Goal: Information Seeking & Learning: Find specific page/section

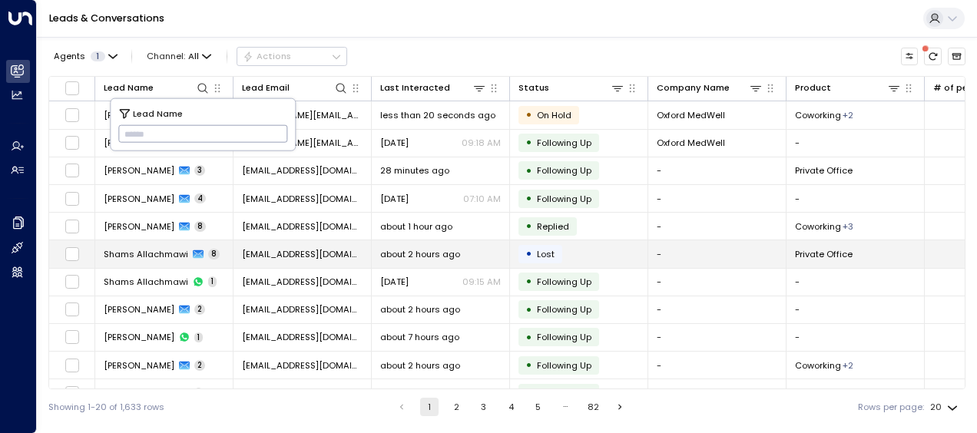
type input "**********"
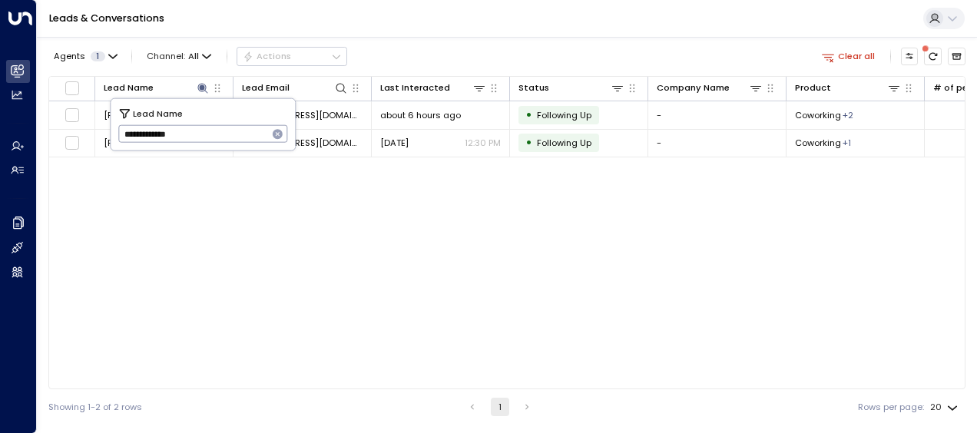
click at [347, 175] on div "Lead Name Lead Email Last Interacted Status Company Name Product # of people AI…" at bounding box center [506, 232] width 917 height 313
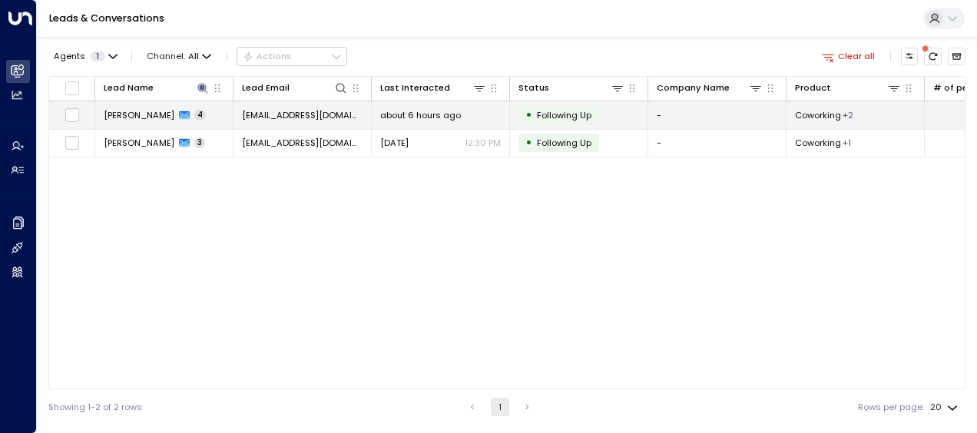
click at [326, 112] on span "[EMAIL_ADDRESS][DOMAIN_NAME]" at bounding box center [302, 115] width 121 height 12
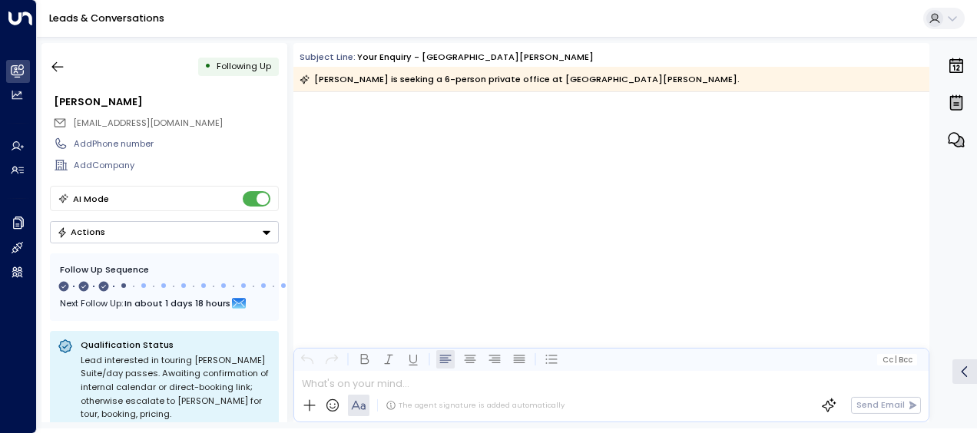
scroll to position [1407, 0]
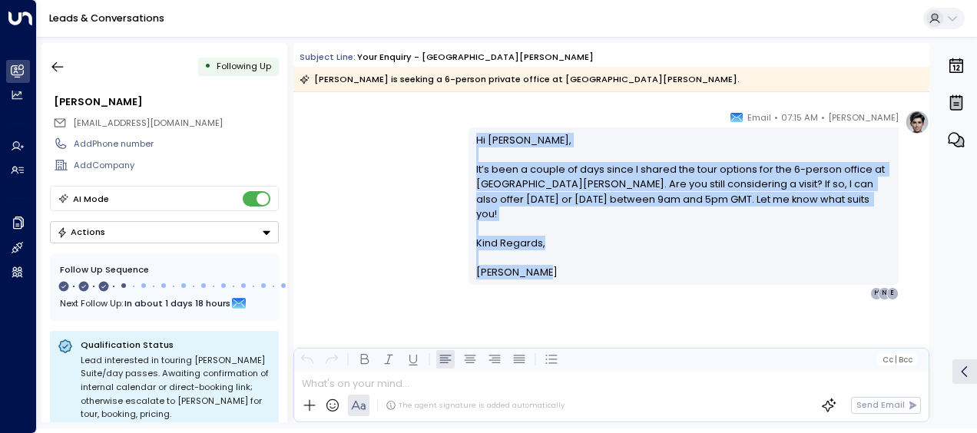
drag, startPoint x: 473, startPoint y: 137, endPoint x: 548, endPoint y: 277, distance: 158.8
click at [548, 277] on div "Hi [PERSON_NAME], It’s been a couple of days since I shared the tour options fo…" at bounding box center [684, 206] width 416 height 147
drag, startPoint x: 548, startPoint y: 277, endPoint x: 493, endPoint y: 207, distance: 88.5
copy div "Hi [PERSON_NAME], It’s been a couple of days since I shared the tour options fo…"
click at [61, 64] on icon "button" at bounding box center [57, 66] width 15 height 15
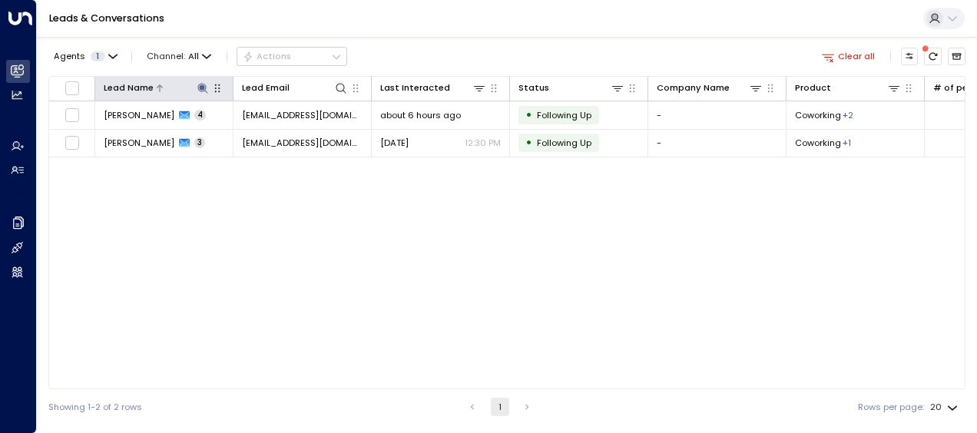
click at [203, 84] on icon at bounding box center [203, 88] width 12 height 12
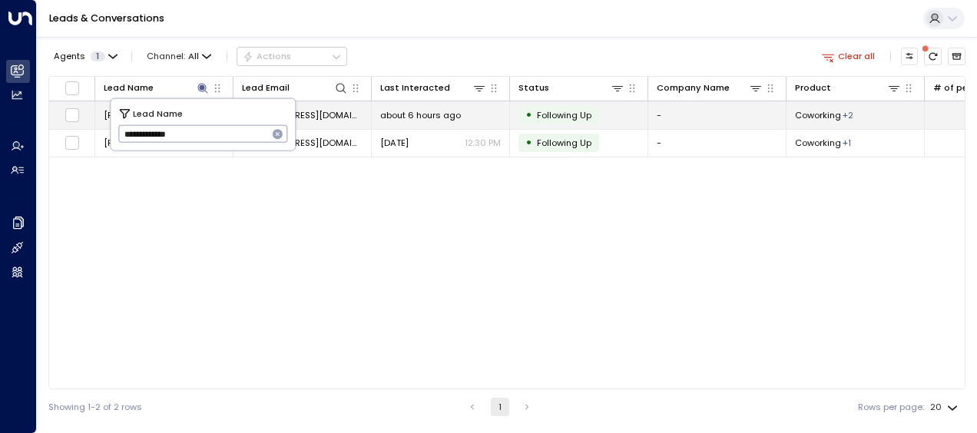
drag, startPoint x: 188, startPoint y: 133, endPoint x: 83, endPoint y: 122, distance: 105.8
click at [83, 122] on body "**********" at bounding box center [488, 212] width 977 height 425
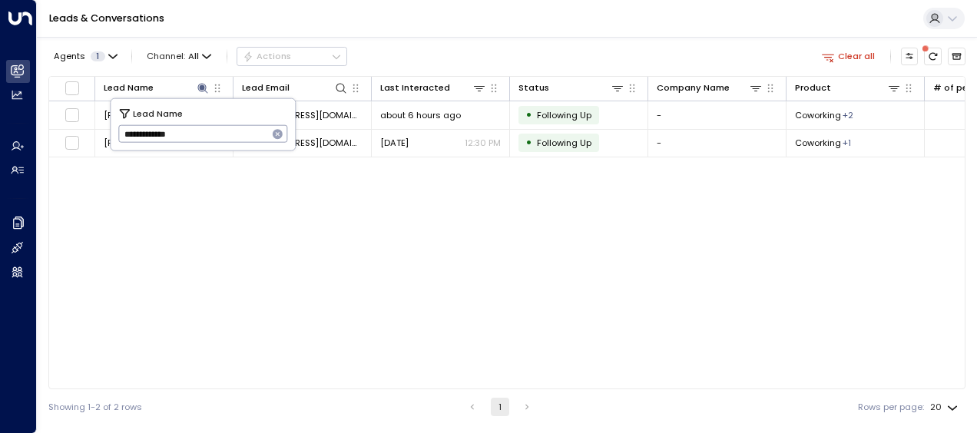
drag, startPoint x: 118, startPoint y: 126, endPoint x: 182, endPoint y: 134, distance: 64.2
click at [182, 134] on input "**********" at bounding box center [193, 133] width 150 height 25
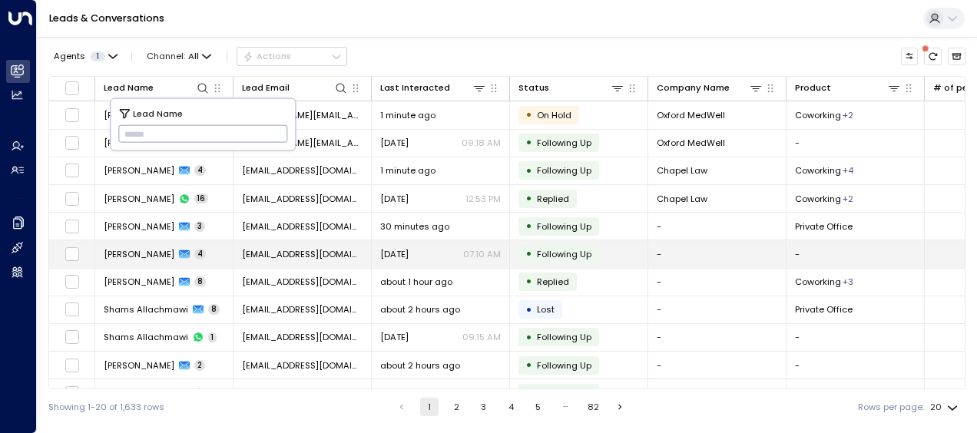
type input "**********"
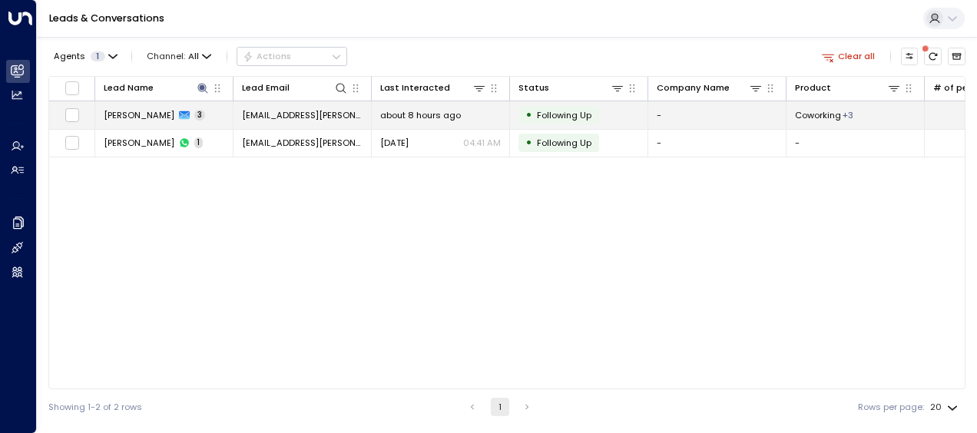
click at [401, 113] on span "about 8 hours ago" at bounding box center [420, 115] width 81 height 12
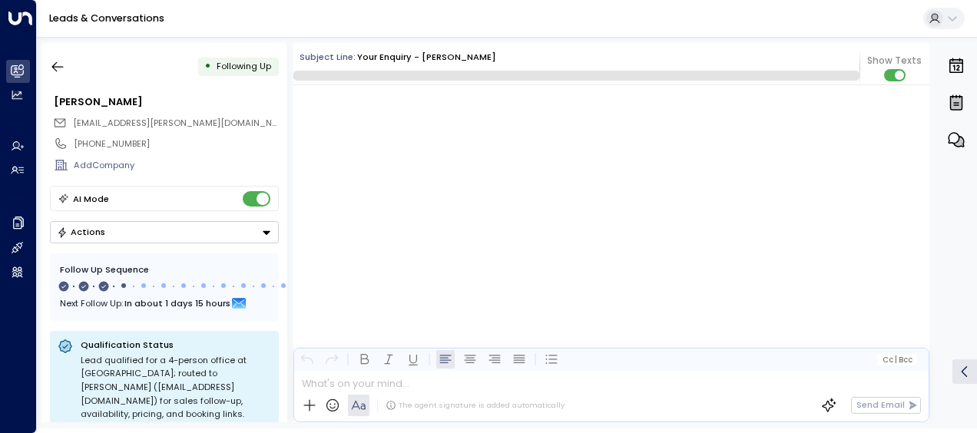
scroll to position [1251, 0]
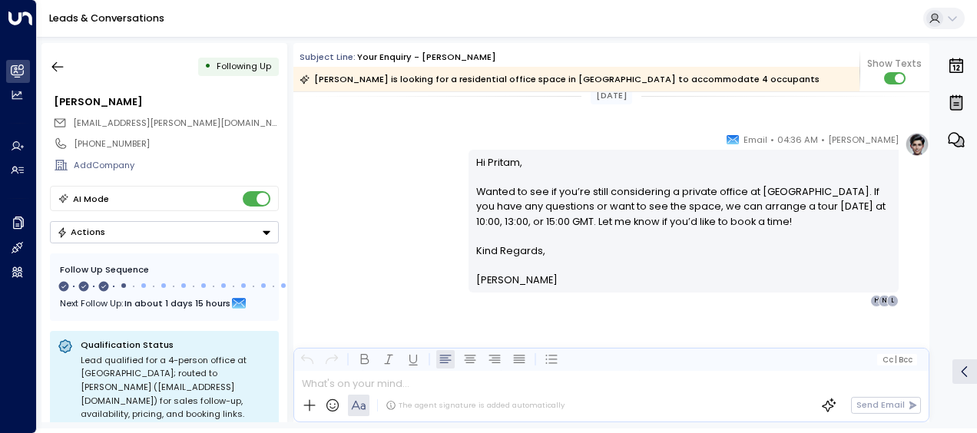
click at [403, 197] on div "[PERSON_NAME] • 04:36 AM • Email Hi [PERSON_NAME], Wanted to see if you’re stil…" at bounding box center [611, 219] width 636 height 175
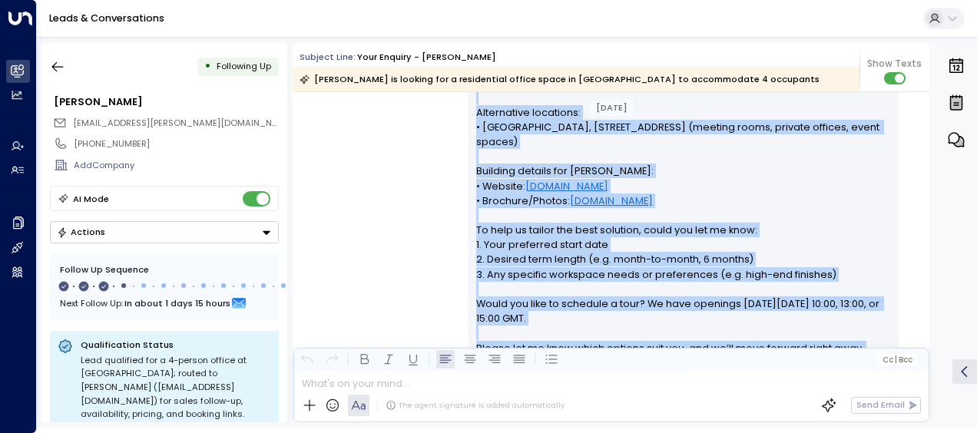
scroll to position [577, 0]
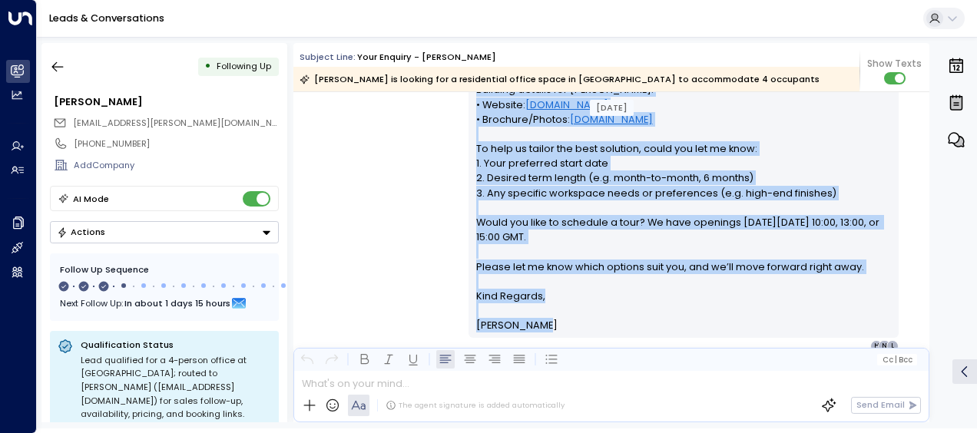
drag, startPoint x: 472, startPoint y: 148, endPoint x: 705, endPoint y: 332, distance: 297.0
click at [705, 332] on div "Hi [PERSON_NAME], Thank you for your interest in a 4-person private office at […" at bounding box center [684, 68] width 416 height 531
copy div "Lo Ipsumd, Sitam con adi elit seddoeiu te i 5-utlabo etdolor magnaa en Adminimv…"
click at [58, 65] on icon "button" at bounding box center [57, 66] width 15 height 15
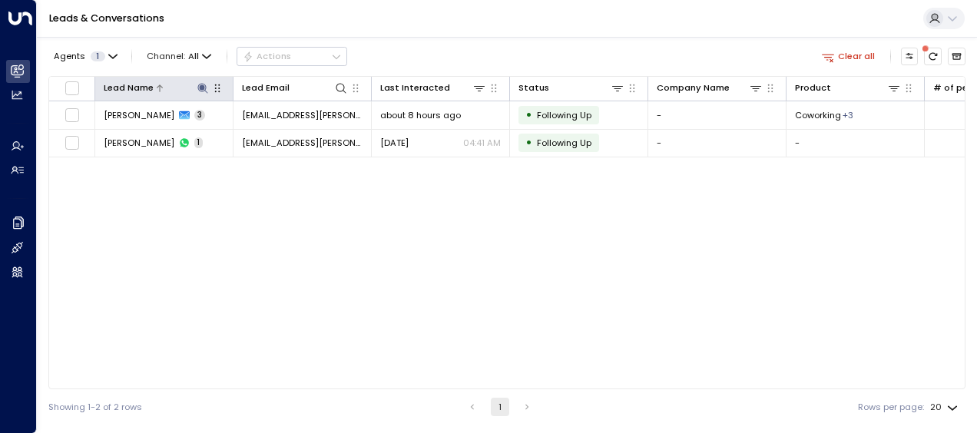
click at [203, 84] on icon at bounding box center [202, 88] width 10 height 10
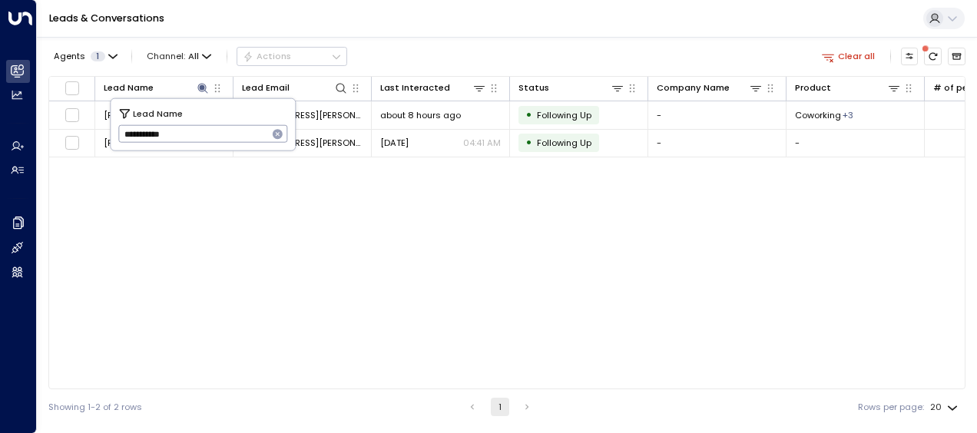
drag, startPoint x: 118, startPoint y: 139, endPoint x: 217, endPoint y: 129, distance: 99.6
click at [217, 129] on input "**********" at bounding box center [193, 133] width 150 height 25
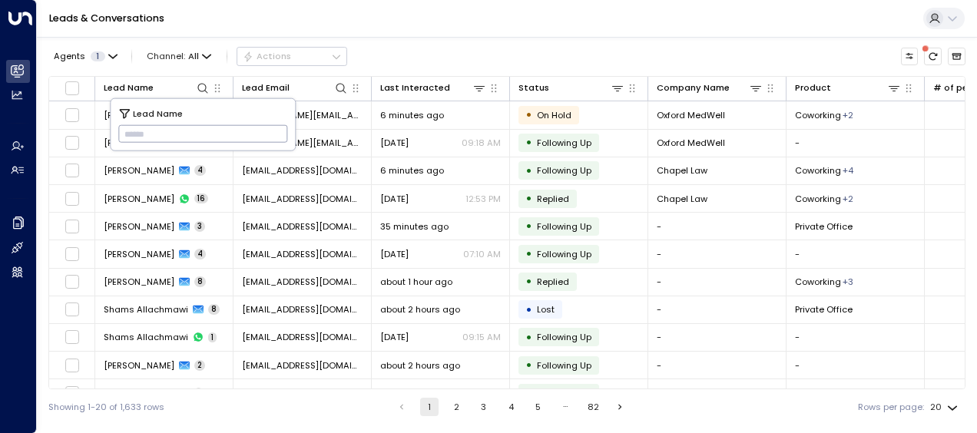
type input "**********"
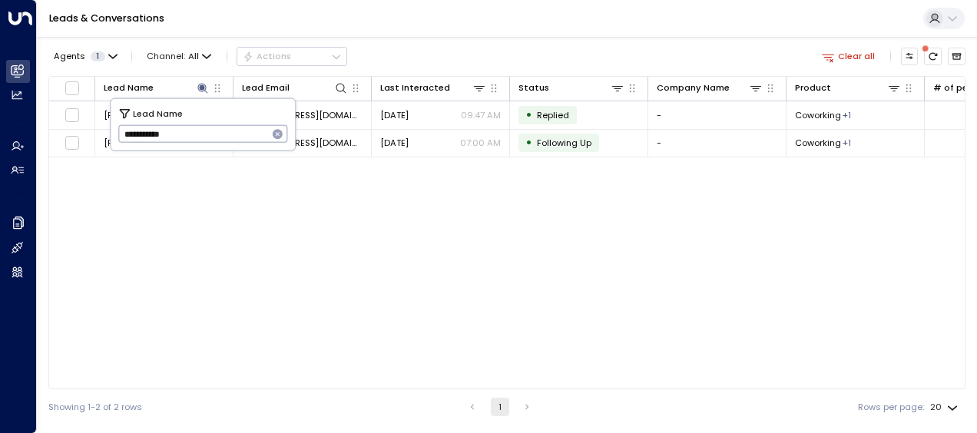
click at [392, 265] on div "Lead Name Lead Email Last Interacted Status Company Name Product # of people AI…" at bounding box center [506, 232] width 917 height 313
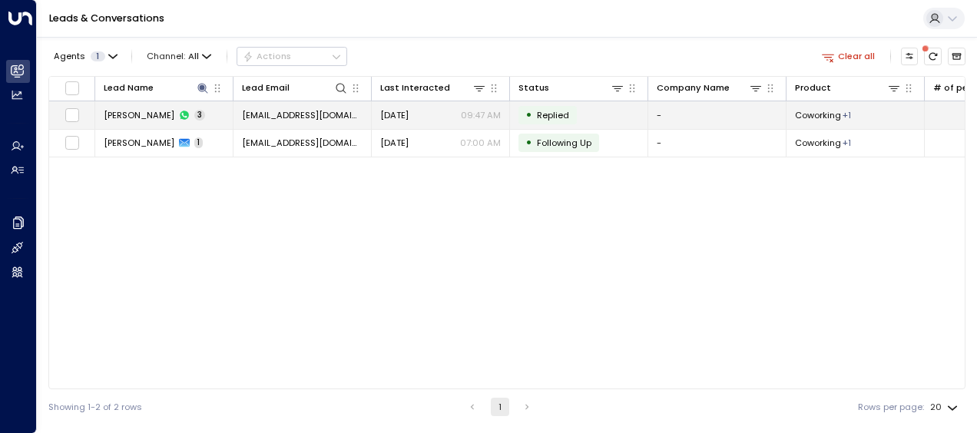
click at [287, 115] on span "[EMAIL_ADDRESS][DOMAIN_NAME]" at bounding box center [302, 115] width 121 height 12
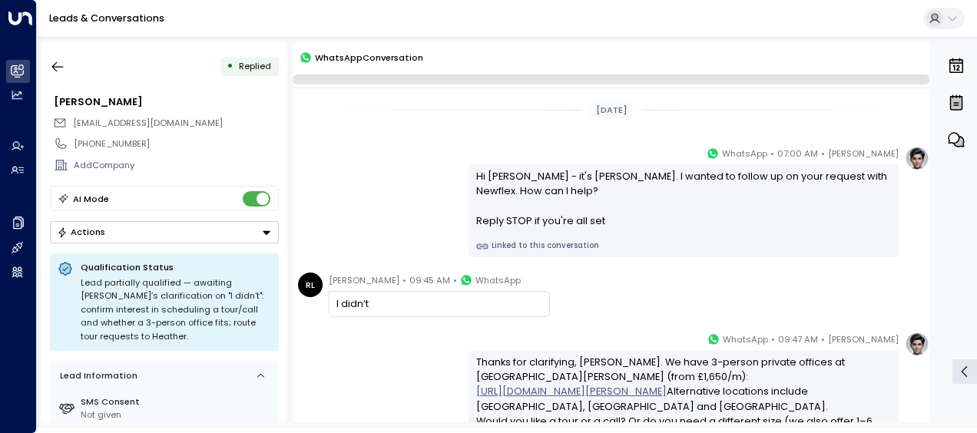
scroll to position [148, 0]
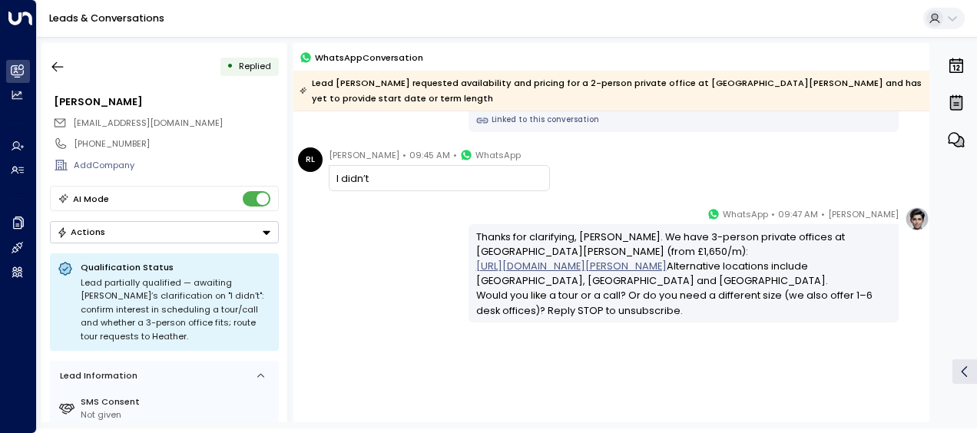
click at [398, 227] on div "[PERSON_NAME] • 09:47 AM • WhatsApp Thanks for clarifying, [PERSON_NAME]. We ha…" at bounding box center [611, 265] width 636 height 116
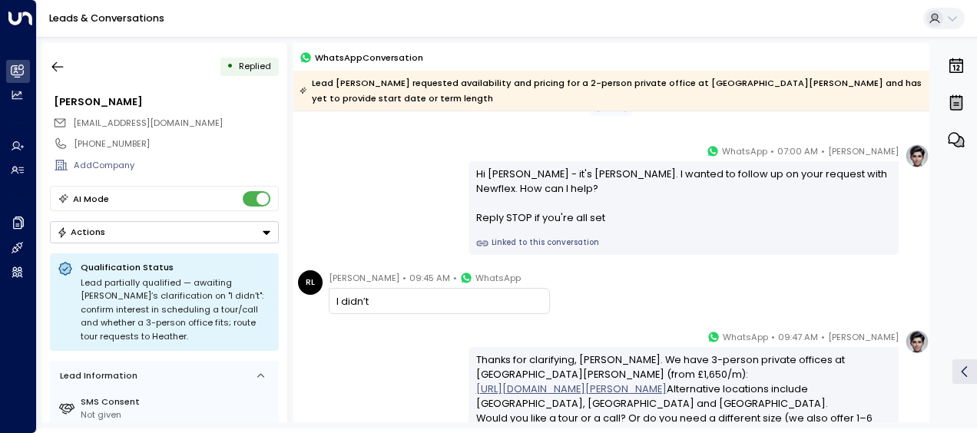
scroll to position [0, 0]
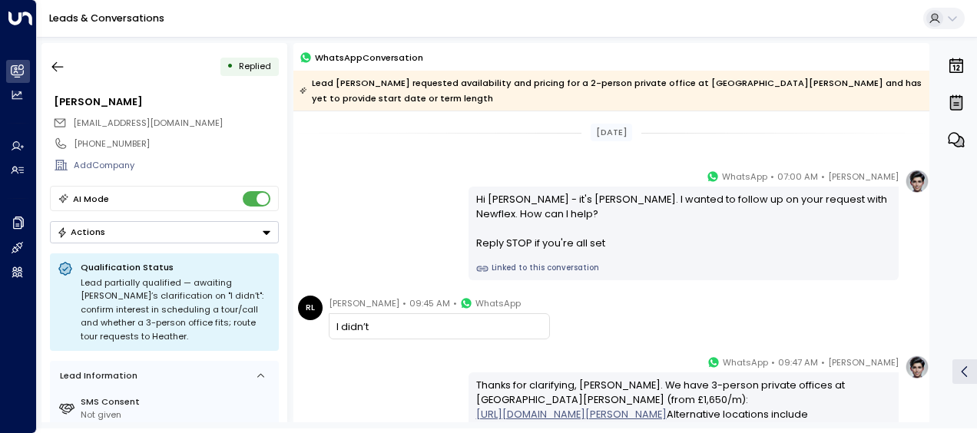
click at [433, 160] on div "[DATE] [PERSON_NAME] • 07:00 AM • WhatsApp Hi [PERSON_NAME] - it's [PERSON_NAME…" at bounding box center [611, 352] width 636 height 482
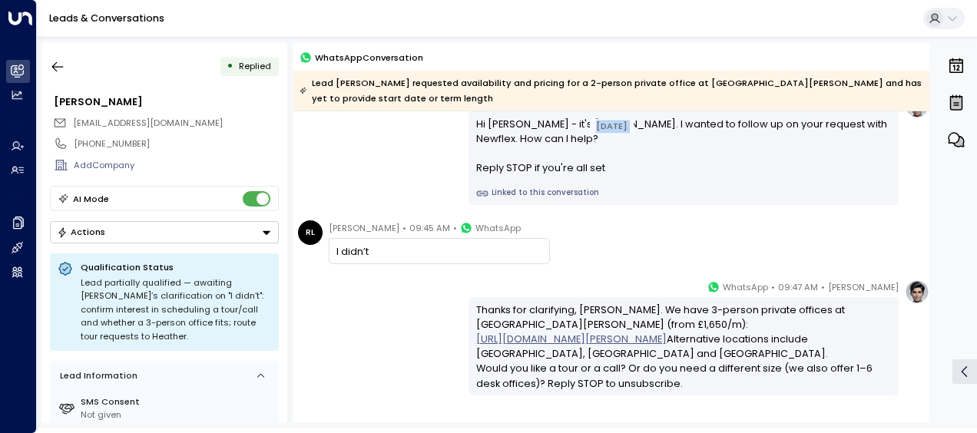
scroll to position [171, 0]
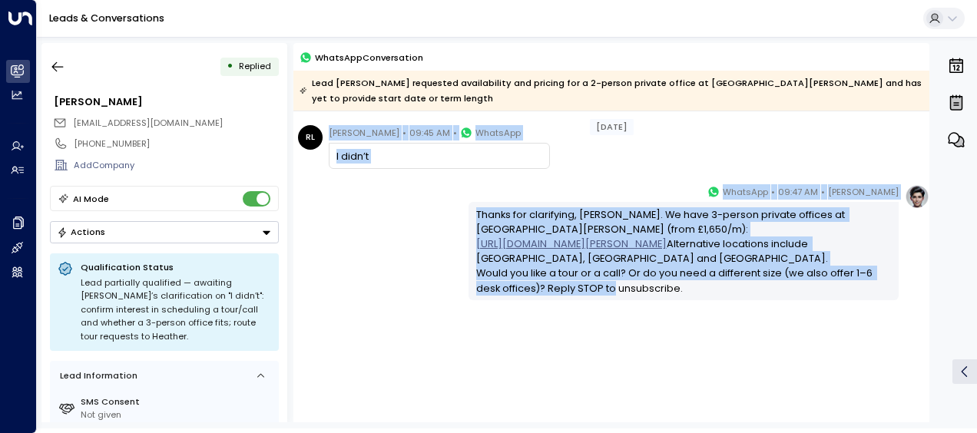
drag, startPoint x: 474, startPoint y: 194, endPoint x: 678, endPoint y: 284, distance: 222.5
click at [678, 284] on div "[DATE] [DATE] [PERSON_NAME] • 07:00 AM • WhatsApp Hi [PERSON_NAME] - it's [PERS…" at bounding box center [611, 182] width 636 height 482
drag, startPoint x: 678, startPoint y: 284, endPoint x: 581, endPoint y: 257, distance: 100.7
copy div "Hi [PERSON_NAME] - it's [PERSON_NAME]. I wanted to follow up on your request wi…"
click at [58, 65] on icon "button" at bounding box center [57, 66] width 15 height 15
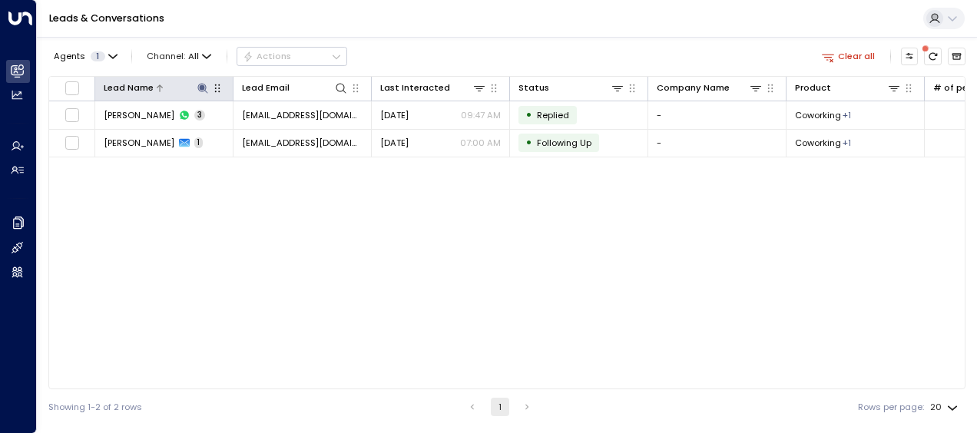
click at [204, 90] on icon at bounding box center [202, 88] width 10 height 10
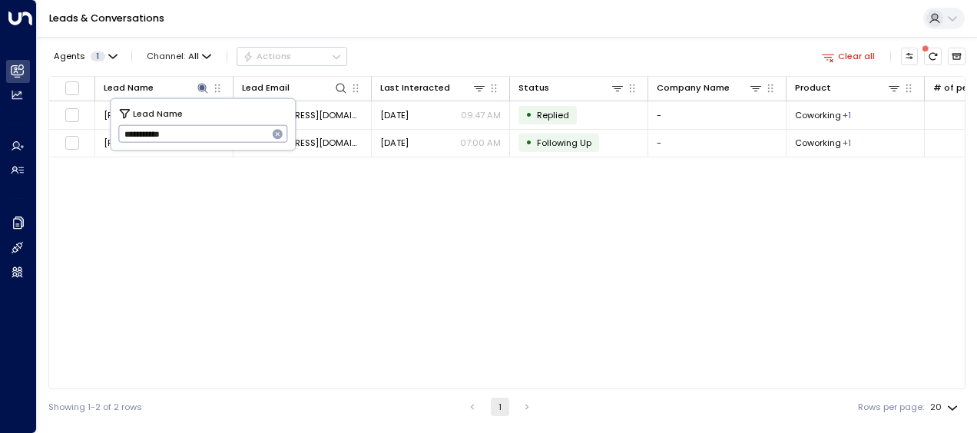
drag, startPoint x: 121, startPoint y: 132, endPoint x: 201, endPoint y: 128, distance: 80.0
click at [201, 128] on input "**********" at bounding box center [193, 133] width 150 height 25
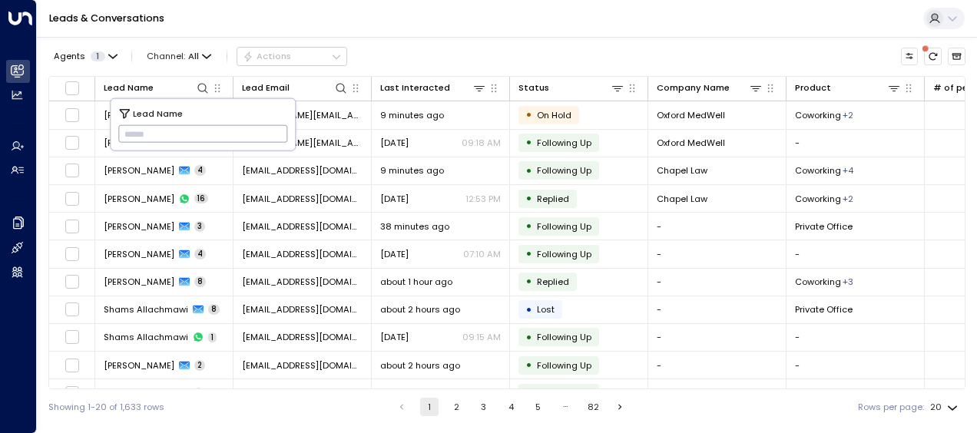
type input "**********"
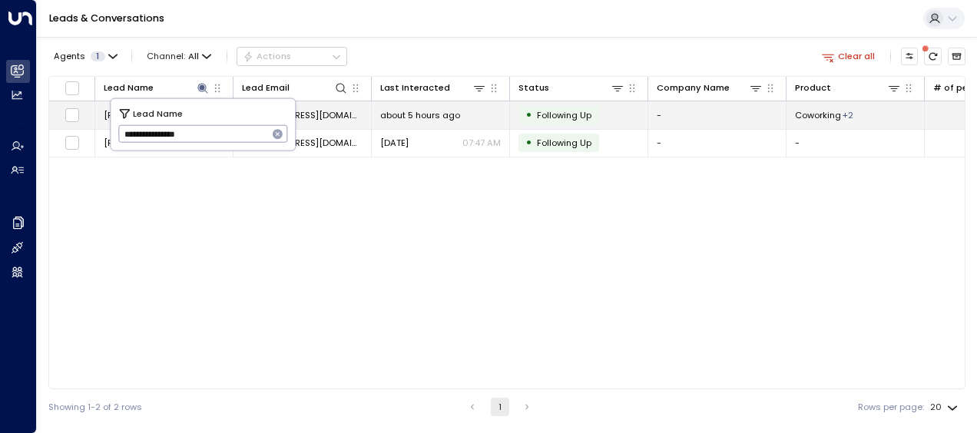
click at [407, 109] on span "about 5 hours ago" at bounding box center [420, 115] width 80 height 12
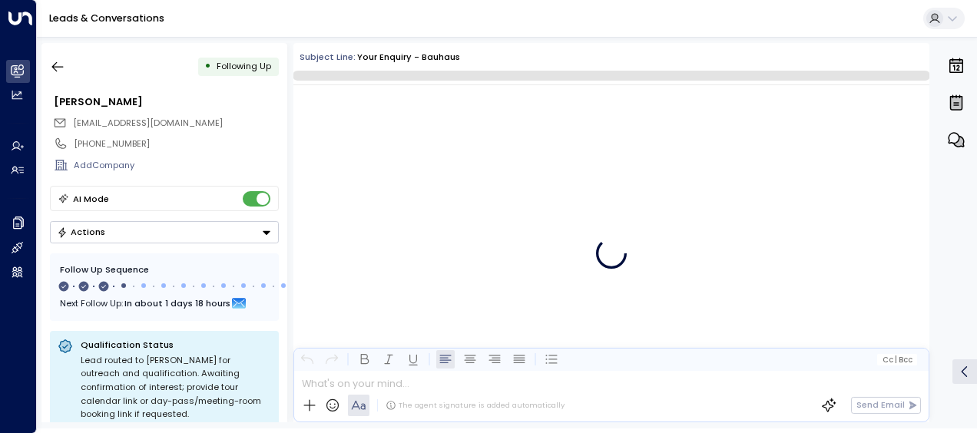
scroll to position [1089, 0]
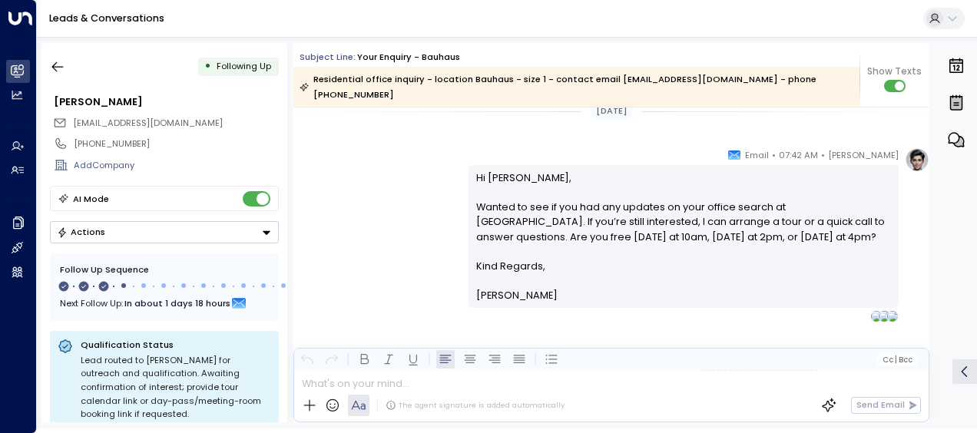
click at [418, 167] on div "[PERSON_NAME] • 07:42 AM • Email Hi [PERSON_NAME], Wanted to see if you had any…" at bounding box center [611, 234] width 636 height 175
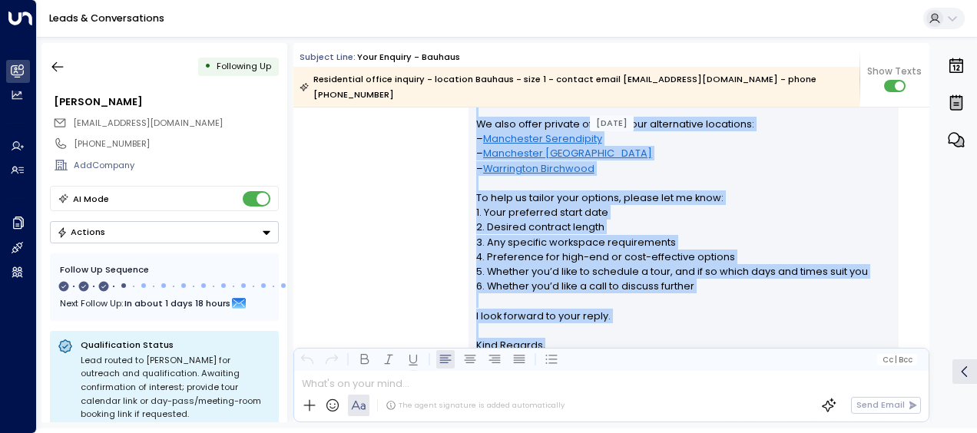
scroll to position [407, 0]
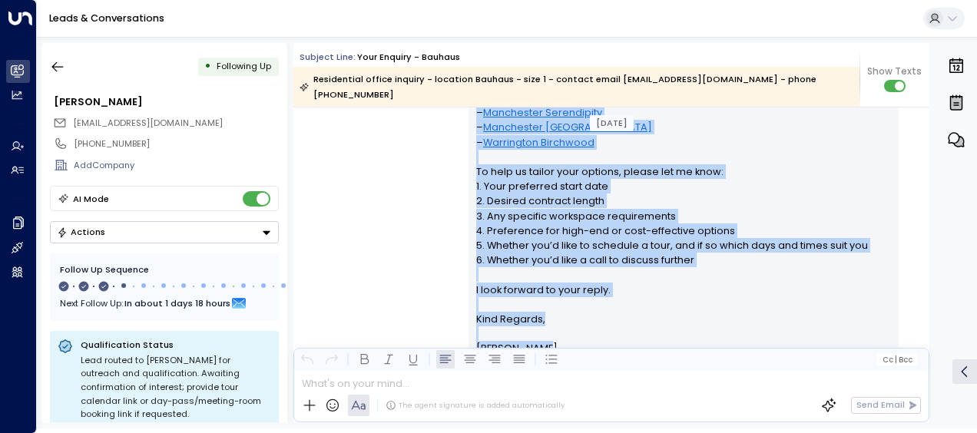
drag, startPoint x: 472, startPoint y: 187, endPoint x: 553, endPoint y: 330, distance: 164.7
click at [553, 330] on div "Hi [PERSON_NAME], Thank you for your interest in our Bauhaus location in [GEOGR…" at bounding box center [684, 172] width 416 height 369
drag, startPoint x: 553, startPoint y: 330, endPoint x: 494, endPoint y: 193, distance: 149.7
copy div "Hi [PERSON_NAME], Thank you for your interest in our Bauhaus location in [GEOGR…"
click at [363, 197] on div "[PERSON_NAME] • 07:42 AM • Email Hi [PERSON_NAME], Thank you for your interest …" at bounding box center [611, 170] width 636 height 411
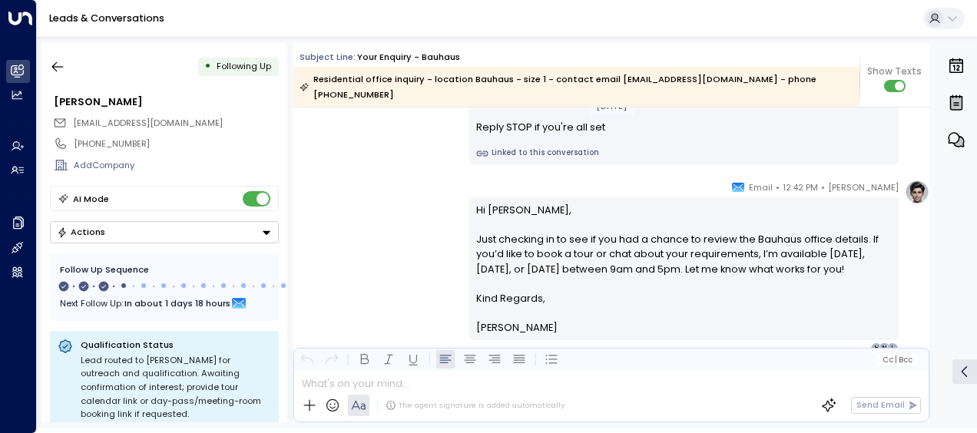
scroll to position [776, 0]
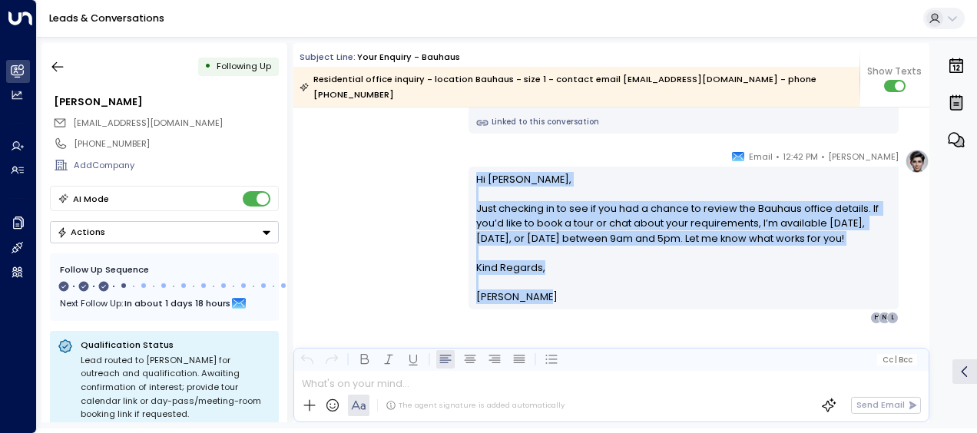
drag, startPoint x: 473, startPoint y: 160, endPoint x: 548, endPoint y: 283, distance: 144.4
click at [548, 283] on div "Hi [PERSON_NAME], Just checking in to see if you had a chance to review the Bau…" at bounding box center [684, 238] width 416 height 133
drag, startPoint x: 548, startPoint y: 283, endPoint x: 502, endPoint y: 269, distance: 47.6
copy div "Hi [PERSON_NAME], Just checking in to see if you had a chance to review the Bau…"
click at [362, 258] on div "[PERSON_NAME] • 12:42 PM • Email Hi [PERSON_NAME], Just checking in to see if y…" at bounding box center [611, 236] width 636 height 175
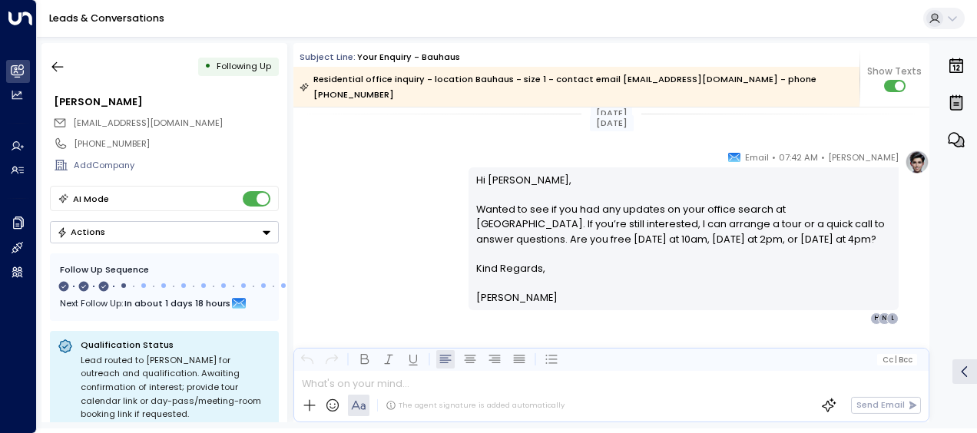
scroll to position [1033, 0]
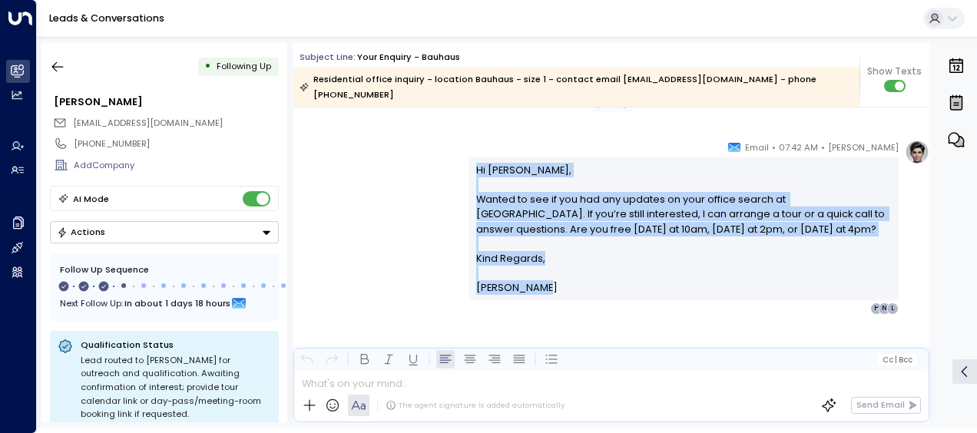
drag, startPoint x: 473, startPoint y: 148, endPoint x: 548, endPoint y: 269, distance: 142.2
click at [548, 269] on div "Hi [PERSON_NAME], Wanted to see if you had any updates on your office search at…" at bounding box center [684, 229] width 416 height 133
drag, startPoint x: 548, startPoint y: 269, endPoint x: 464, endPoint y: 225, distance: 95.2
copy div "Hi [PERSON_NAME], Wanted to see if you had any updates on your office search at…"
click at [57, 63] on icon "button" at bounding box center [57, 66] width 15 height 15
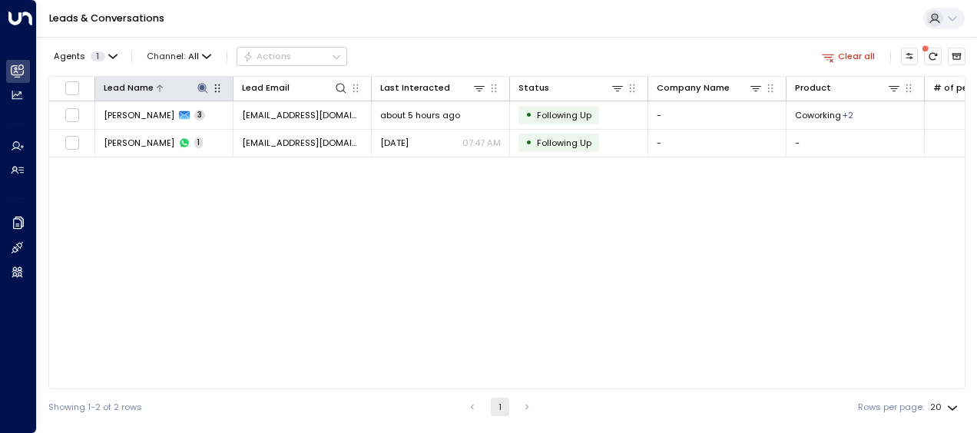
click at [200, 84] on icon at bounding box center [202, 88] width 10 height 10
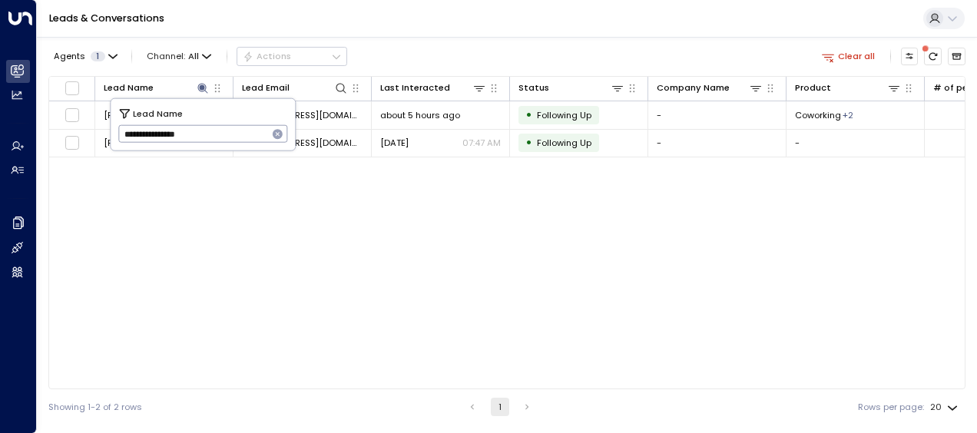
drag, startPoint x: 123, startPoint y: 131, endPoint x: 235, endPoint y: 131, distance: 112.2
click at [235, 131] on input "**********" at bounding box center [193, 133] width 150 height 25
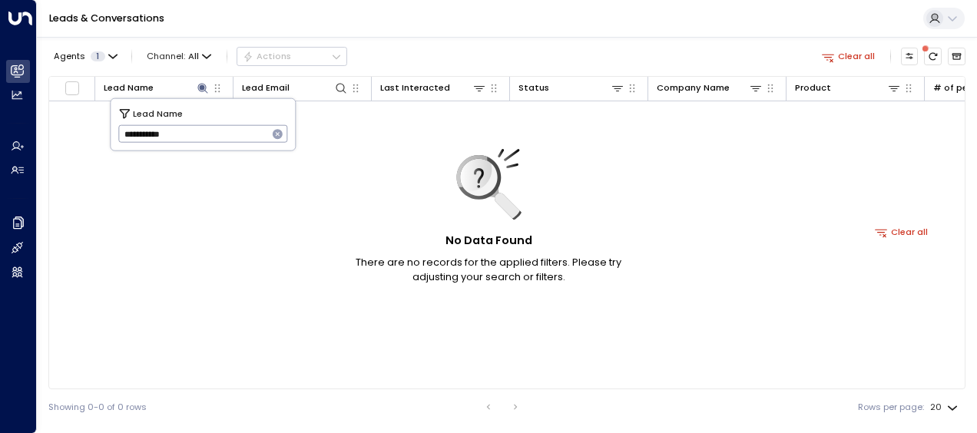
type input "**********"
drag, startPoint x: 126, startPoint y: 134, endPoint x: 227, endPoint y: 144, distance: 101.9
click at [227, 144] on input "**********" at bounding box center [193, 133] width 150 height 25
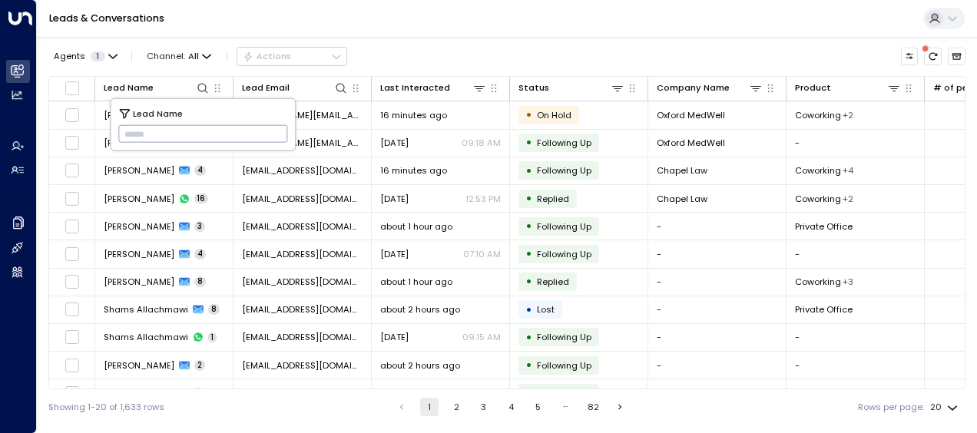
click at [126, 125] on input "text" at bounding box center [203, 133] width 170 height 25
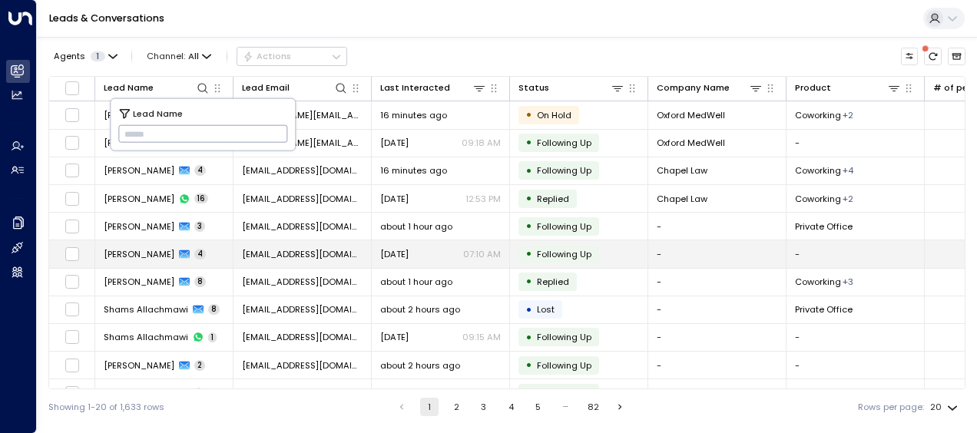
type input "**********"
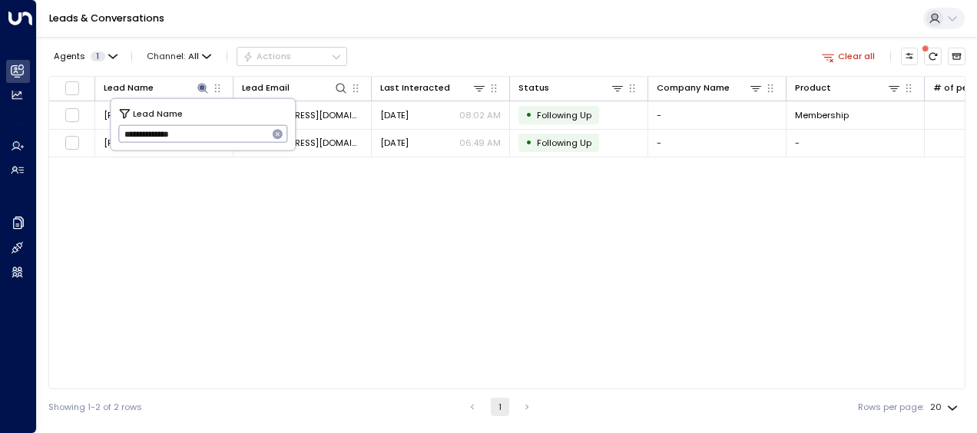
click at [347, 171] on div "Lead Name Lead Email Last Interacted Status Company Name Product # of people AI…" at bounding box center [506, 232] width 917 height 313
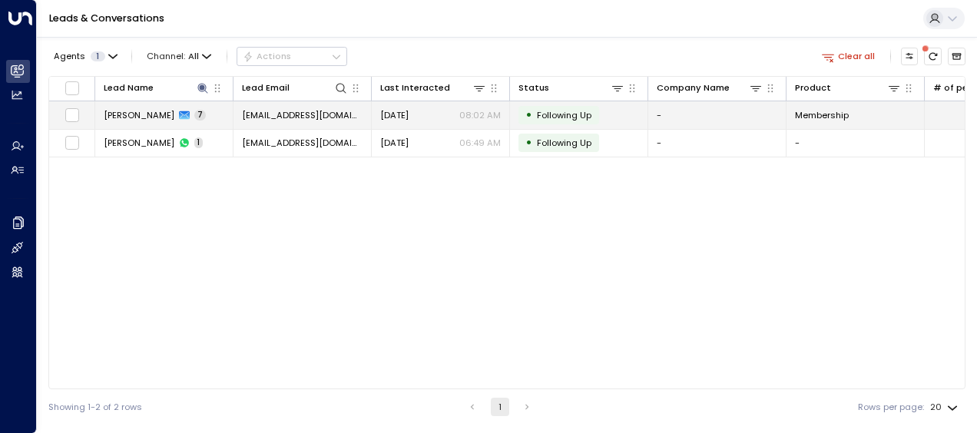
click at [320, 111] on span "[EMAIL_ADDRESS][DOMAIN_NAME]" at bounding box center [302, 115] width 121 height 12
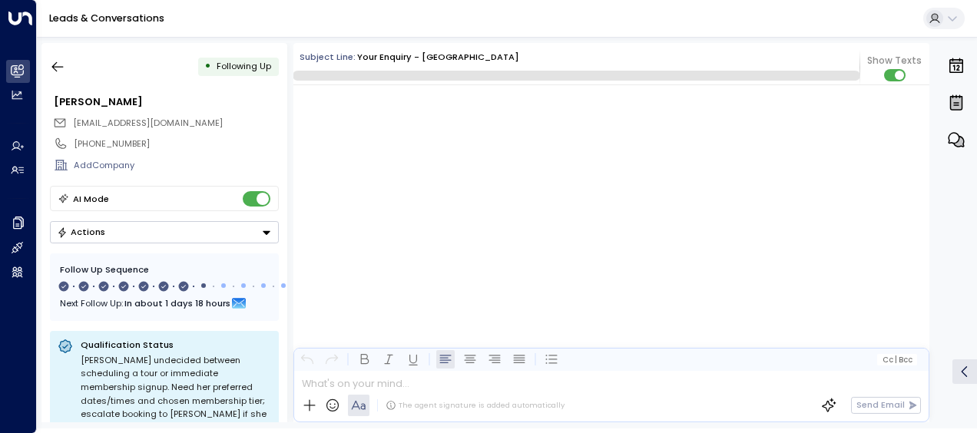
scroll to position [4046, 0]
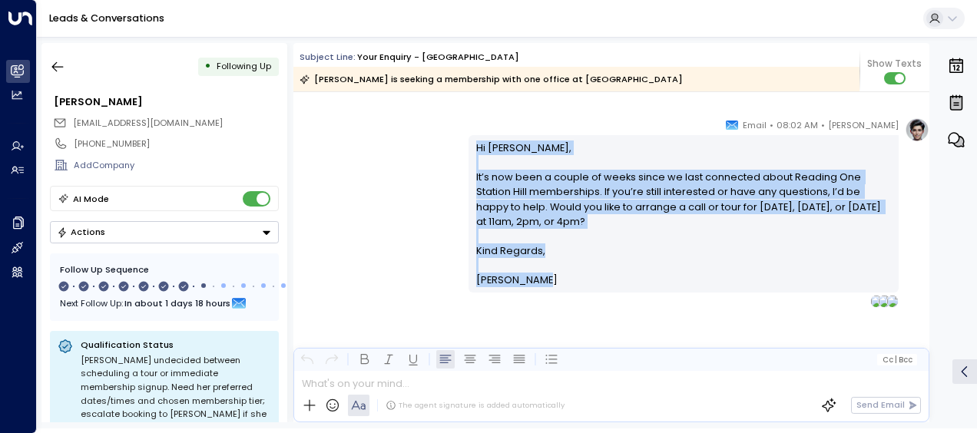
drag, startPoint x: 473, startPoint y: 141, endPoint x: 548, endPoint y: 298, distance: 173.5
click at [548, 298] on div "[PERSON_NAME] • 08:02 AM • Email Hi [PERSON_NAME], It’s now been a couple of we…" at bounding box center [684, 213] width 430 height 190
drag, startPoint x: 548, startPoint y: 298, endPoint x: 484, endPoint y: 203, distance: 114.6
copy div "Hi [PERSON_NAME], It’s now been a couple of weeks since we last connected about…"
click at [56, 65] on icon "button" at bounding box center [57, 66] width 15 height 15
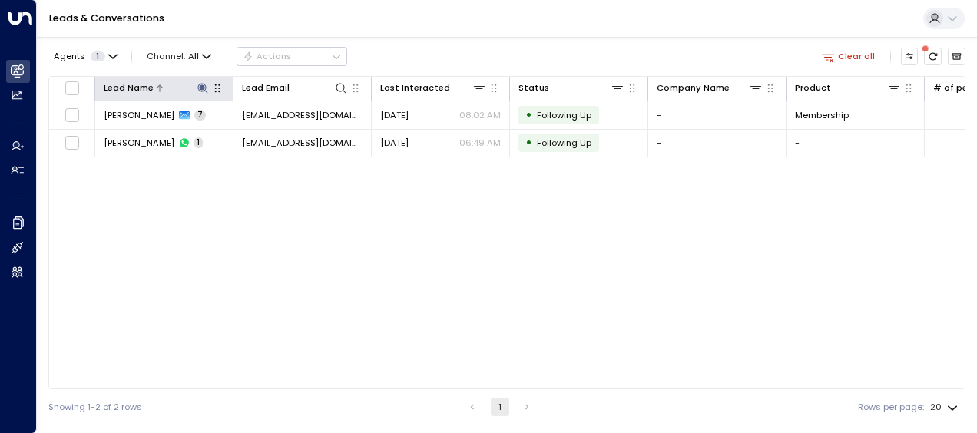
click at [200, 84] on icon at bounding box center [203, 88] width 12 height 12
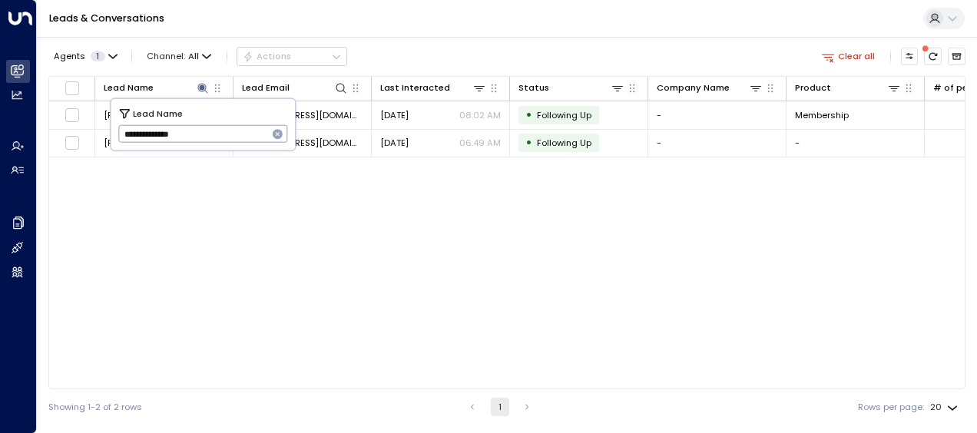
drag, startPoint x: 124, startPoint y: 131, endPoint x: 241, endPoint y: 126, distance: 116.9
click at [241, 126] on input "**********" at bounding box center [193, 133] width 150 height 25
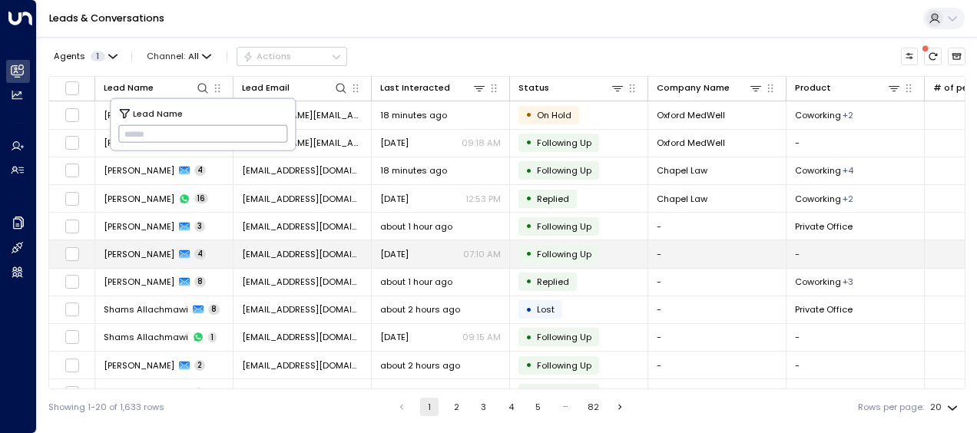
type input "**********"
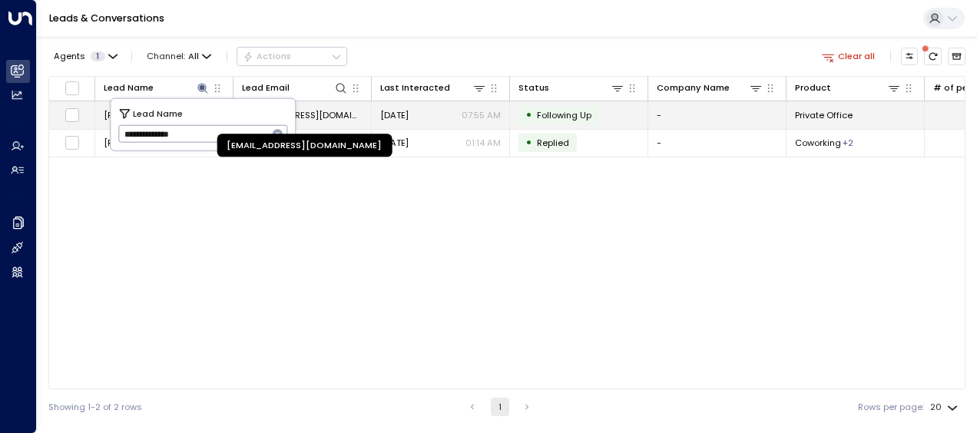
click at [330, 114] on span "[EMAIL_ADDRESS][DOMAIN_NAME]" at bounding box center [302, 115] width 121 height 12
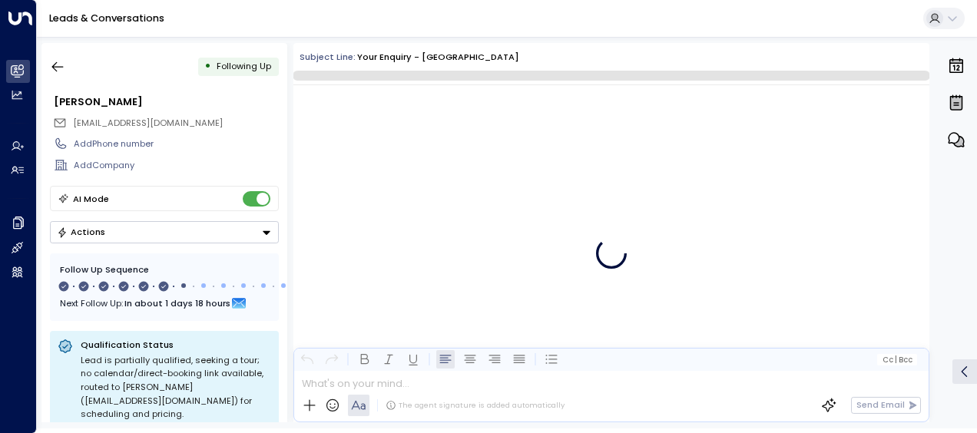
scroll to position [3145, 0]
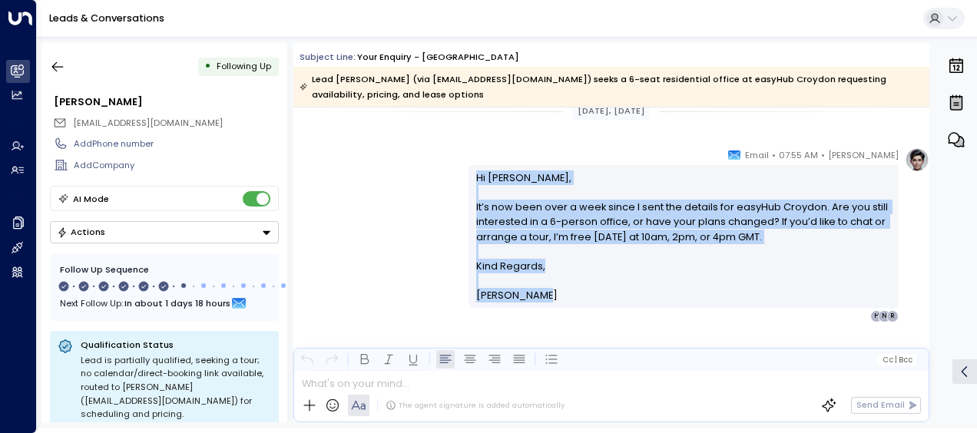
drag, startPoint x: 473, startPoint y: 175, endPoint x: 556, endPoint y: 291, distance: 142.6
click at [556, 291] on div "Hi [PERSON_NAME], It’s now been over a week since I sent the details for easyHu…" at bounding box center [684, 237] width 416 height 133
drag, startPoint x: 556, startPoint y: 291, endPoint x: 496, endPoint y: 224, distance: 89.8
copy div "Hi [PERSON_NAME], It’s now been over a week since I sent the details for easyHu…"
click at [58, 61] on icon "button" at bounding box center [57, 66] width 15 height 15
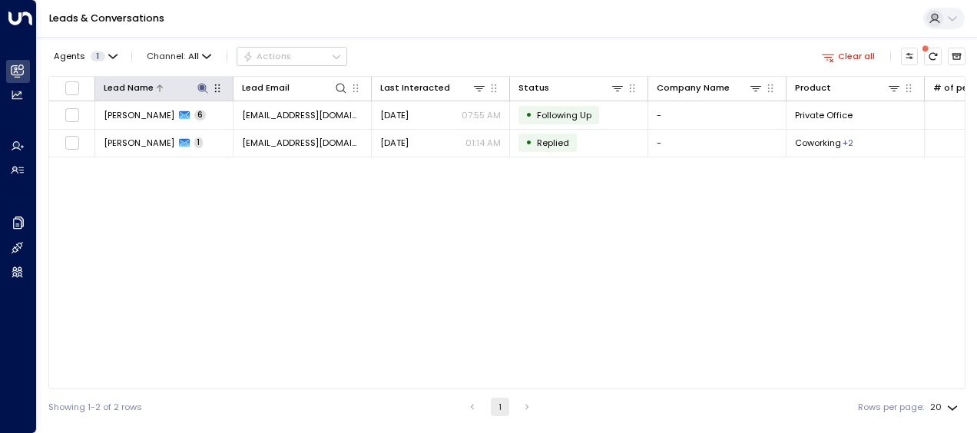
click at [203, 88] on icon at bounding box center [202, 88] width 10 height 10
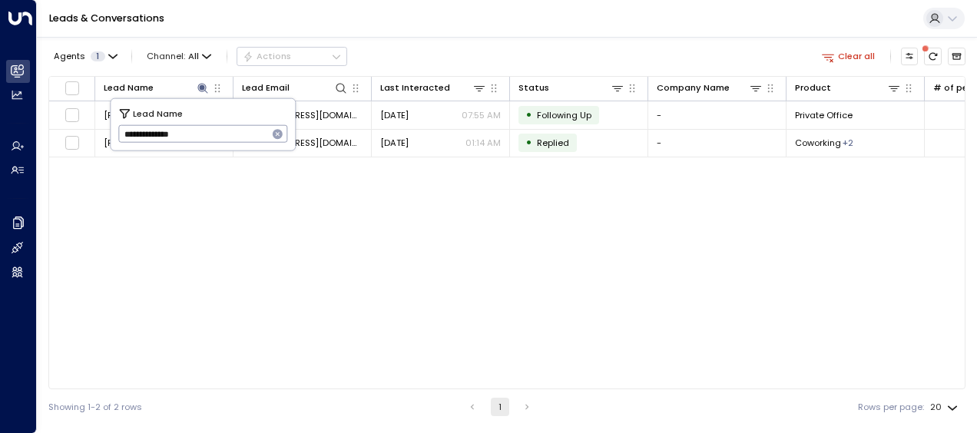
drag, startPoint x: 122, startPoint y: 133, endPoint x: 217, endPoint y: 140, distance: 94.7
click at [217, 140] on input "**********" at bounding box center [193, 133] width 150 height 25
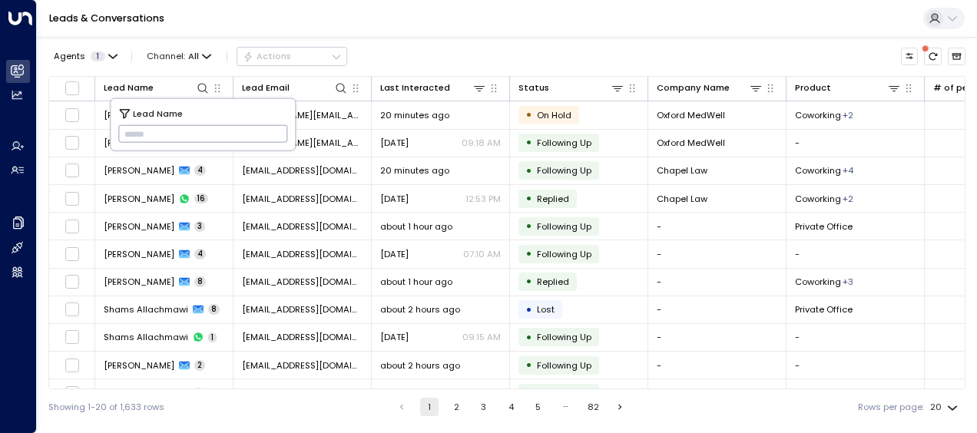
click at [128, 129] on input "text" at bounding box center [203, 133] width 170 height 25
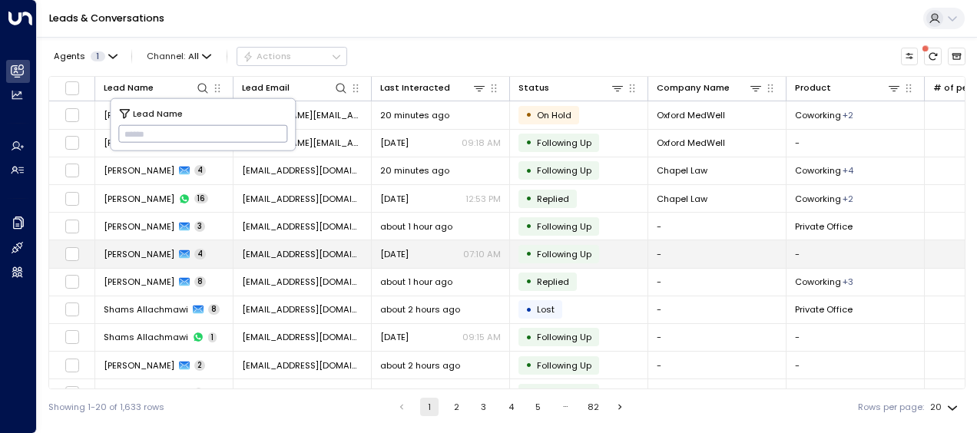
type input "**********"
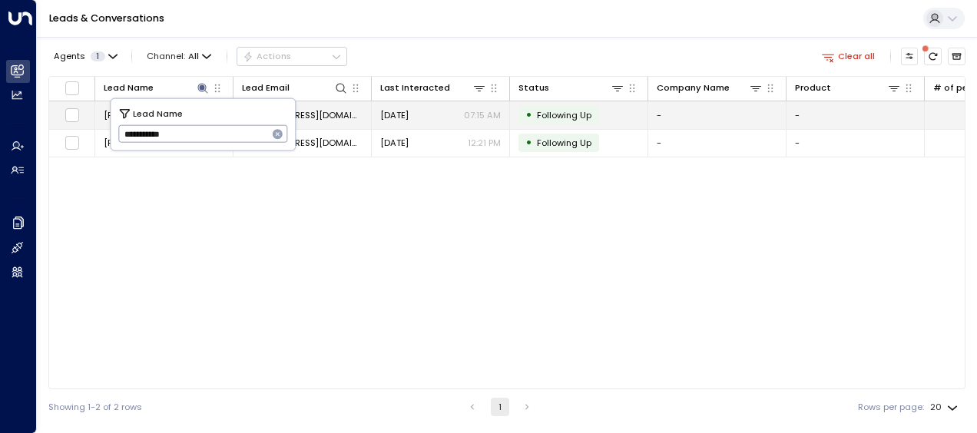
click at [310, 110] on span "[EMAIL_ADDRESS][DOMAIN_NAME]" at bounding box center [302, 115] width 121 height 12
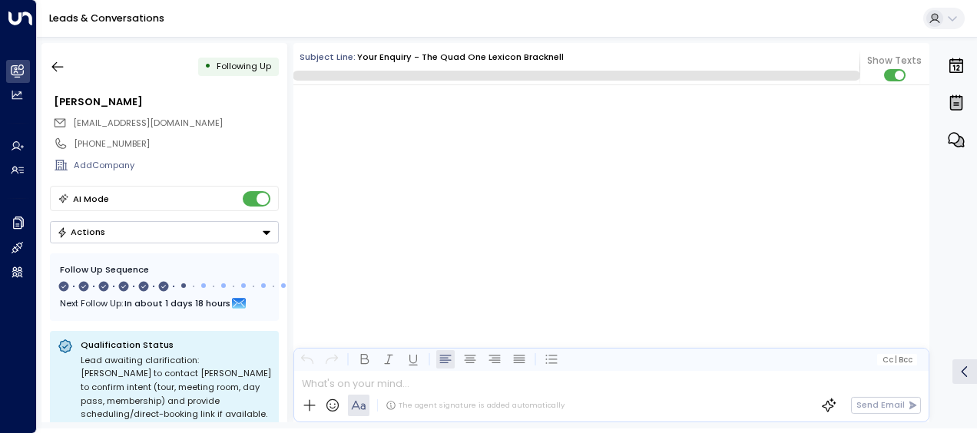
scroll to position [3573, 0]
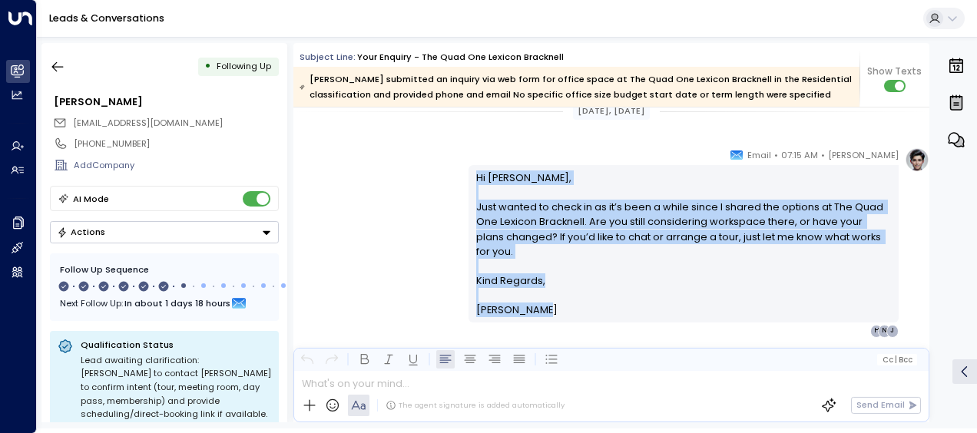
drag, startPoint x: 472, startPoint y: 174, endPoint x: 556, endPoint y: 308, distance: 158.4
click at [556, 308] on div "[PERSON_NAME] • 07:15 AM • Email Hi [PERSON_NAME], Just wanted to check in as i…" at bounding box center [684, 242] width 430 height 190
drag, startPoint x: 556, startPoint y: 308, endPoint x: 497, endPoint y: 292, distance: 61.3
copy div "Hi [PERSON_NAME], Just wanted to check in as it’s been a while since I shared t…"
click at [60, 63] on icon "button" at bounding box center [57, 66] width 15 height 15
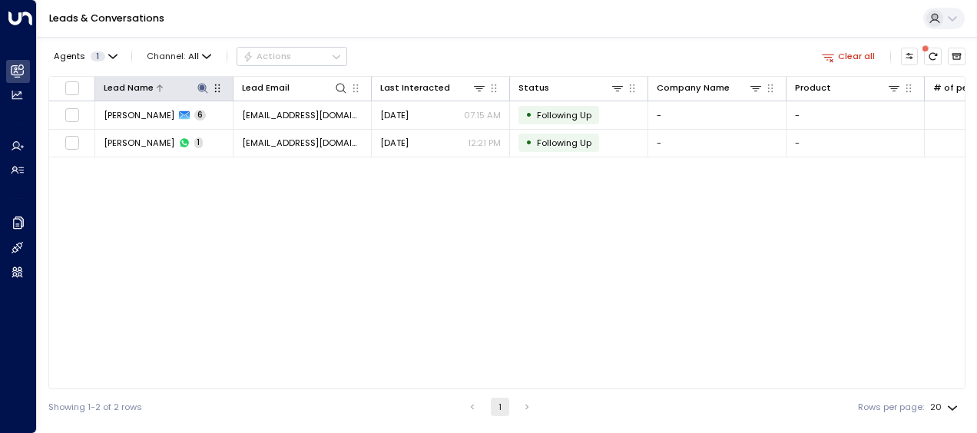
click at [200, 84] on icon at bounding box center [202, 88] width 10 height 10
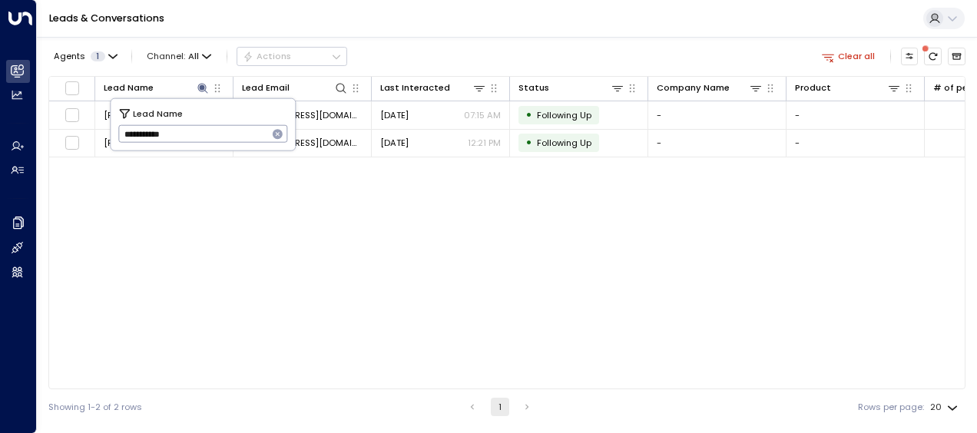
drag, startPoint x: 120, startPoint y: 129, endPoint x: 202, endPoint y: 140, distance: 82.9
click at [202, 140] on input "**********" at bounding box center [193, 133] width 150 height 25
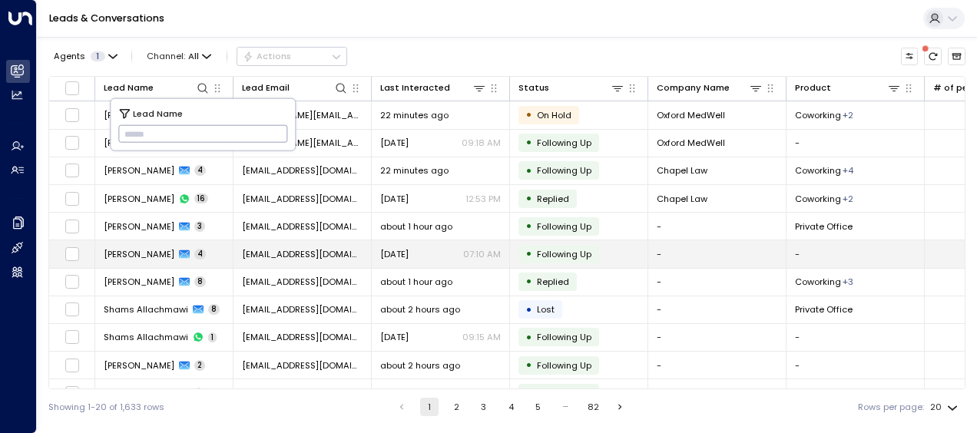
type input "**********"
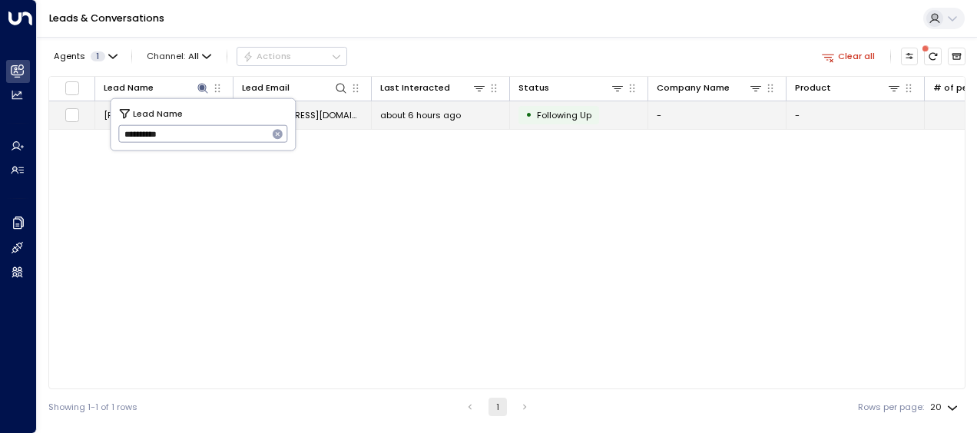
click at [316, 114] on span "[EMAIL_ADDRESS][DOMAIN_NAME]" at bounding box center [302, 115] width 121 height 12
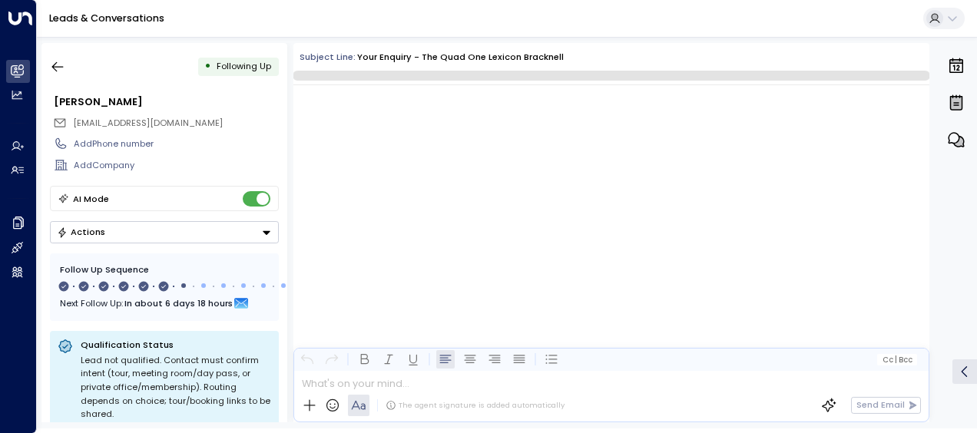
scroll to position [3397, 0]
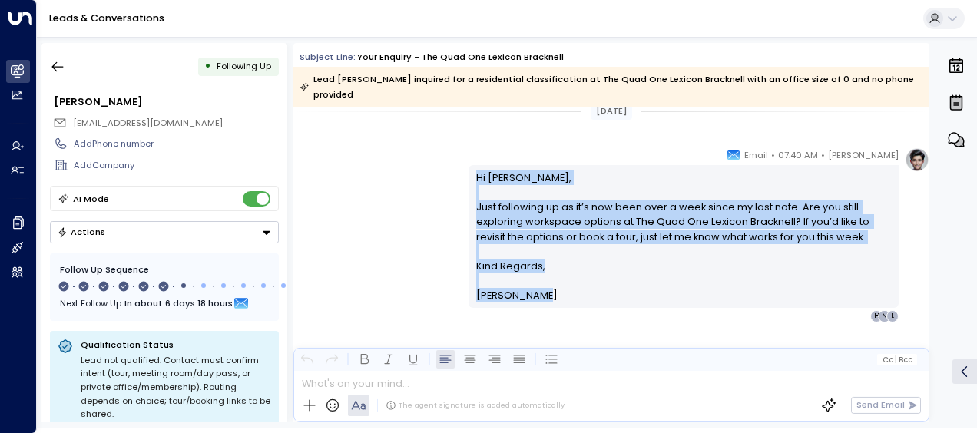
drag, startPoint x: 471, startPoint y: 158, endPoint x: 542, endPoint y: 281, distance: 142.2
click at [542, 281] on div "Hi [PERSON_NAME], Just following up as it’s now been over a week since my last …" at bounding box center [684, 236] width 430 height 142
copy div "Hi [PERSON_NAME], Just following up as it’s now been over a week since my last …"
click at [55, 66] on icon "button" at bounding box center [57, 66] width 15 height 15
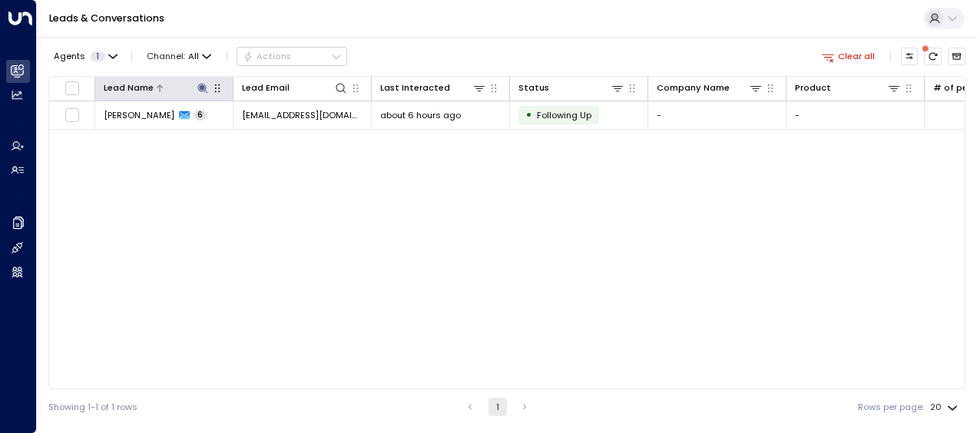
click at [202, 88] on icon at bounding box center [202, 88] width 10 height 10
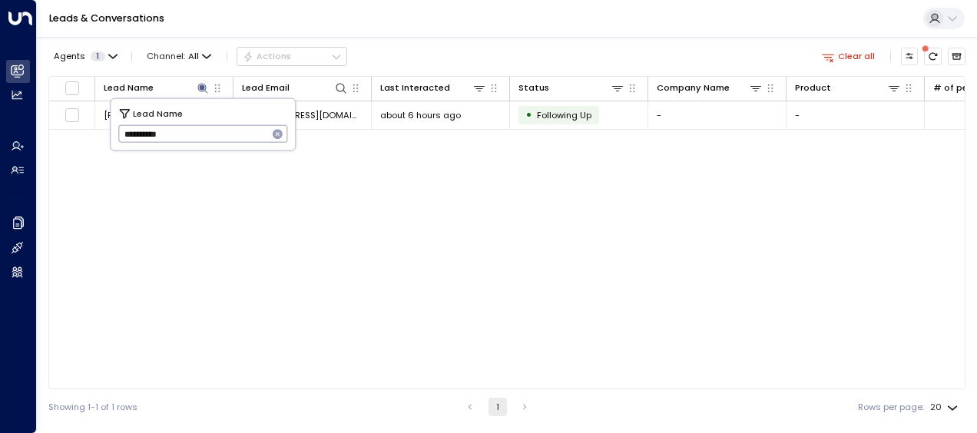
drag, startPoint x: 124, startPoint y: 135, endPoint x: 189, endPoint y: 140, distance: 65.5
click at [189, 140] on input "**********" at bounding box center [193, 133] width 150 height 25
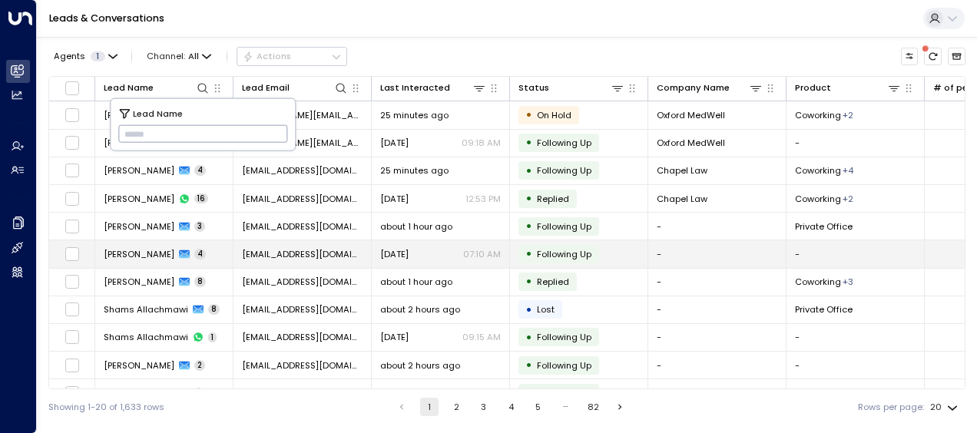
type input "**********"
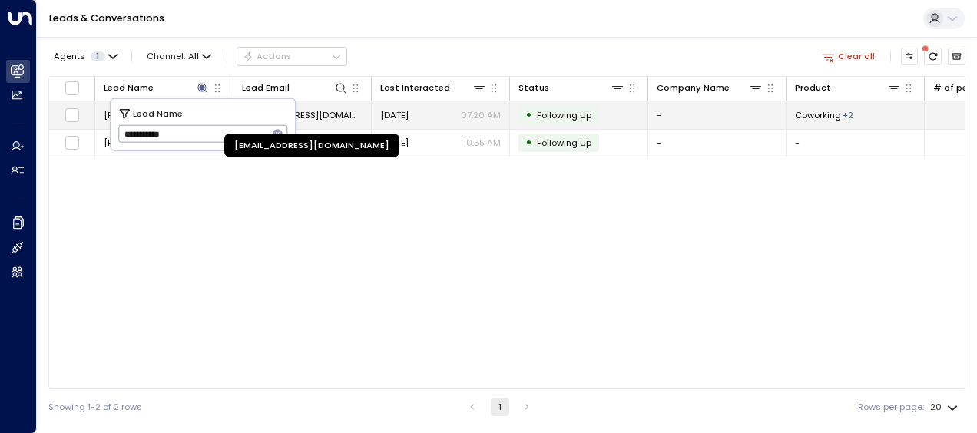
click at [326, 109] on span "[EMAIL_ADDRESS][DOMAIN_NAME]" at bounding box center [302, 115] width 121 height 12
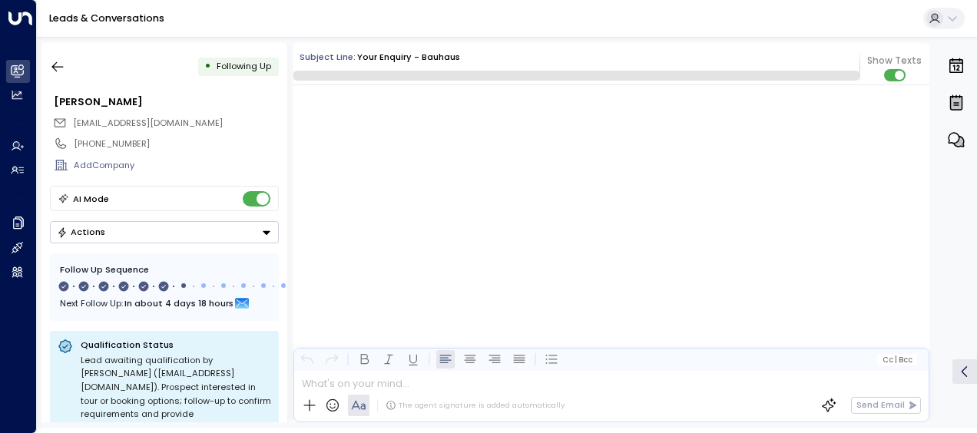
scroll to position [3840, 0]
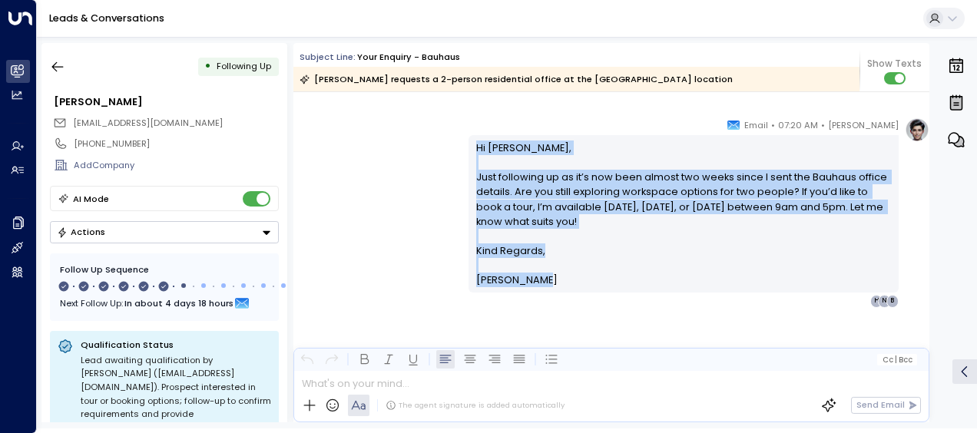
drag, startPoint x: 472, startPoint y: 140, endPoint x: 558, endPoint y: 276, distance: 160.9
click at [558, 276] on div "Hi [PERSON_NAME], Just following up as it’s now been almost two weeks since I s…" at bounding box center [684, 214] width 416 height 147
drag, startPoint x: 558, startPoint y: 276, endPoint x: 525, endPoint y: 229, distance: 57.3
click at [59, 63] on icon "button" at bounding box center [57, 66] width 15 height 15
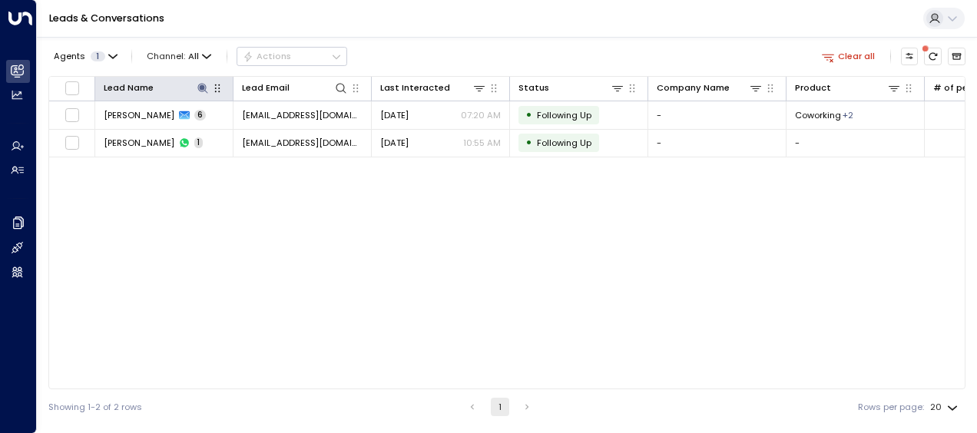
click at [210, 88] on button "button" at bounding box center [217, 88] width 15 height 15
click at [201, 85] on icon at bounding box center [202, 88] width 10 height 10
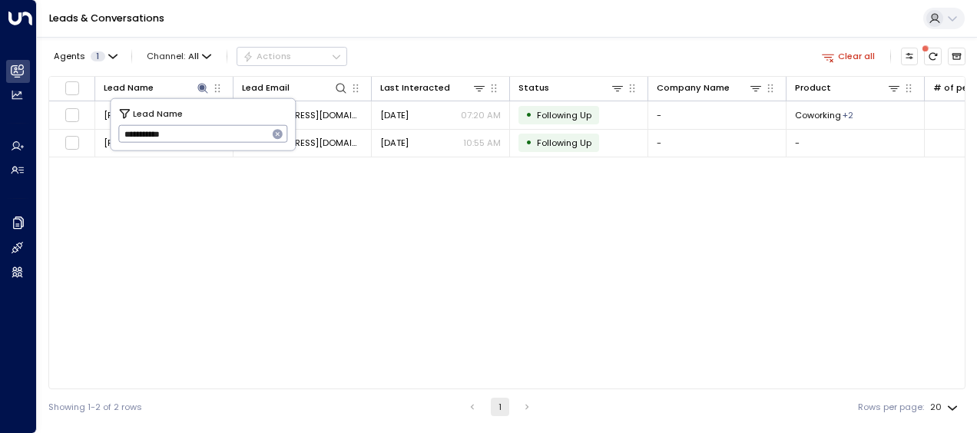
drag, startPoint x: 118, startPoint y: 135, endPoint x: 201, endPoint y: 143, distance: 84.1
click at [201, 143] on input "**********" at bounding box center [193, 133] width 150 height 25
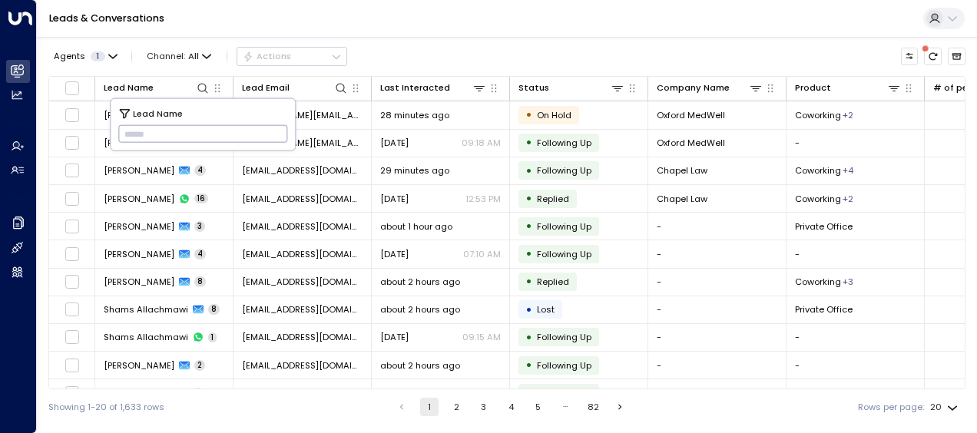
click at [131, 126] on input "text" at bounding box center [203, 133] width 170 height 25
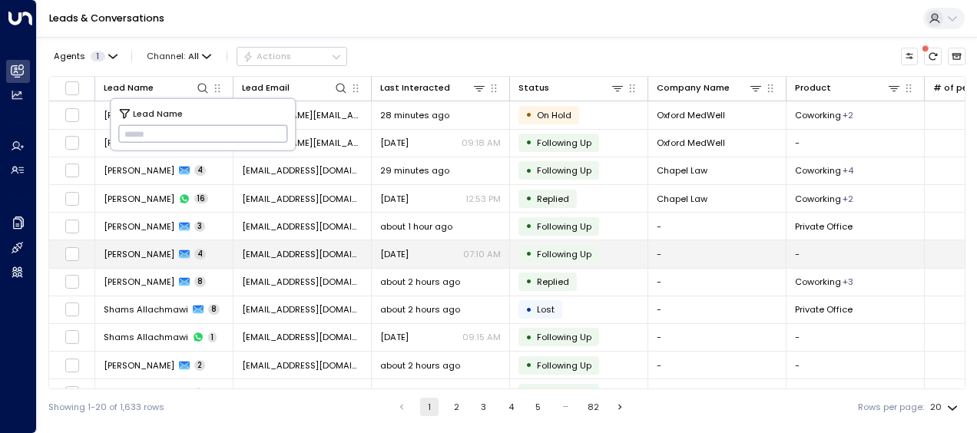
type input "******"
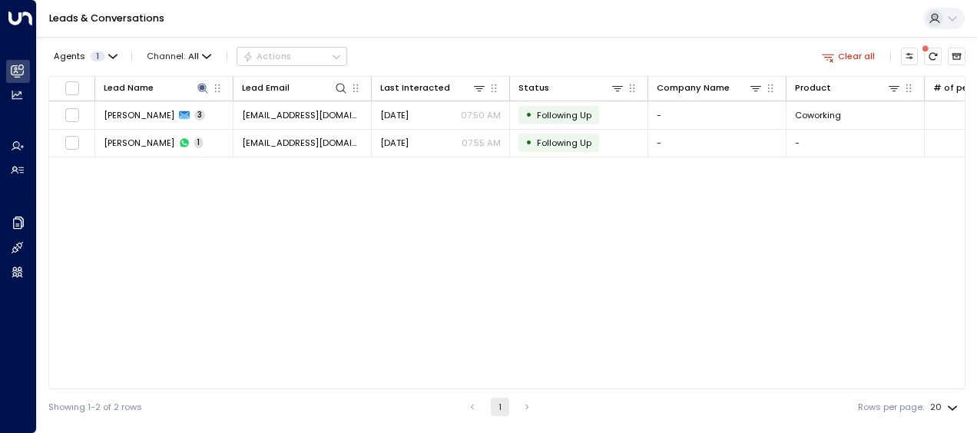
click at [338, 218] on div "Lead Name Lead Email Last Interacted Status Company Name Product # of people AI…" at bounding box center [506, 232] width 917 height 313
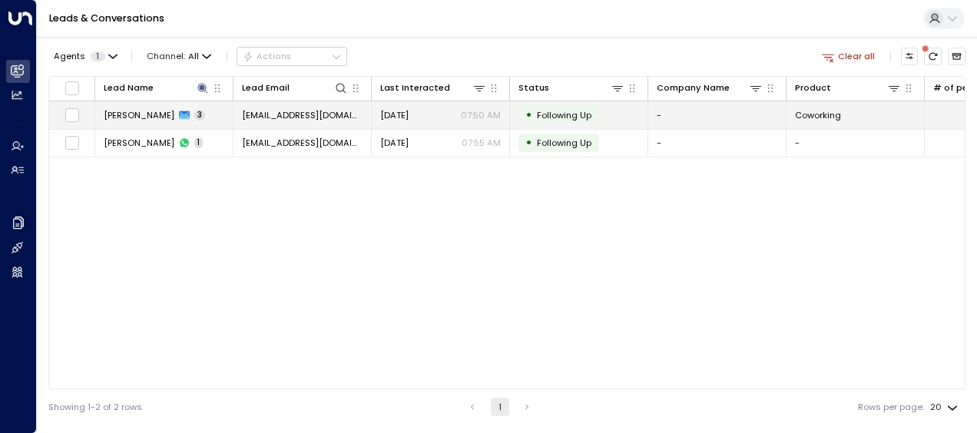
click at [346, 109] on span "[EMAIL_ADDRESS][DOMAIN_NAME]" at bounding box center [302, 115] width 121 height 12
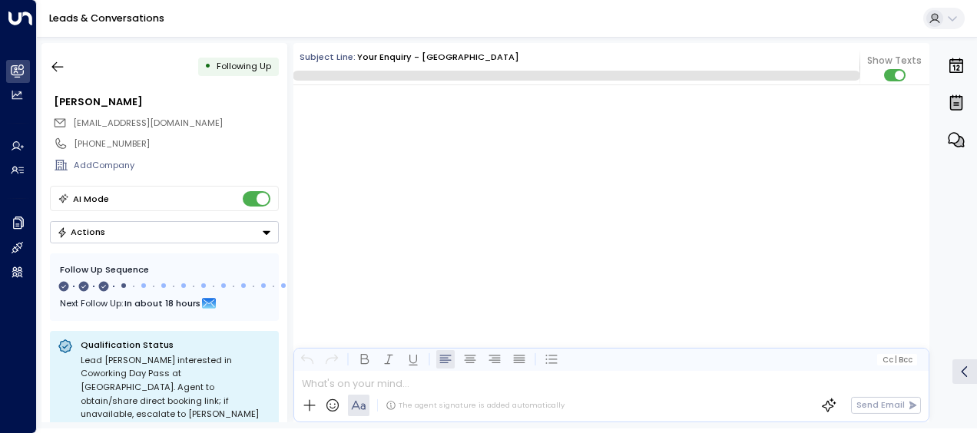
scroll to position [1083, 0]
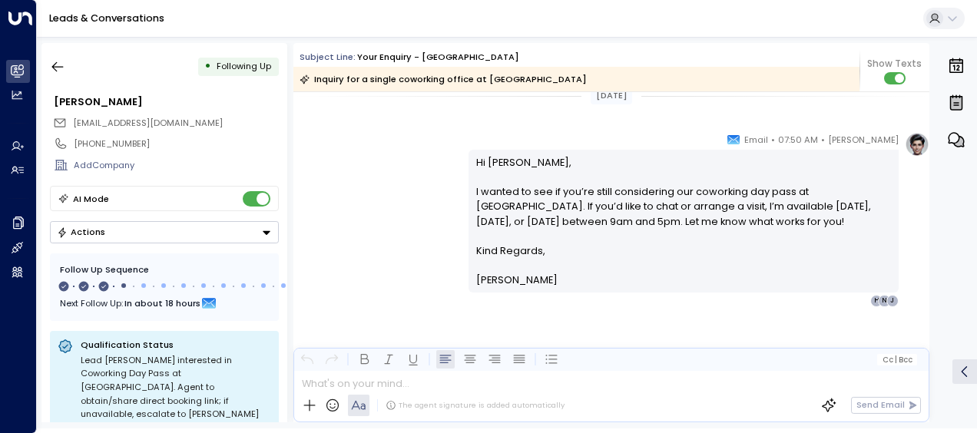
click at [424, 208] on div "[PERSON_NAME] • 07:50 AM • Email Hi [PERSON_NAME], I wanted to see if you’re st…" at bounding box center [611, 219] width 636 height 175
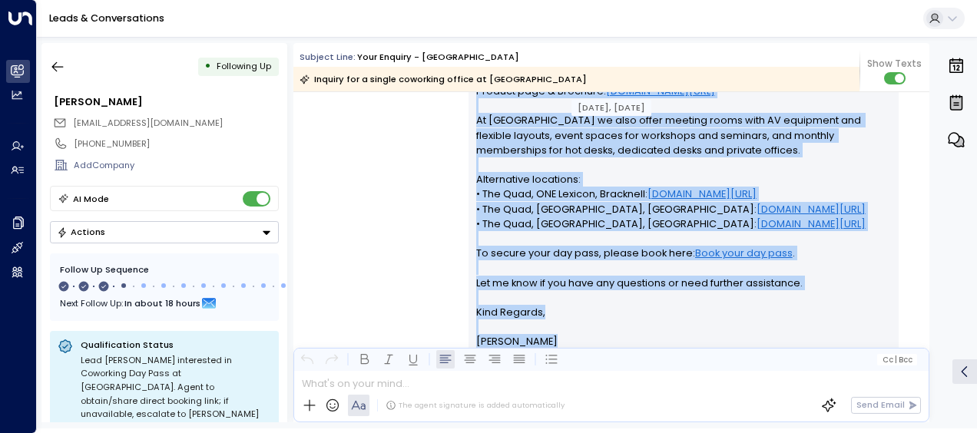
scroll to position [587, 0]
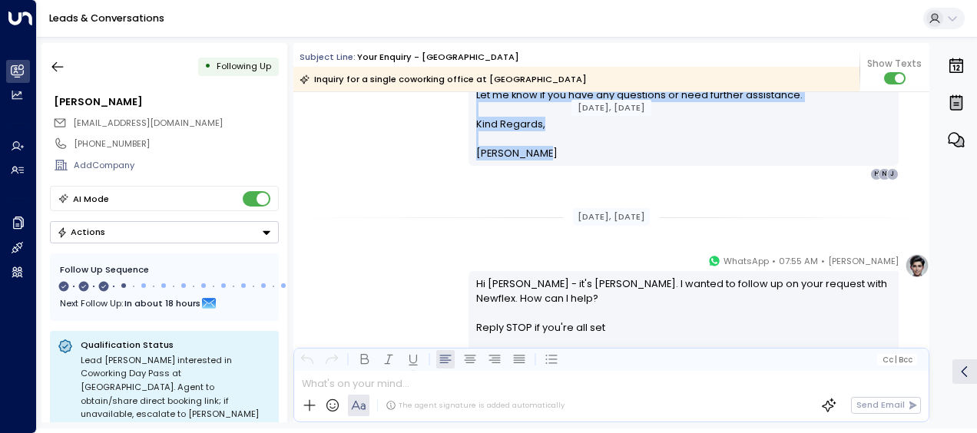
drag, startPoint x: 473, startPoint y: 162, endPoint x: 550, endPoint y: 161, distance: 76.8
drag, startPoint x: 550, startPoint y: 161, endPoint x: 485, endPoint y: 152, distance: 65.9
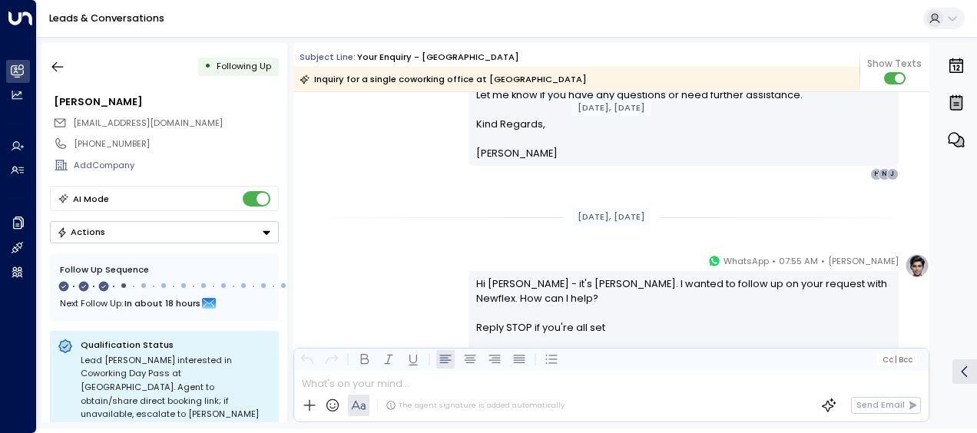
click at [402, 212] on div "[DATE], [DATE]" at bounding box center [611, 217] width 636 height 18
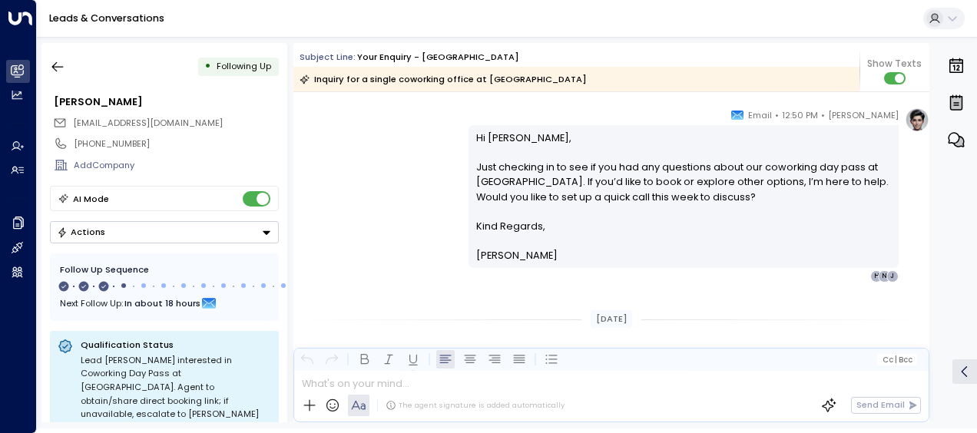
scroll to position [863, 0]
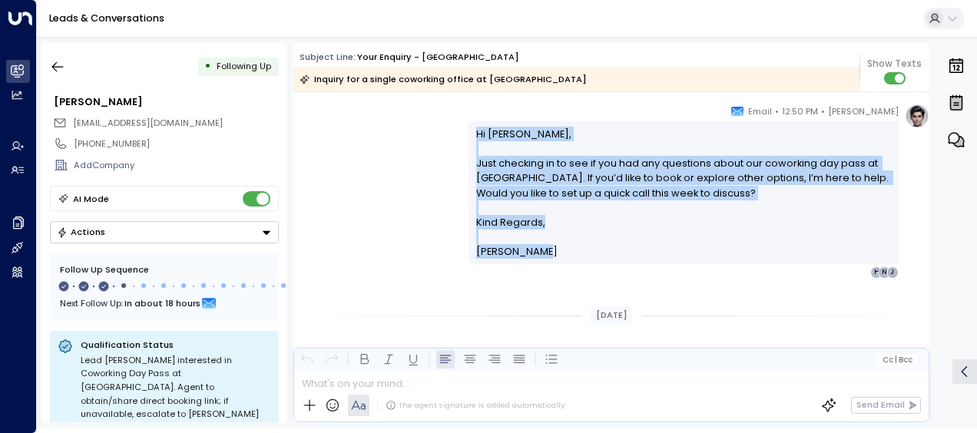
drag, startPoint x: 471, startPoint y: 131, endPoint x: 542, endPoint y: 255, distance: 143.5
click at [542, 255] on div "Hi [PERSON_NAME], Just checking in to see if you had any questions about our co…" at bounding box center [684, 192] width 430 height 142
drag, startPoint x: 501, startPoint y: 226, endPoint x: 496, endPoint y: 216, distance: 11.0
click at [366, 250] on div "[PERSON_NAME] • 12:50 PM • Email Hi [PERSON_NAME], Just checking in to see if y…" at bounding box center [611, 191] width 636 height 175
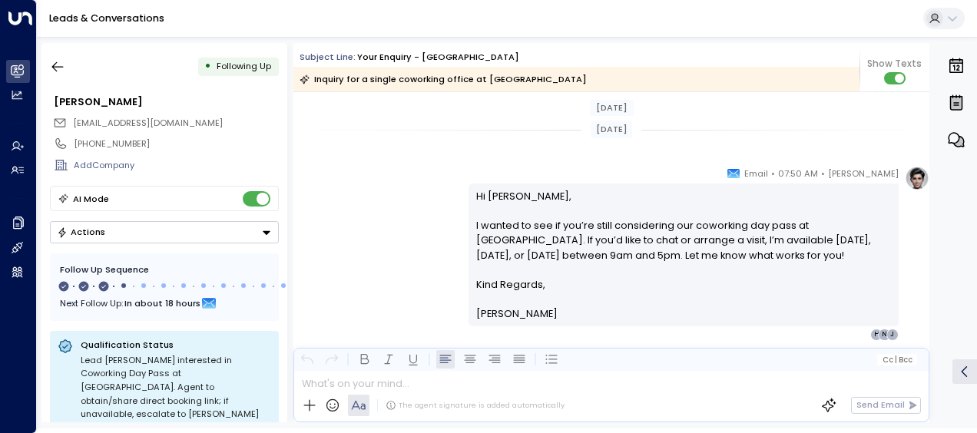
scroll to position [1078, 0]
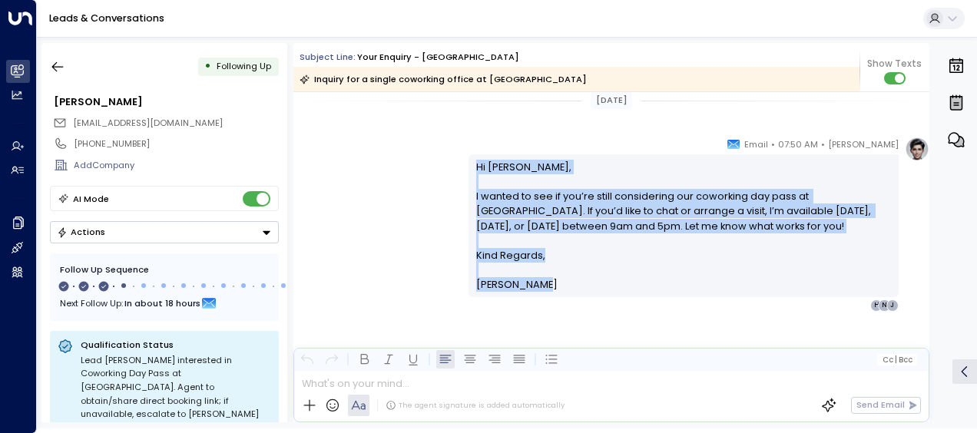
drag, startPoint x: 472, startPoint y: 159, endPoint x: 541, endPoint y: 293, distance: 151.2
click at [541, 293] on div "Hi [PERSON_NAME], I wanted to see if you’re still considering our coworking day…" at bounding box center [684, 225] width 430 height 142
drag, startPoint x: 541, startPoint y: 293, endPoint x: 514, endPoint y: 276, distance: 32.2
click at [58, 63] on icon "button" at bounding box center [57, 66] width 15 height 15
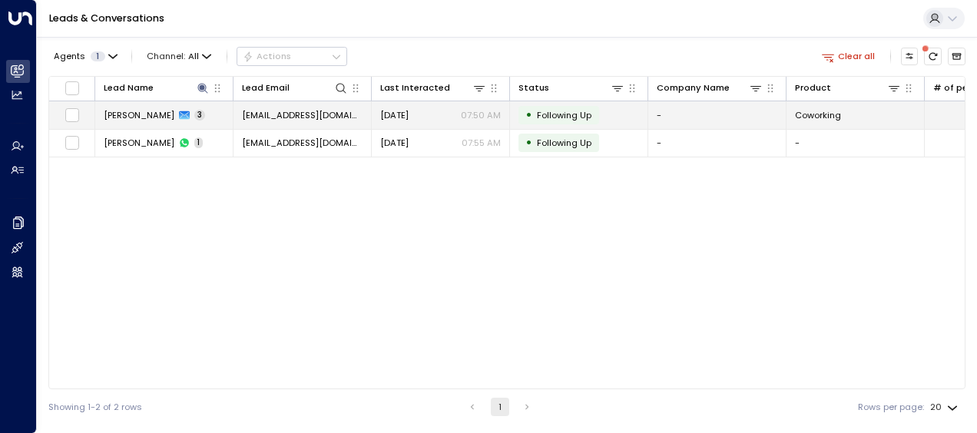
click at [275, 114] on span "[EMAIL_ADDRESS][DOMAIN_NAME]" at bounding box center [302, 115] width 121 height 12
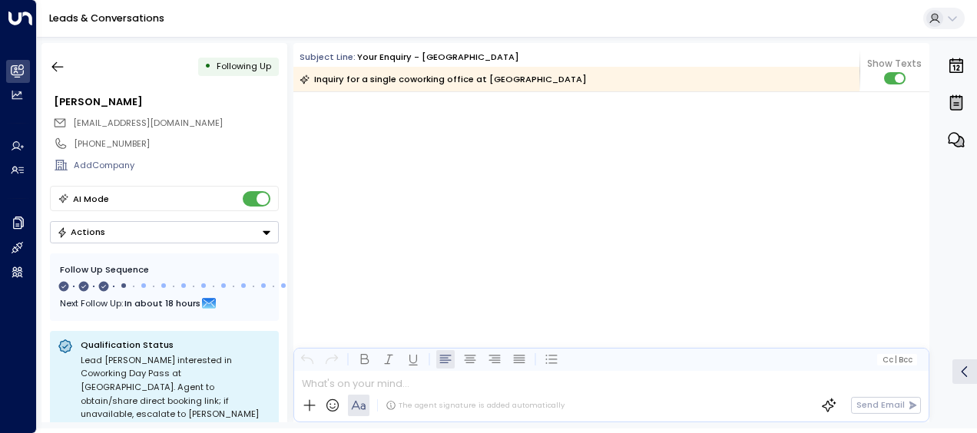
scroll to position [1363, 0]
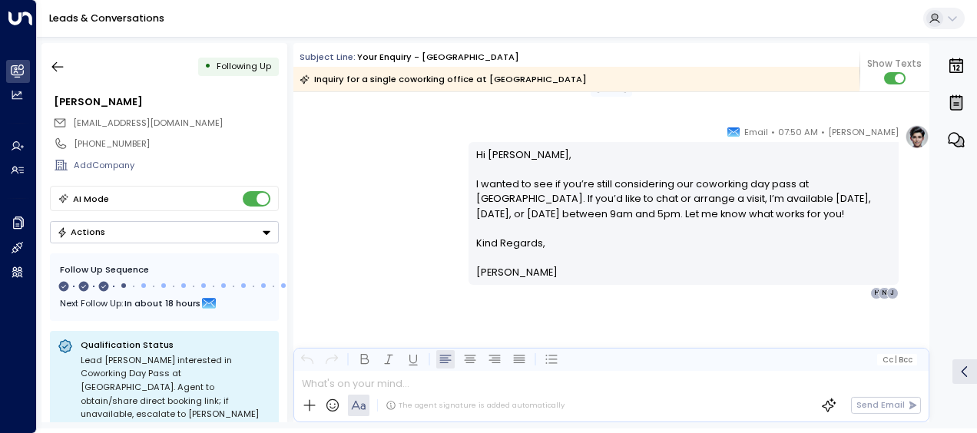
click at [431, 177] on div "[PERSON_NAME] • 07:50 AM • Email Hi [PERSON_NAME], I wanted to see if you’re st…" at bounding box center [611, 211] width 636 height 175
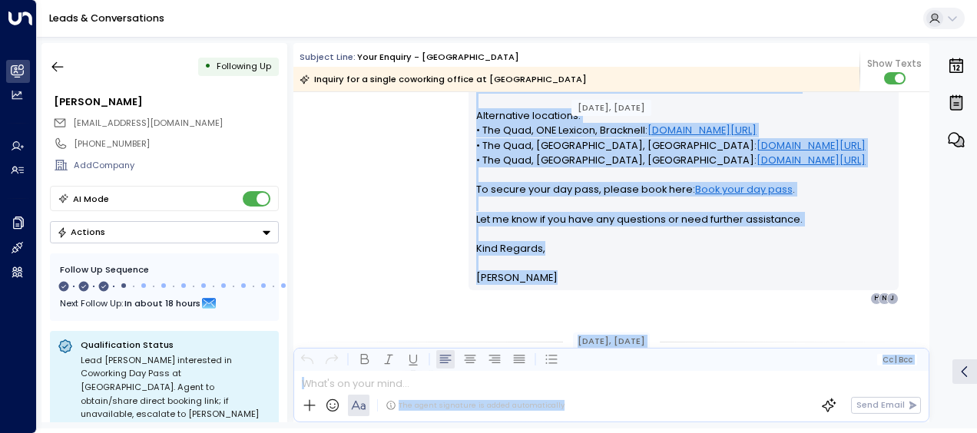
scroll to position [514, 0]
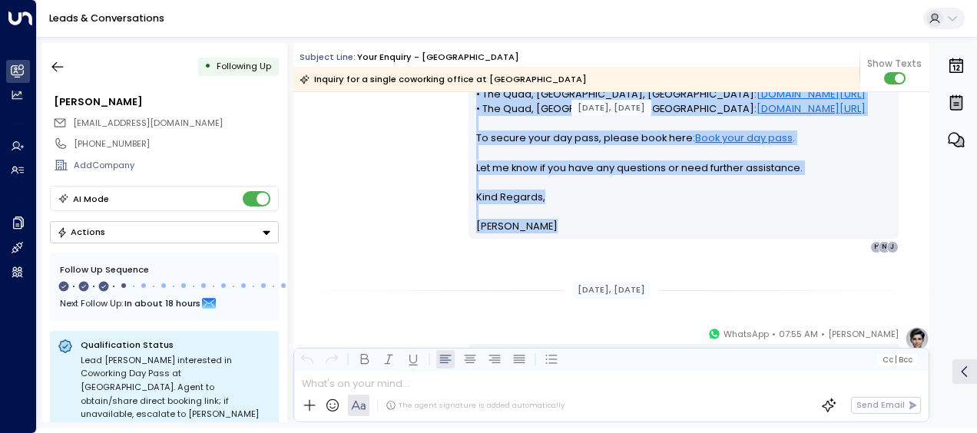
drag, startPoint x: 473, startPoint y: 152, endPoint x: 554, endPoint y: 277, distance: 148.3
click at [554, 277] on div "[DATE], [DATE] [DATE], [DATE] Trigger Email • • 01:04 PM • Email Contact Name […" at bounding box center [611, 288] width 636 height 1421
drag, startPoint x: 554, startPoint y: 277, endPoint x: 498, endPoint y: 197, distance: 97.6
click at [352, 152] on div "[PERSON_NAME] • 01:06 PM • Email Hi [PERSON_NAME], Thanks for your interest in …" at bounding box center [611, 48] width 636 height 411
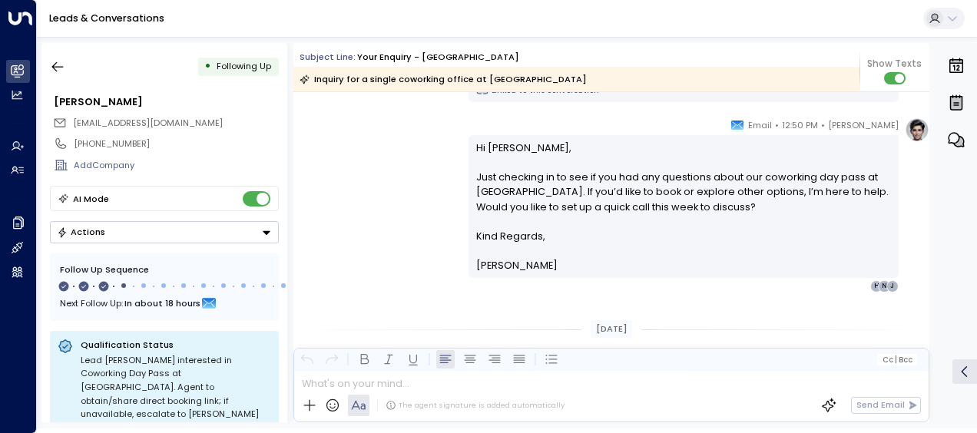
scroll to position [852, 0]
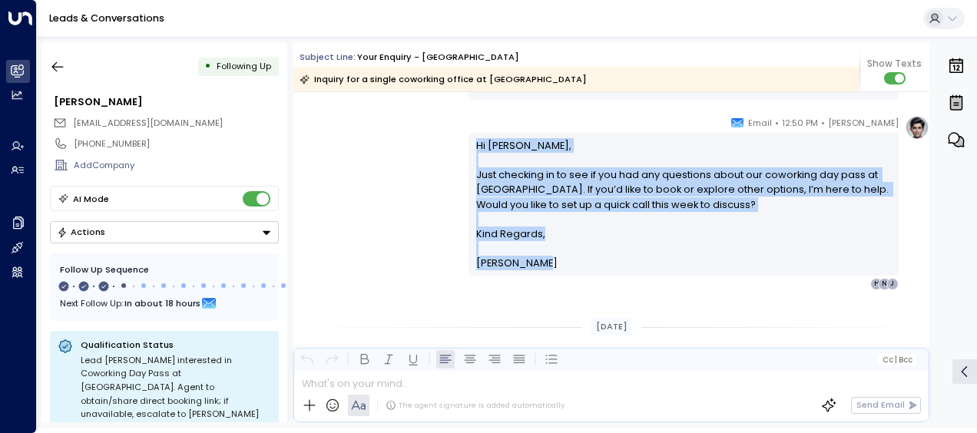
drag, startPoint x: 475, startPoint y: 144, endPoint x: 546, endPoint y: 267, distance: 142.8
click at [546, 267] on div "Hi [PERSON_NAME], Just checking in to see if you had any questions about our co…" at bounding box center [684, 204] width 416 height 133
drag, startPoint x: 546, startPoint y: 267, endPoint x: 501, endPoint y: 187, distance: 91.8
click at [370, 161] on div "[PERSON_NAME] • 12:50 PM • Email Hi [PERSON_NAME], Just checking in to see if y…" at bounding box center [611, 202] width 636 height 175
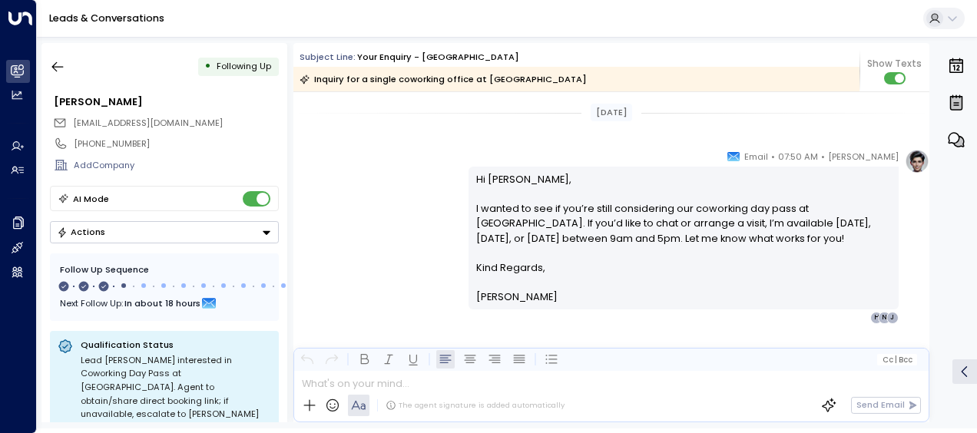
scroll to position [1067, 0]
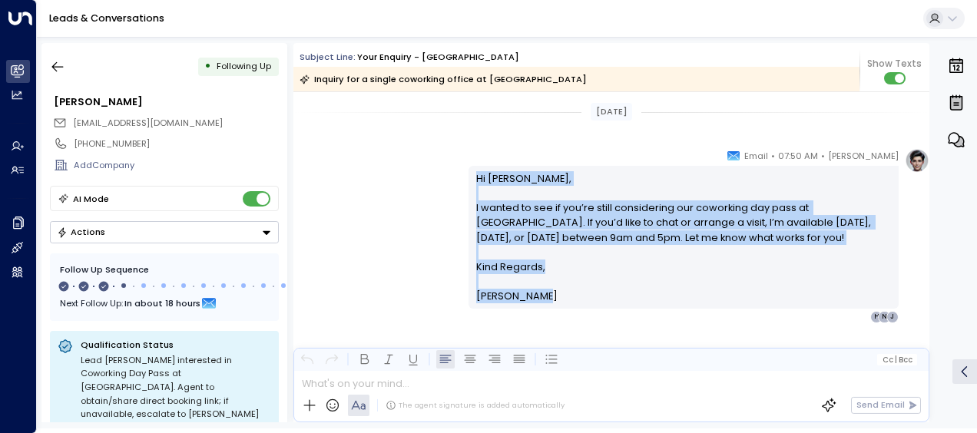
drag, startPoint x: 473, startPoint y: 176, endPoint x: 546, endPoint y: 298, distance: 142.3
click at [546, 298] on div "Hi [PERSON_NAME], I wanted to see if you’re still considering our coworking day…" at bounding box center [684, 237] width 416 height 133
drag, startPoint x: 546, startPoint y: 298, endPoint x: 492, endPoint y: 219, distance: 96.1
click at [61, 61] on icon "button" at bounding box center [57, 66] width 15 height 15
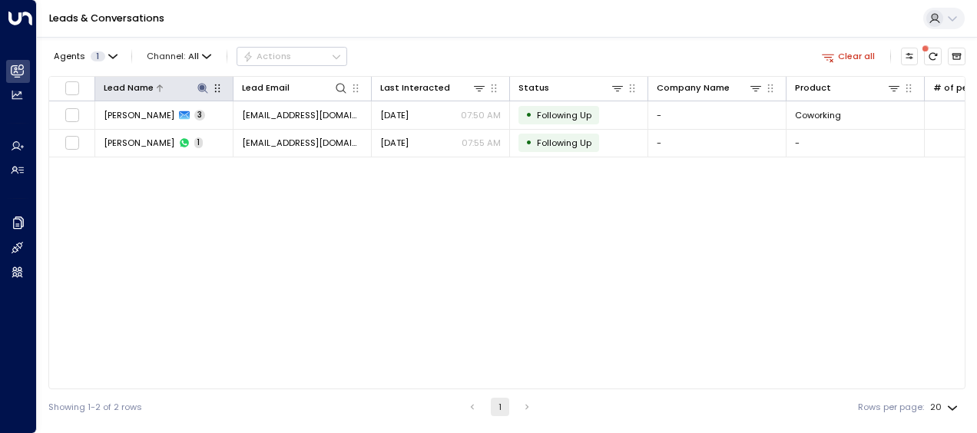
click at [202, 89] on icon at bounding box center [202, 88] width 10 height 10
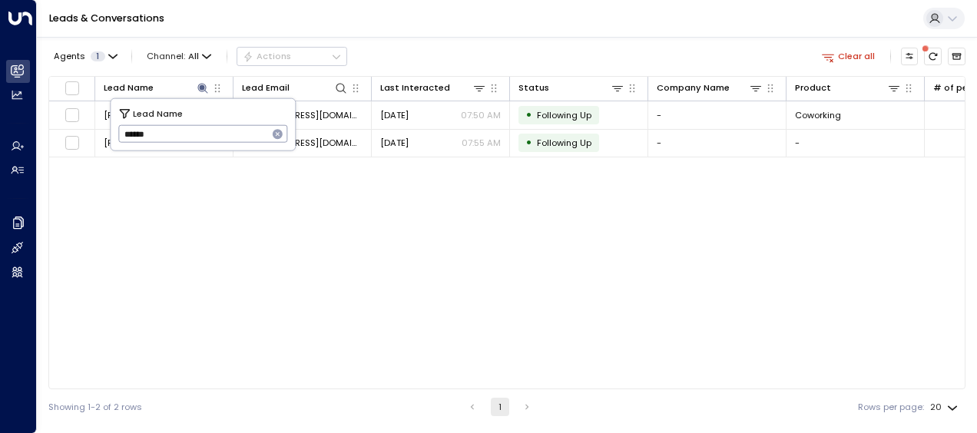
drag, startPoint x: 120, startPoint y: 134, endPoint x: 190, endPoint y: 143, distance: 71.3
click at [190, 143] on input "******" at bounding box center [193, 133] width 150 height 25
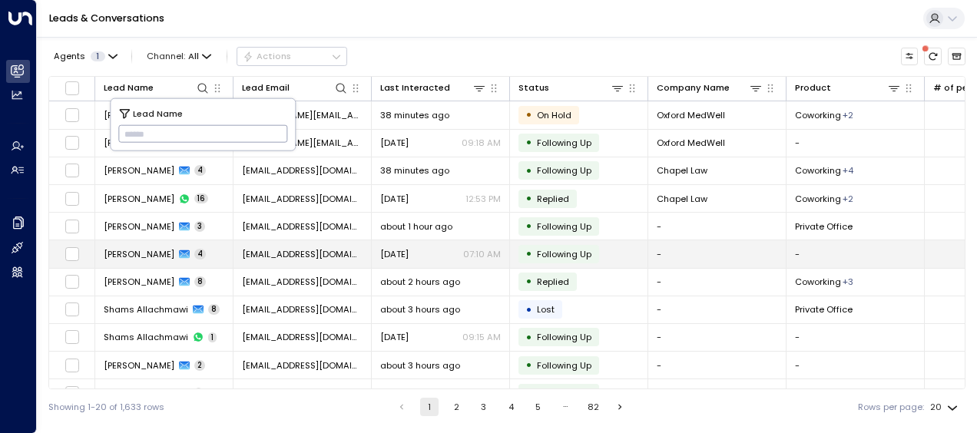
type input "**********"
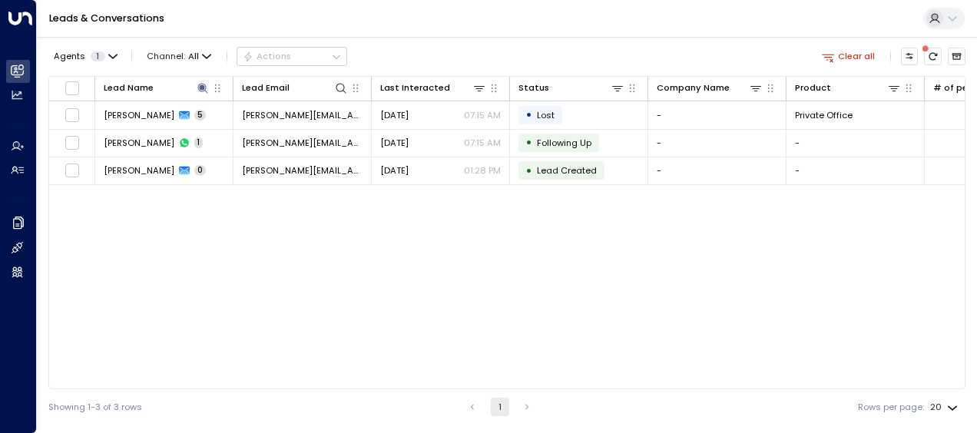
click at [290, 237] on div "Lead Name Lead Email Last Interacted Status Company Name Product # of people AI…" at bounding box center [506, 232] width 917 height 313
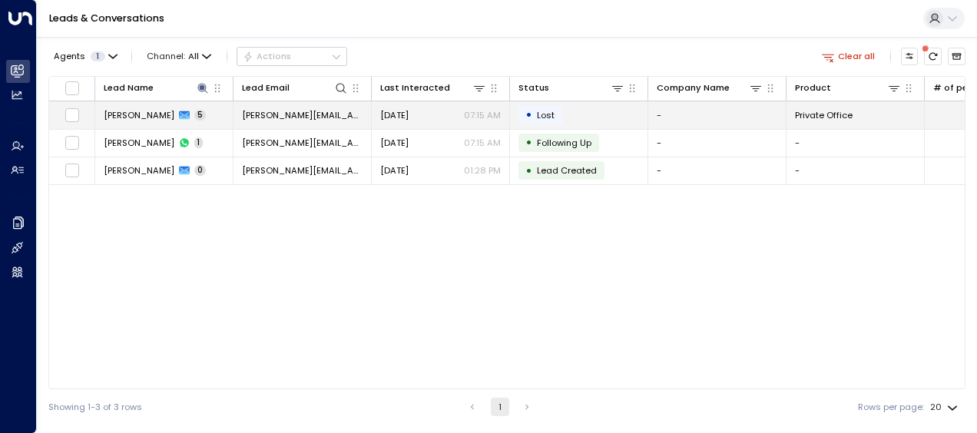
click at [302, 106] on td "[PERSON_NAME][EMAIL_ADDRESS][PERSON_NAME][DOMAIN_NAME]" at bounding box center [303, 114] width 138 height 27
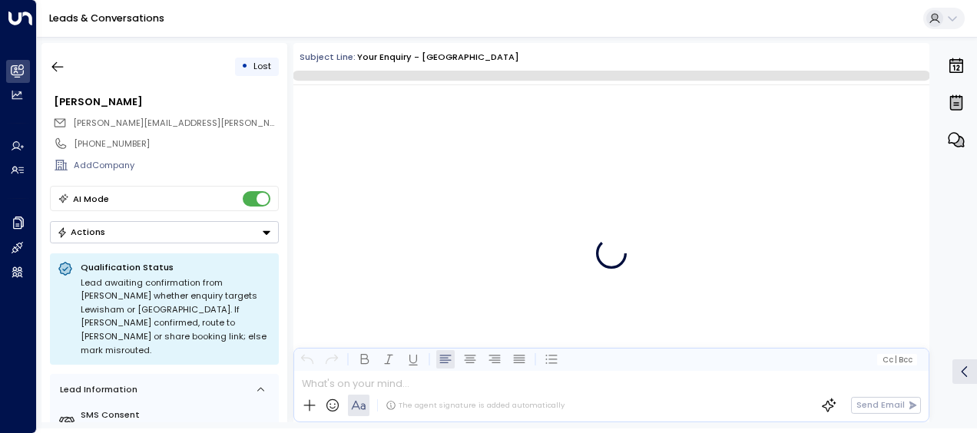
scroll to position [1582, 0]
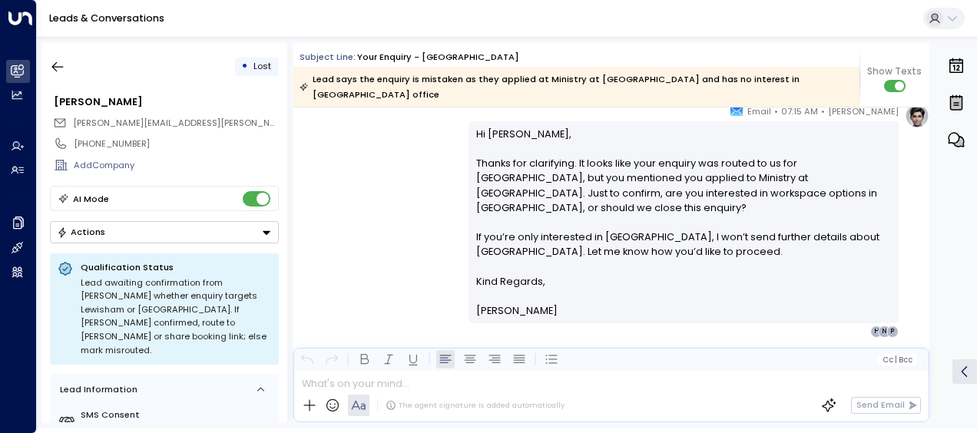
click at [356, 174] on div "[PERSON_NAME] • 07:15 AM • Email Hi [PERSON_NAME], Thanks for clarifying. It lo…" at bounding box center [611, 221] width 636 height 234
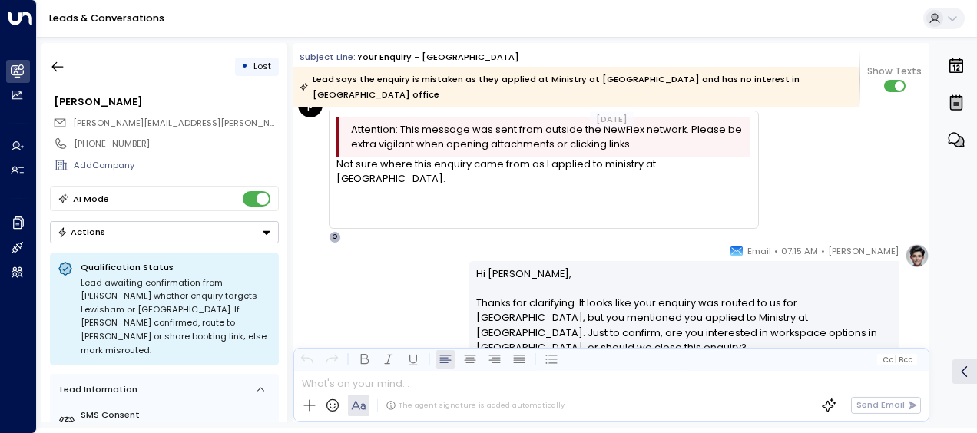
scroll to position [1474, 0]
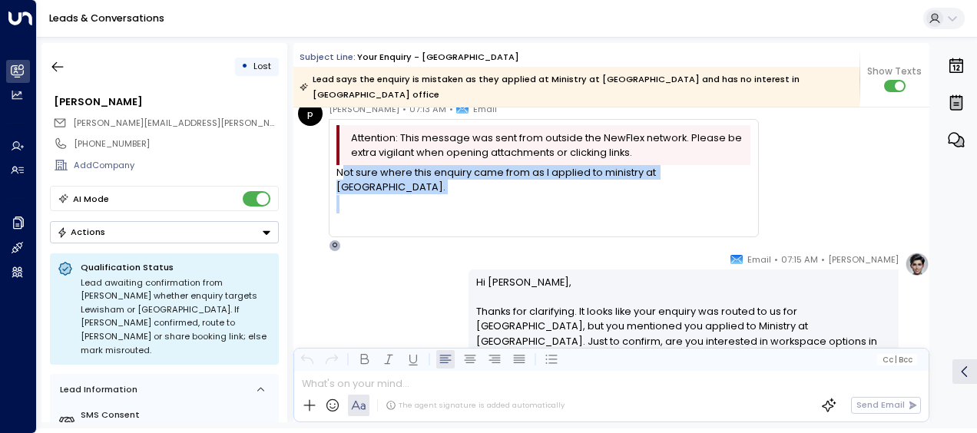
drag, startPoint x: 340, startPoint y: 156, endPoint x: 396, endPoint y: 165, distance: 57.6
click at [396, 165] on div "Not sure where this enquiry came from as I applied to ministry at [GEOGRAPHIC_D…" at bounding box center [543, 198] width 414 height 66
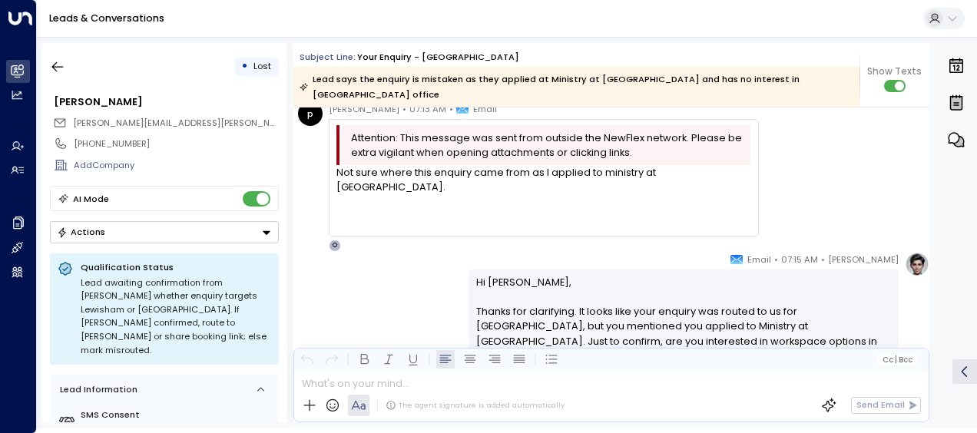
drag, startPoint x: 396, startPoint y: 165, endPoint x: 360, endPoint y: 223, distance: 68.0
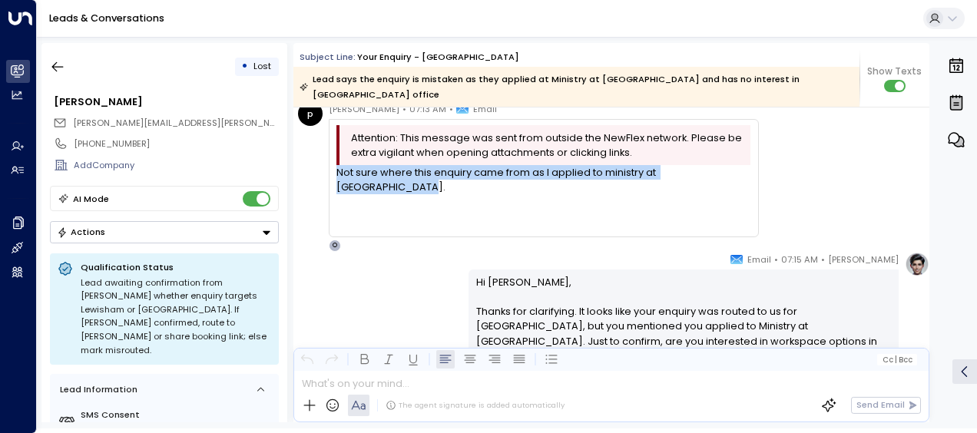
drag, startPoint x: 330, startPoint y: 154, endPoint x: 770, endPoint y: 157, distance: 439.4
click at [770, 157] on div "[PERSON_NAME] • 07:13 AM • Email Attention: This message was sent from outside …" at bounding box center [613, 176] width 631 height 151
drag, startPoint x: 770, startPoint y: 157, endPoint x: 699, endPoint y: 153, distance: 70.8
click at [699, 165] on div "Not sure where this enquiry came from as I applied to ministry at [GEOGRAPHIC_D…" at bounding box center [543, 179] width 414 height 29
click at [61, 60] on icon "button" at bounding box center [57, 66] width 15 height 15
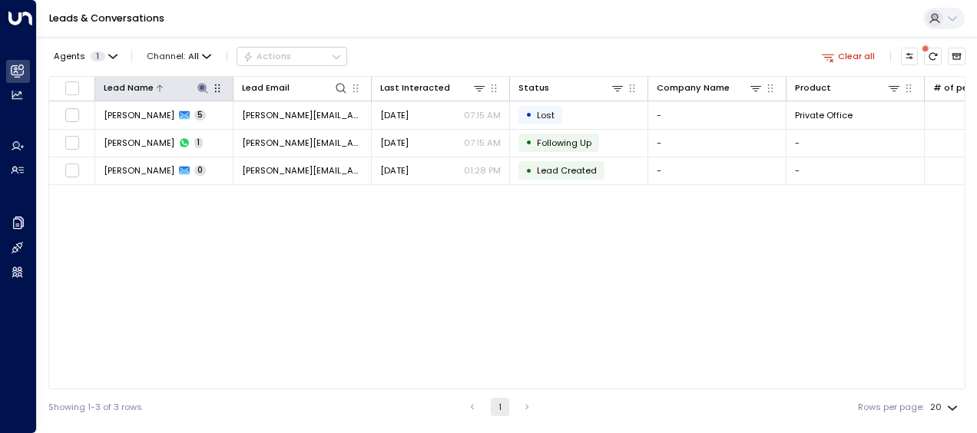
click at [200, 84] on icon at bounding box center [203, 88] width 12 height 12
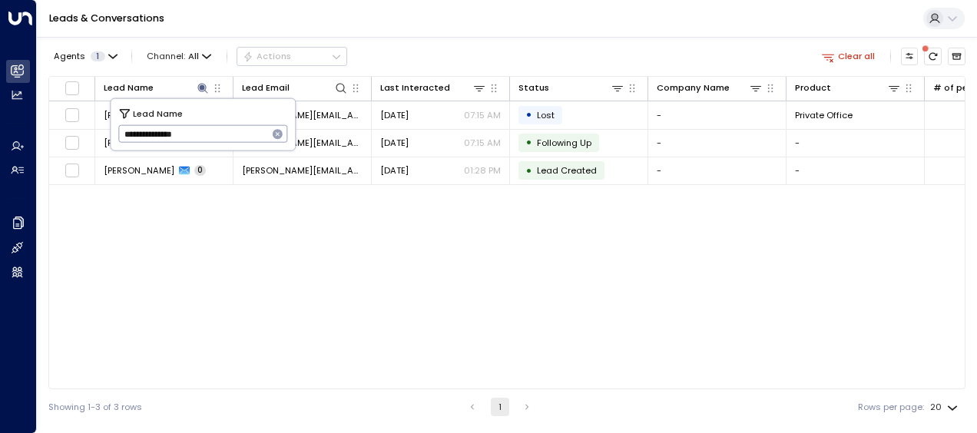
drag, startPoint x: 122, startPoint y: 133, endPoint x: 254, endPoint y: 137, distance: 132.2
click at [254, 137] on input "**********" at bounding box center [193, 133] width 150 height 25
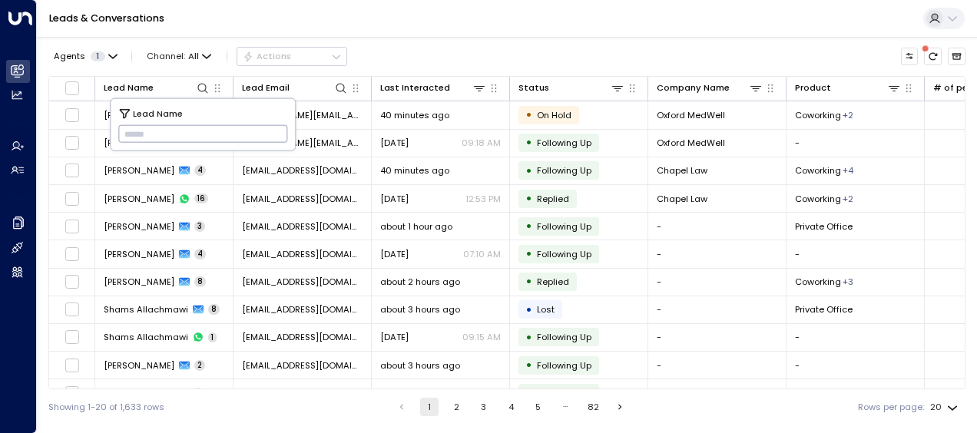
click at [128, 132] on input "text" at bounding box center [203, 133] width 170 height 25
click at [125, 130] on input "text" at bounding box center [203, 133] width 170 height 25
click at [128, 129] on input "text" at bounding box center [203, 133] width 170 height 25
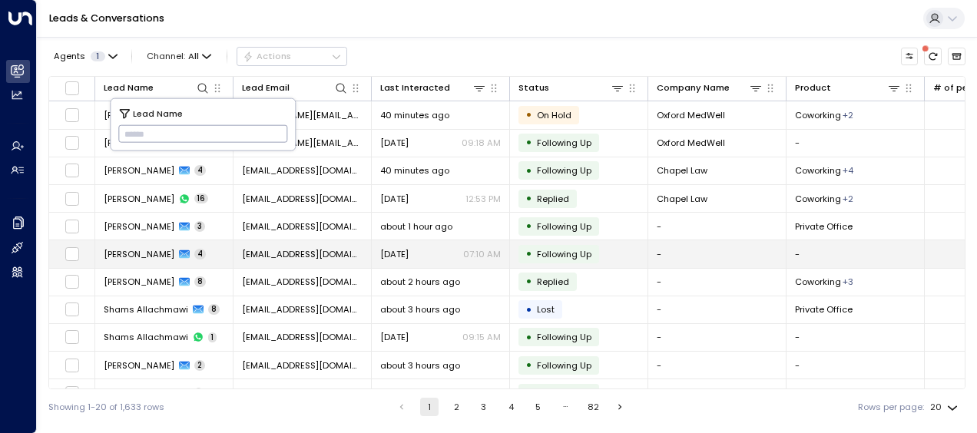
type input "**********"
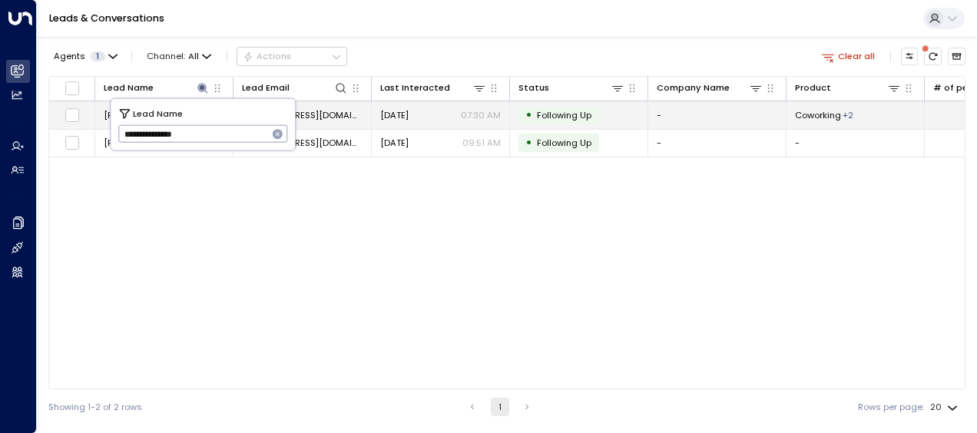
click at [325, 112] on span "[EMAIL_ADDRESS][DOMAIN_NAME]" at bounding box center [302, 115] width 121 height 12
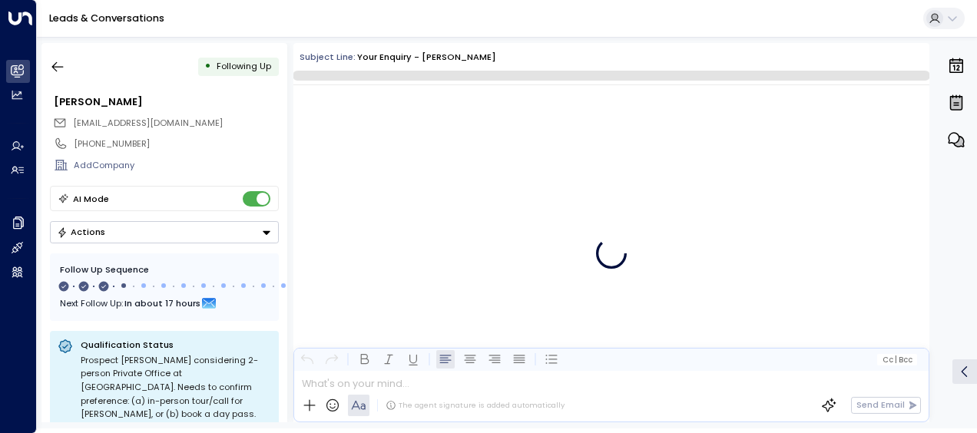
scroll to position [1385, 0]
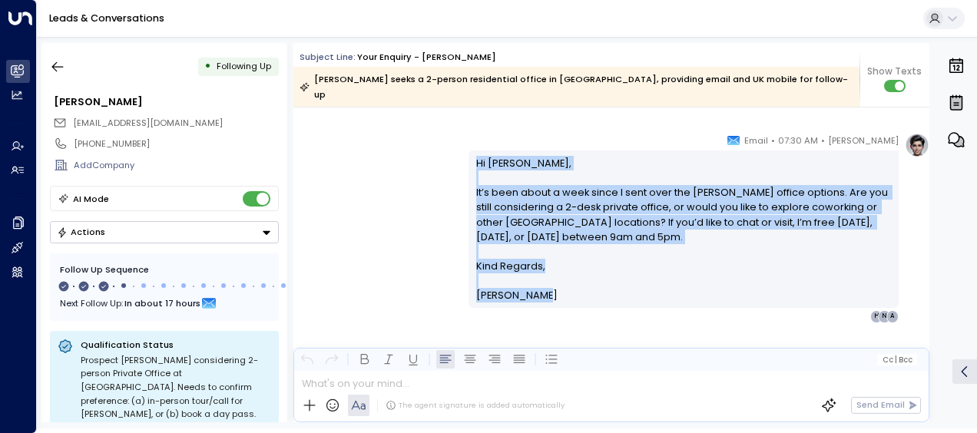
drag, startPoint x: 475, startPoint y: 144, endPoint x: 545, endPoint y: 295, distance: 166.3
click at [545, 295] on div "[PERSON_NAME] • 07:30 AM • Email Hi [PERSON_NAME], It’s been about a week since…" at bounding box center [684, 228] width 430 height 190
drag, startPoint x: 545, startPoint y: 295, endPoint x: 498, endPoint y: 206, distance: 101.0
click at [498, 206] on p "Hi [PERSON_NAME], It’s been about a week since I sent over the [PERSON_NAME] of…" at bounding box center [684, 207] width 416 height 103
click at [542, 188] on p "Hi [PERSON_NAME], It’s been about a week since I sent over the [PERSON_NAME] of…" at bounding box center [684, 207] width 416 height 103
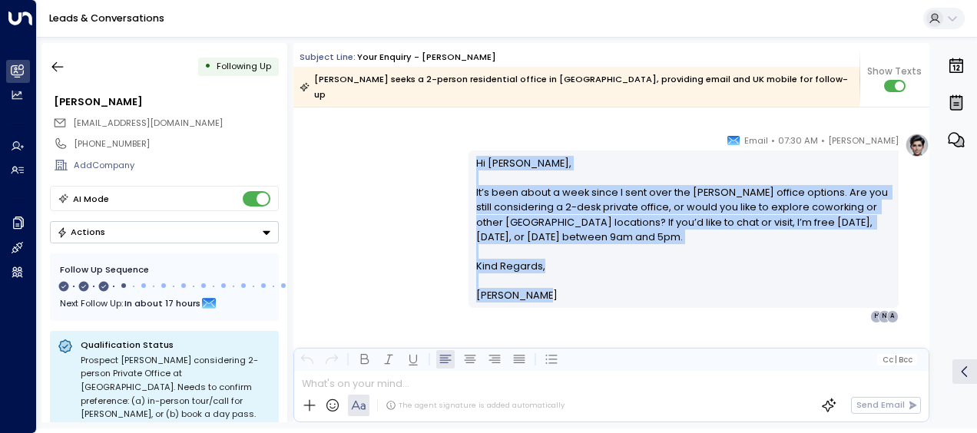
drag, startPoint x: 472, startPoint y: 138, endPoint x: 541, endPoint y: 284, distance: 161.5
click at [541, 284] on div "Hi [PERSON_NAME], It’s been about a week since I sent over the [PERSON_NAME] of…" at bounding box center [684, 229] width 430 height 157
drag, startPoint x: 541, startPoint y: 284, endPoint x: 518, endPoint y: 210, distance: 77.3
click at [58, 60] on icon "button" at bounding box center [57, 66] width 15 height 15
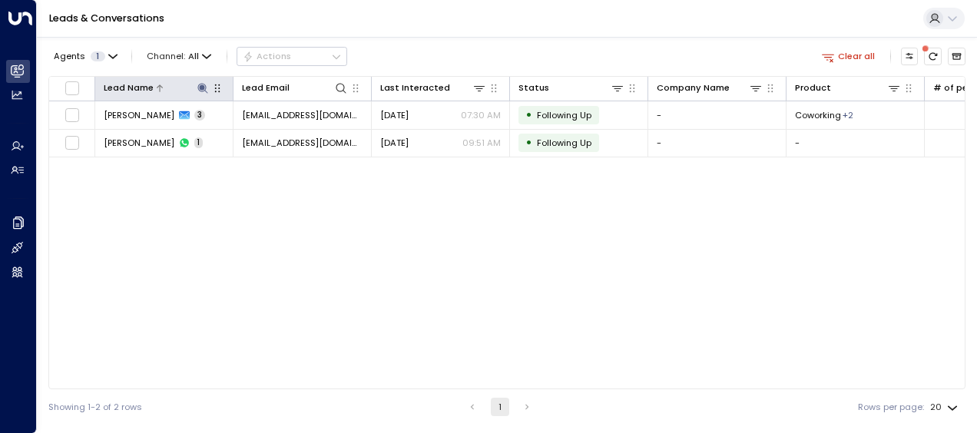
click at [208, 85] on icon at bounding box center [203, 88] width 12 height 12
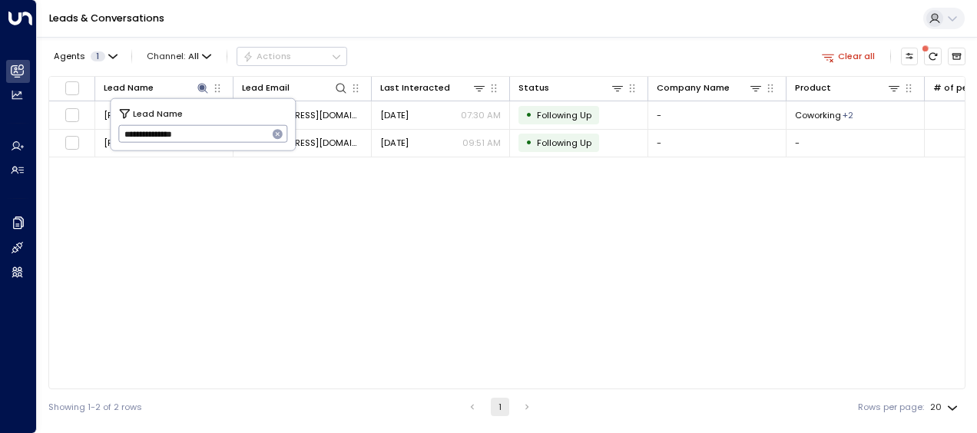
drag, startPoint x: 124, startPoint y: 133, endPoint x: 253, endPoint y: 133, distance: 128.3
click at [253, 133] on input "**********" at bounding box center [193, 133] width 150 height 25
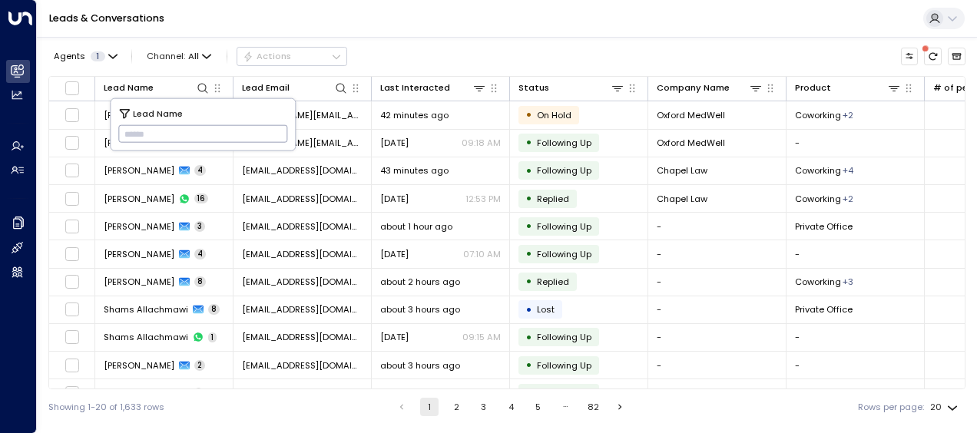
click at [134, 135] on input "text" at bounding box center [203, 133] width 170 height 25
type input "**********"
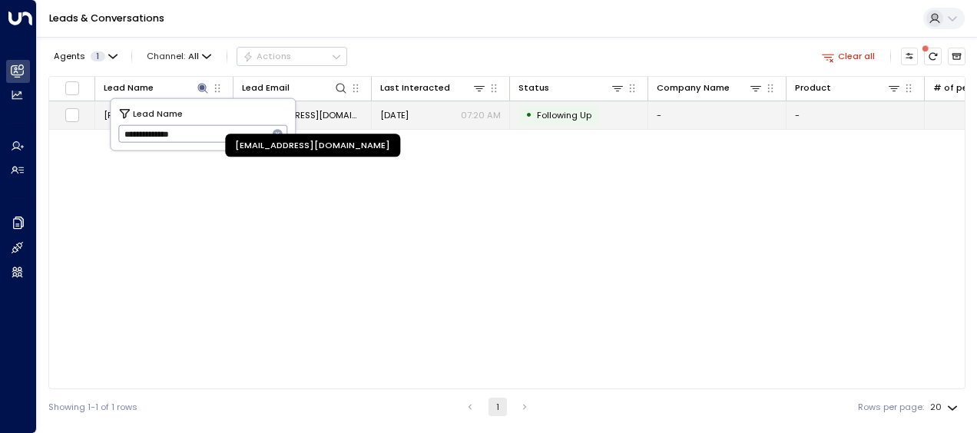
click at [318, 112] on span "[EMAIL_ADDRESS][DOMAIN_NAME]" at bounding box center [302, 115] width 121 height 12
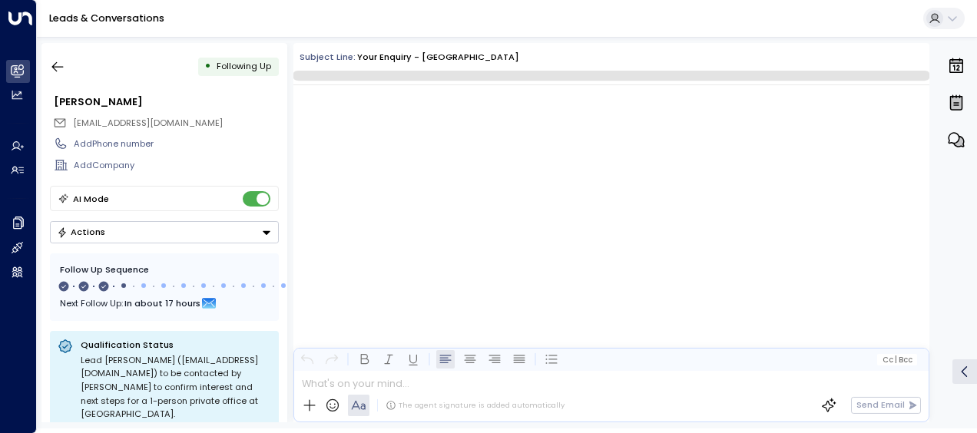
scroll to position [1133, 0]
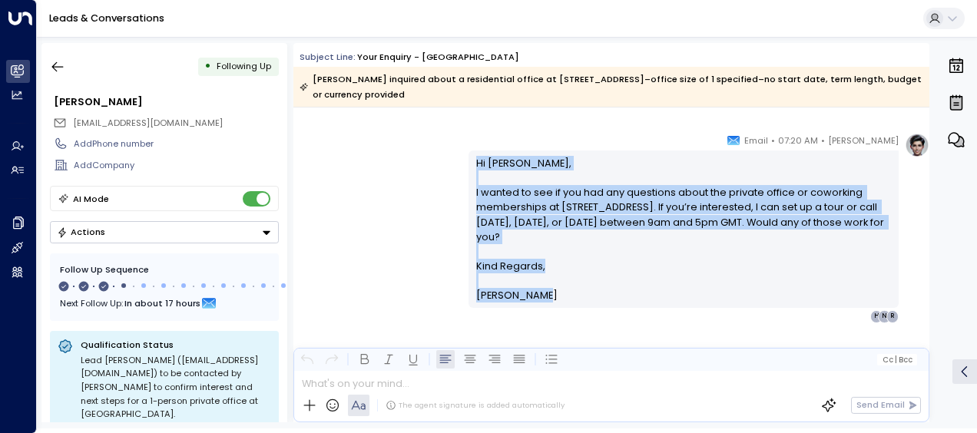
drag, startPoint x: 475, startPoint y: 159, endPoint x: 542, endPoint y: 294, distance: 151.2
click at [542, 294] on div "Hi [PERSON_NAME], I wanted to see if you had any questions about the private of…" at bounding box center [684, 229] width 416 height 147
drag, startPoint x: 542, startPoint y: 294, endPoint x: 499, endPoint y: 220, distance: 86.4
click at [65, 65] on icon "button" at bounding box center [57, 66] width 15 height 15
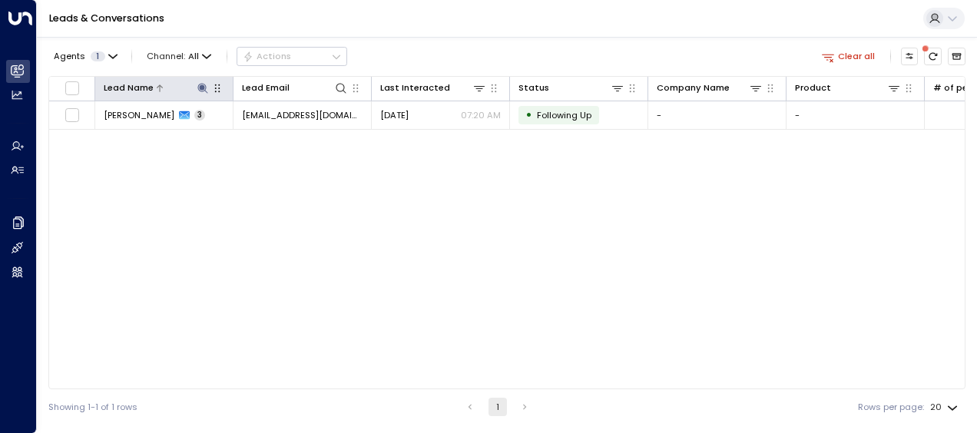
click at [200, 85] on icon at bounding box center [202, 88] width 10 height 10
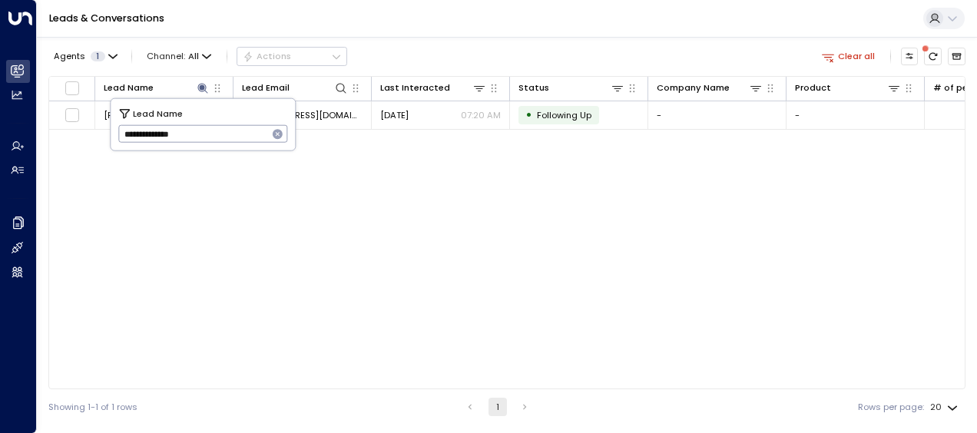
drag, startPoint x: 118, startPoint y: 129, endPoint x: 205, endPoint y: 132, distance: 86.9
click at [205, 132] on input "**********" at bounding box center [193, 133] width 150 height 25
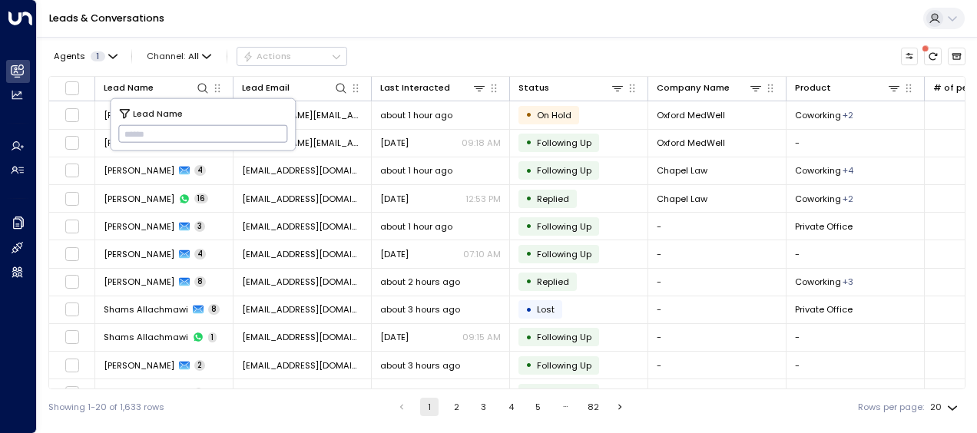
click at [128, 134] on input "text" at bounding box center [203, 133] width 170 height 25
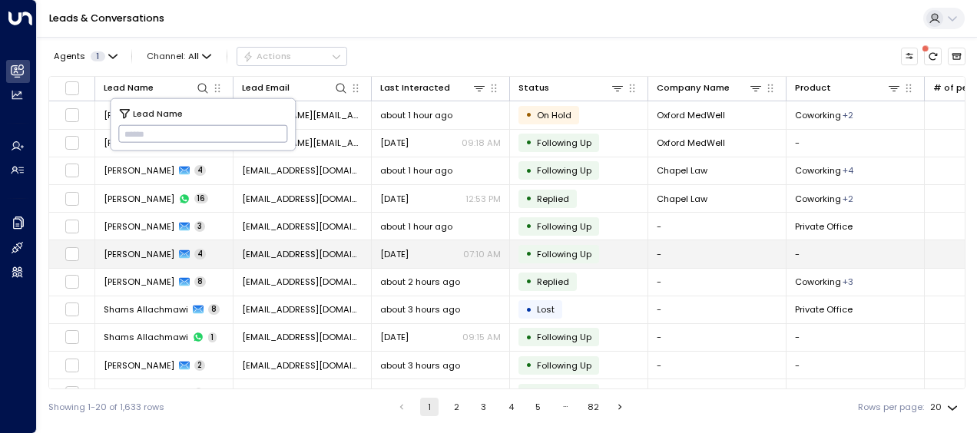
type input "**********"
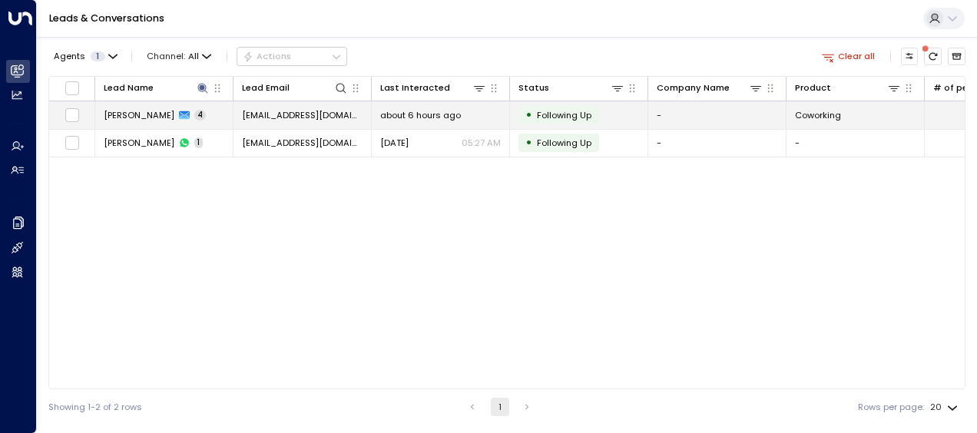
click at [319, 117] on span "[EMAIL_ADDRESS][DOMAIN_NAME]" at bounding box center [302, 115] width 121 height 12
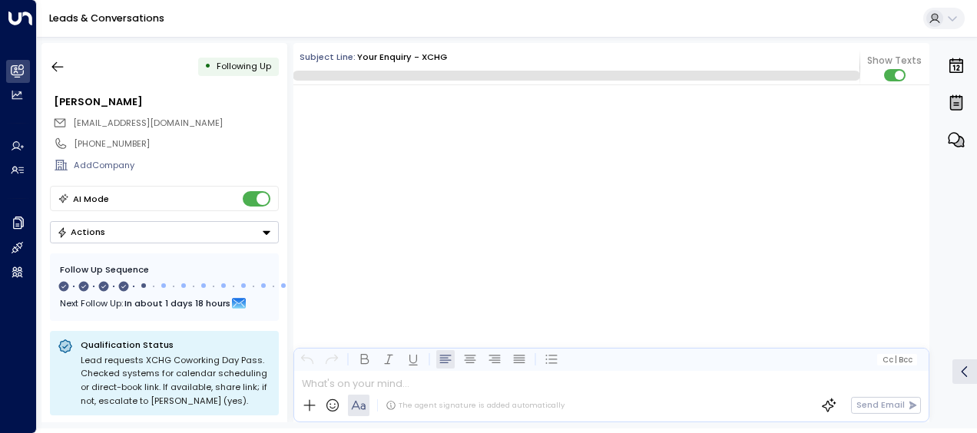
scroll to position [2050, 0]
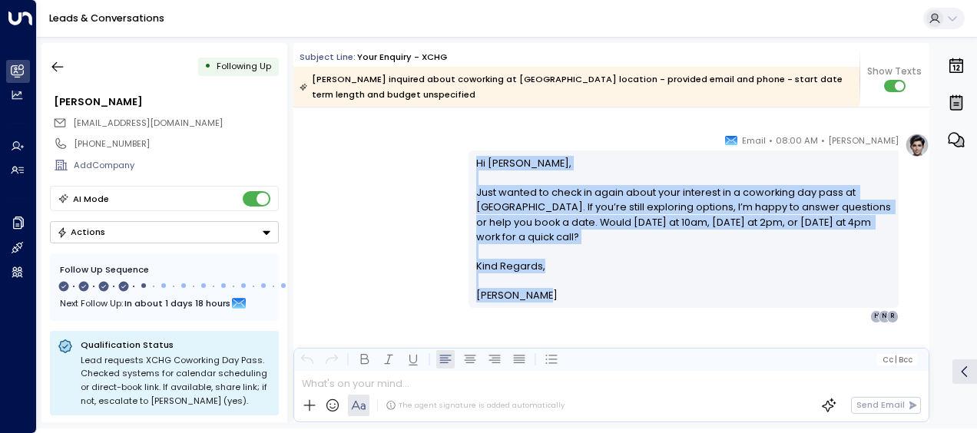
drag, startPoint x: 473, startPoint y: 159, endPoint x: 533, endPoint y: 300, distance: 152.8
click at [533, 300] on div "Hi [PERSON_NAME], Just wanted to check in again about your interest in a cowork…" at bounding box center [684, 229] width 416 height 147
drag, startPoint x: 533, startPoint y: 300, endPoint x: 492, endPoint y: 253, distance: 61.5
click at [56, 61] on icon "button" at bounding box center [57, 66] width 15 height 15
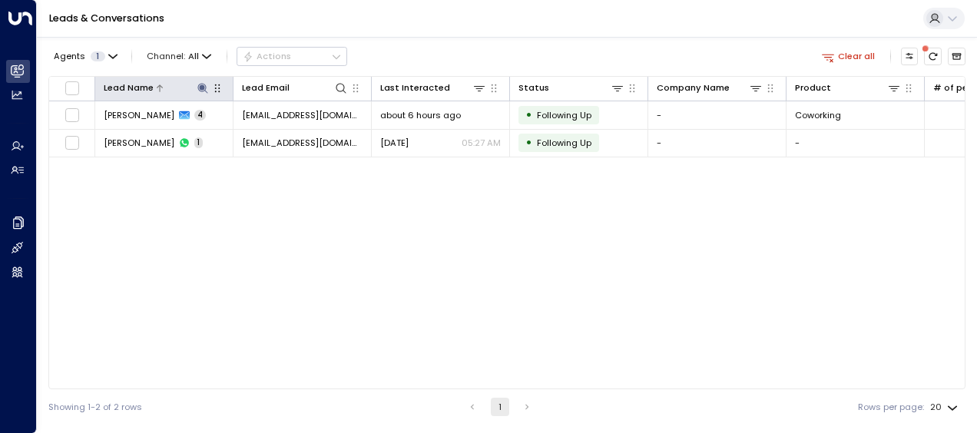
click at [206, 91] on icon at bounding box center [203, 88] width 12 height 12
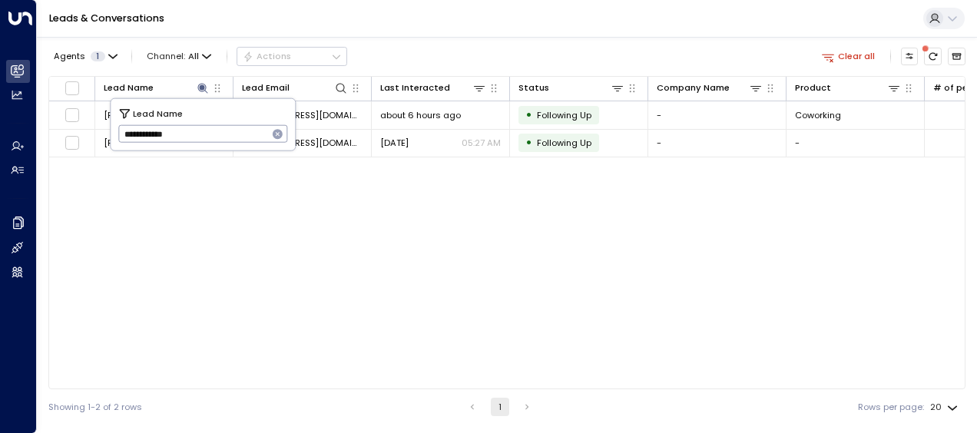
drag, startPoint x: 122, startPoint y: 134, endPoint x: 209, endPoint y: 140, distance: 87.0
click at [209, 140] on input "**********" at bounding box center [193, 133] width 150 height 25
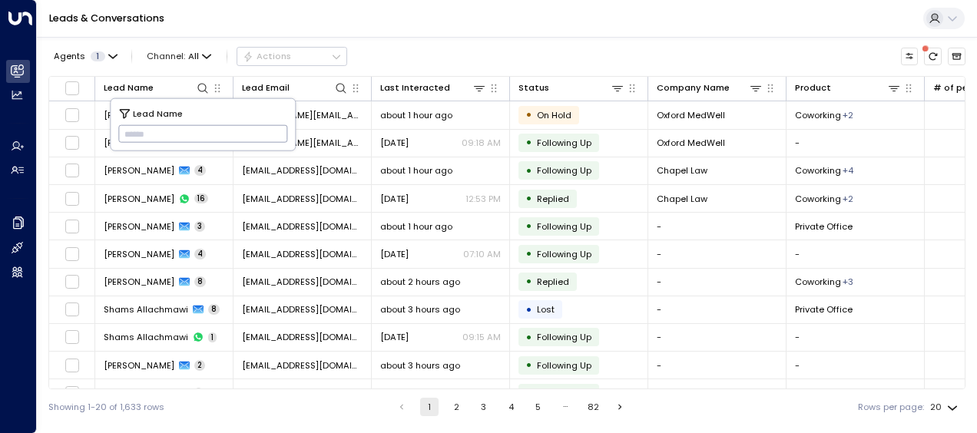
click at [131, 132] on input "text" at bounding box center [203, 133] width 170 height 25
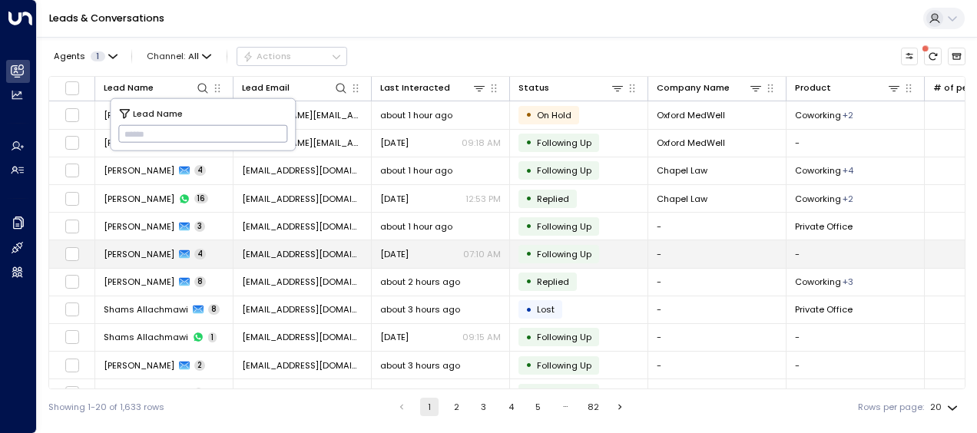
type input "**********"
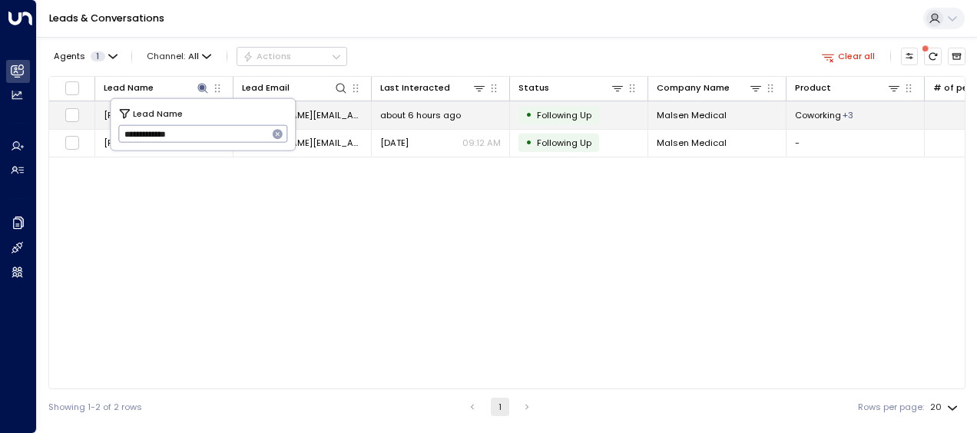
click at [328, 114] on span "[PERSON_NAME][EMAIL_ADDRESS][DOMAIN_NAME]" at bounding box center [302, 115] width 121 height 12
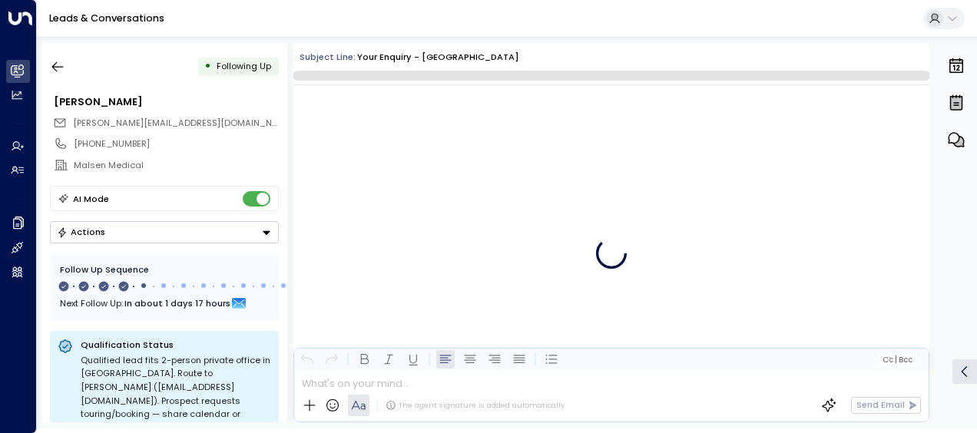
scroll to position [1946, 0]
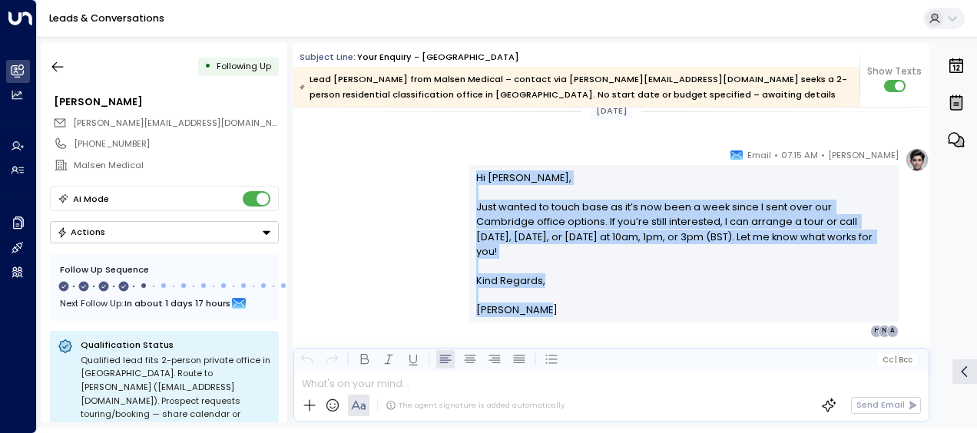
drag, startPoint x: 473, startPoint y: 171, endPoint x: 573, endPoint y: 302, distance: 165.0
click at [573, 302] on div "Hi [PERSON_NAME], Just wanted to touch base as it’s now been a week since I sen…" at bounding box center [684, 244] width 416 height 147
drag, startPoint x: 573, startPoint y: 302, endPoint x: 496, endPoint y: 215, distance: 115.9
click at [496, 215] on p "Hi [PERSON_NAME], Just wanted to touch base as it’s now been a week since I sen…" at bounding box center [684, 222] width 416 height 103
click at [58, 66] on icon "button" at bounding box center [58, 67] width 12 height 10
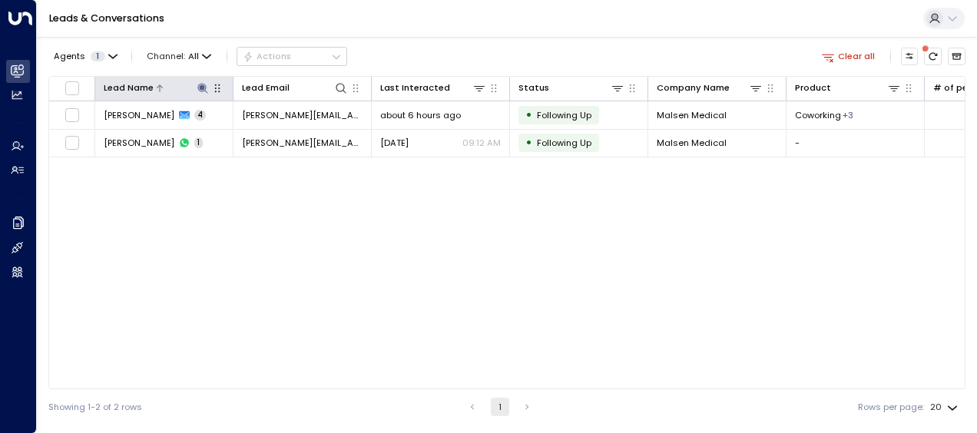
click at [206, 87] on icon at bounding box center [202, 88] width 10 height 10
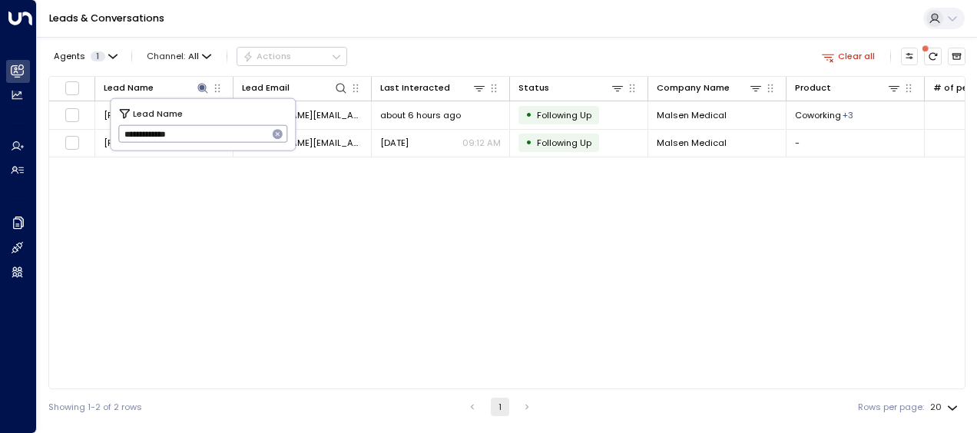
drag, startPoint x: 124, startPoint y: 129, endPoint x: 220, endPoint y: 121, distance: 96.3
click at [220, 121] on input "**********" at bounding box center [193, 133] width 150 height 25
type input "*****"
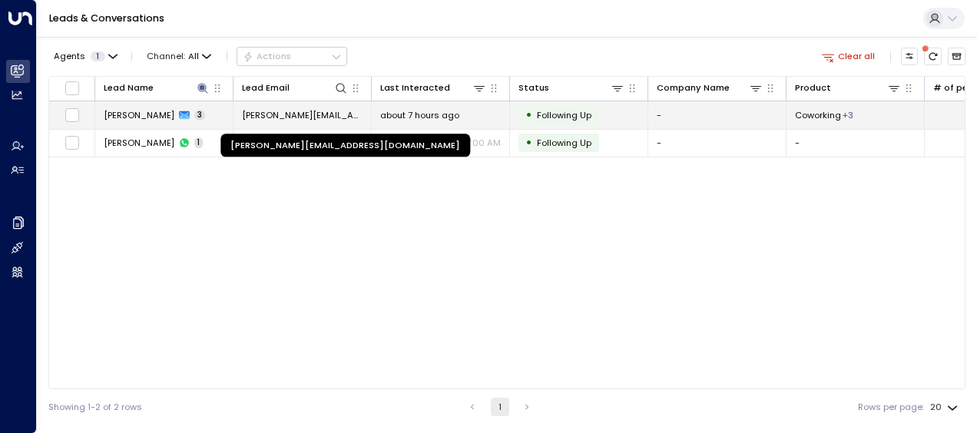
click at [329, 118] on span "[PERSON_NAME][EMAIL_ADDRESS][DOMAIN_NAME]" at bounding box center [302, 115] width 121 height 12
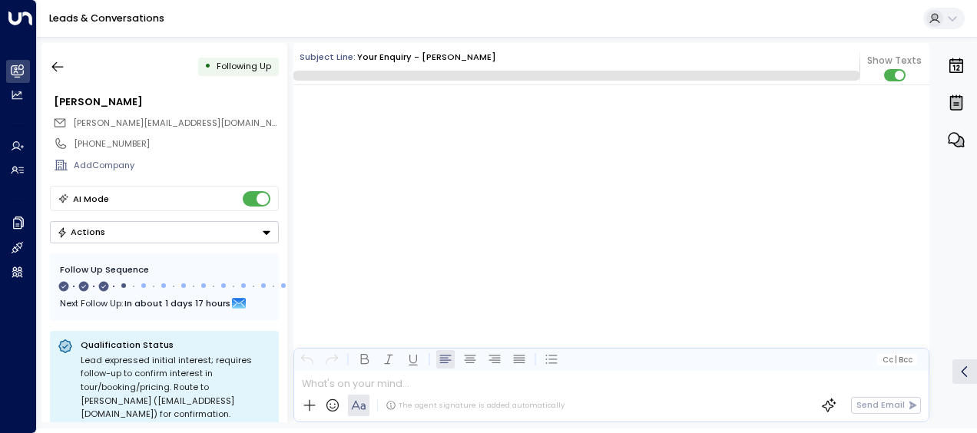
scroll to position [1260, 0]
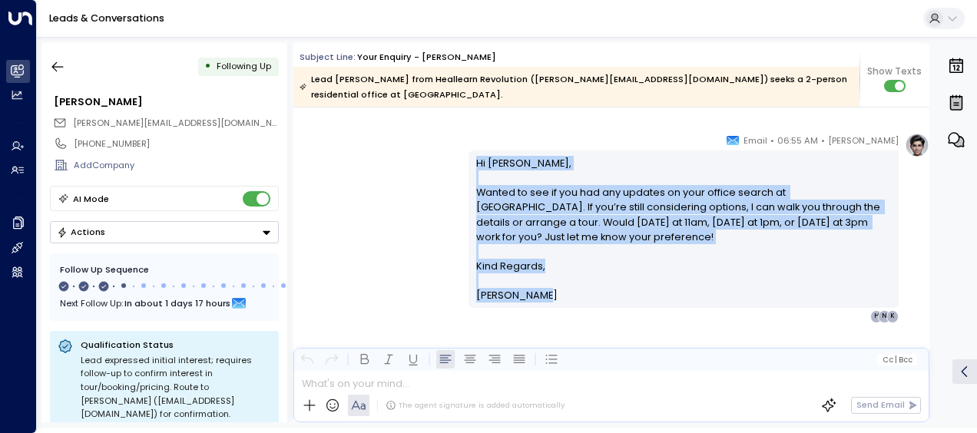
drag, startPoint x: 475, startPoint y: 146, endPoint x: 542, endPoint y: 280, distance: 150.1
click at [542, 280] on div "Hi [PERSON_NAME], Wanted to see if you had any updates on your office search at…" at bounding box center [684, 229] width 416 height 147
drag, startPoint x: 542, startPoint y: 280, endPoint x: 487, endPoint y: 176, distance: 117.8
click at [487, 176] on p "Hi [PERSON_NAME], Wanted to see if you had any updates on your office search at…" at bounding box center [684, 207] width 416 height 103
click at [364, 165] on div "[PERSON_NAME] • 06:55 AM • Email Hi [PERSON_NAME], Wanted to see if you had any…" at bounding box center [611, 228] width 636 height 190
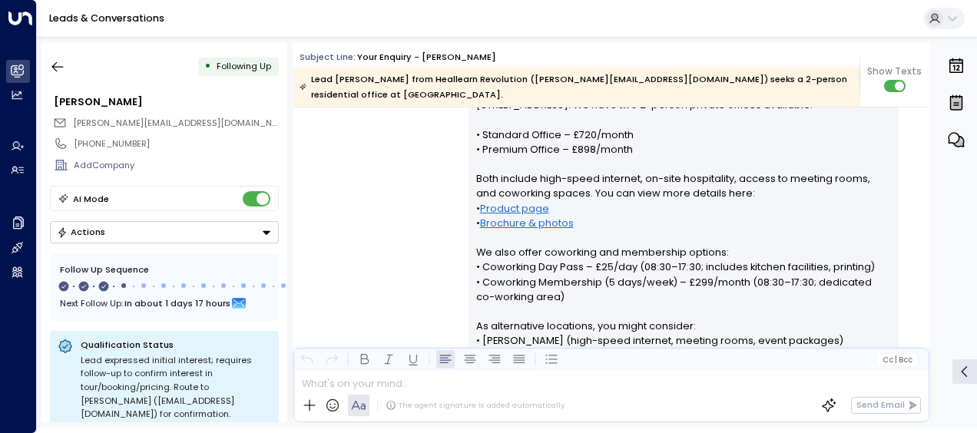
scroll to position [338, 0]
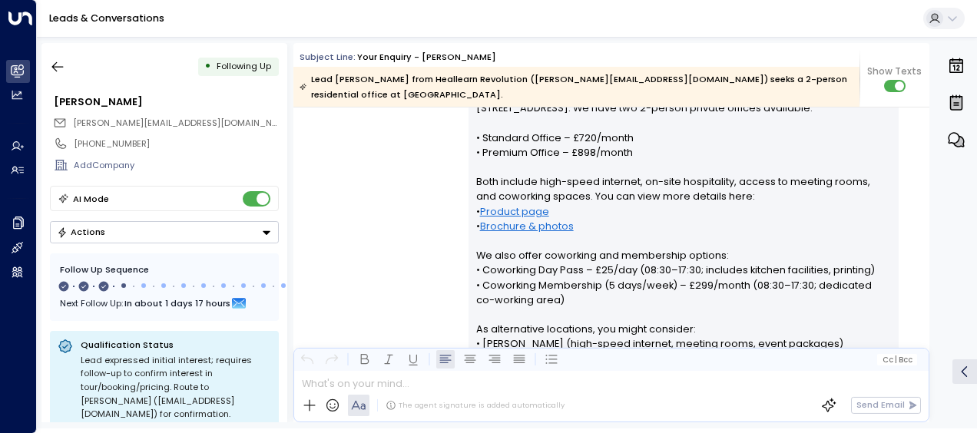
click at [429, 151] on div "[PERSON_NAME] • 03:29 PM • Email Hi [PERSON_NAME], Thank you for your interest …" at bounding box center [611, 320] width 636 height 573
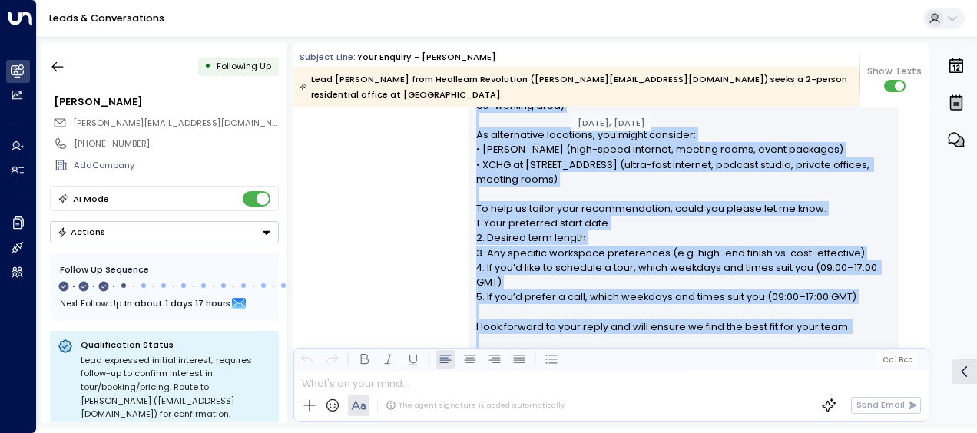
scroll to position [648, 0]
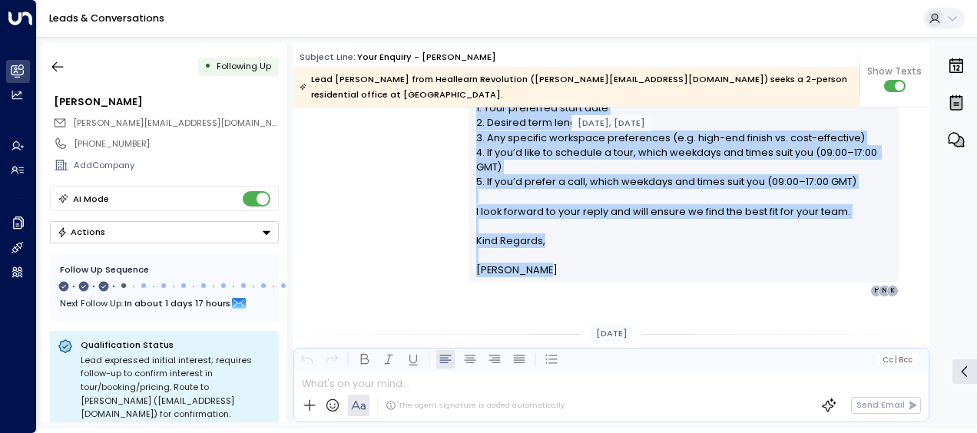
drag, startPoint x: 474, startPoint y: 141, endPoint x: 591, endPoint y: 260, distance: 167.3
click at [591, 260] on div "Hi [PERSON_NAME], Thank you for your interest in our private offices at [GEOGRA…" at bounding box center [684, 12] width 416 height 531
click at [372, 130] on div "[PERSON_NAME] • 03:29 PM • Email Hi [PERSON_NAME], Thank you for your interest …" at bounding box center [611, 10] width 636 height 573
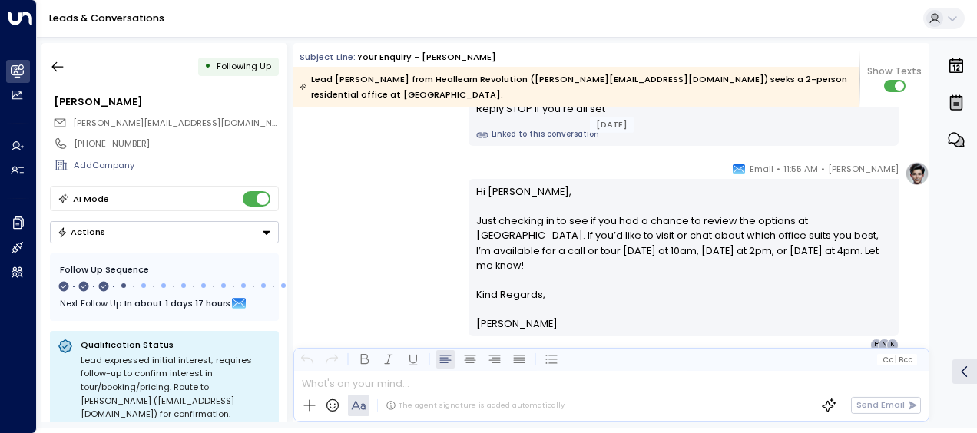
scroll to position [986, 0]
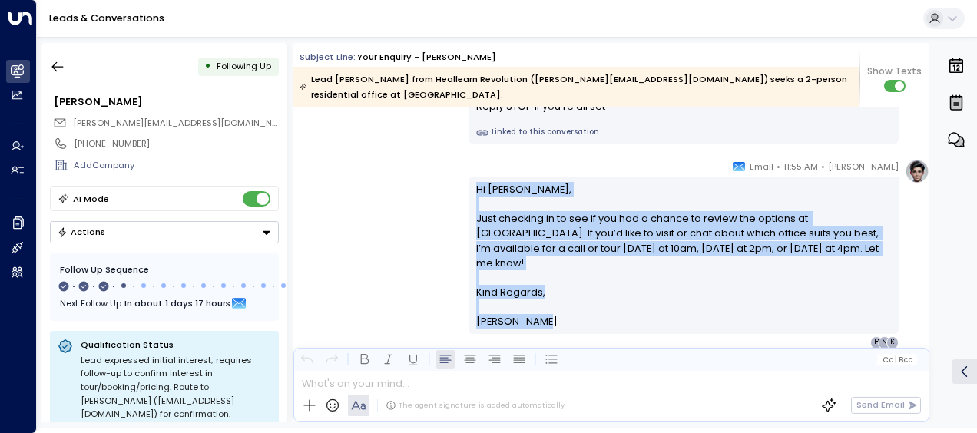
drag, startPoint x: 473, startPoint y: 172, endPoint x: 545, endPoint y: 289, distance: 136.9
click at [545, 289] on div "Hi [PERSON_NAME], Just checking in to see if you had a chance to review the opt…" at bounding box center [684, 255] width 416 height 147
drag, startPoint x: 545, startPoint y: 289, endPoint x: 499, endPoint y: 243, distance: 65.2
click at [383, 247] on div "[PERSON_NAME] • 11:55 AM • Email Hi [PERSON_NAME], Just checking in to see if y…" at bounding box center [611, 254] width 636 height 190
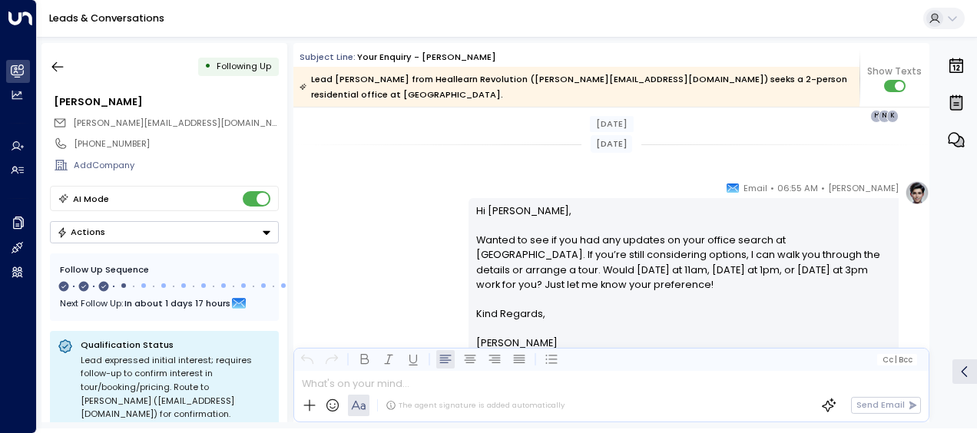
scroll to position [1231, 0]
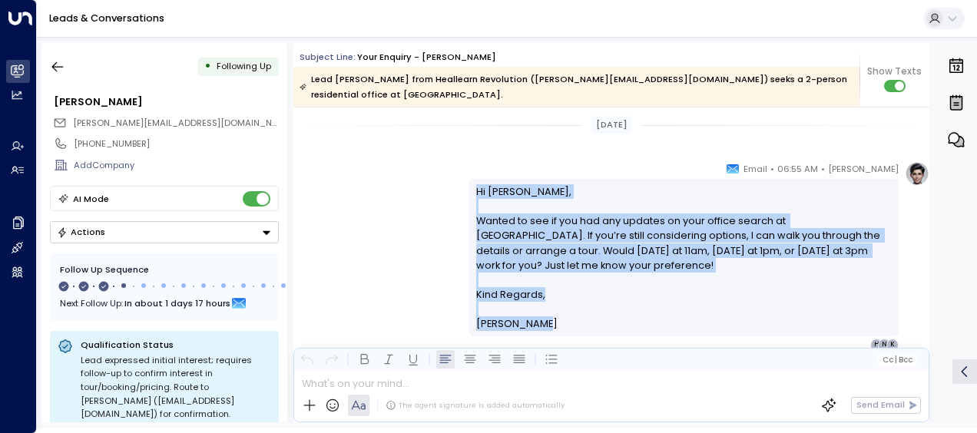
drag, startPoint x: 475, startPoint y: 172, endPoint x: 550, endPoint y: 328, distance: 173.2
click at [550, 328] on div "[PERSON_NAME] • 06:55 AM • Email Hi [PERSON_NAME], Wanted to see if you had any…" at bounding box center [684, 256] width 430 height 190
drag, startPoint x: 550, startPoint y: 328, endPoint x: 516, endPoint y: 229, distance: 104.7
click at [58, 61] on icon "button" at bounding box center [57, 66] width 15 height 15
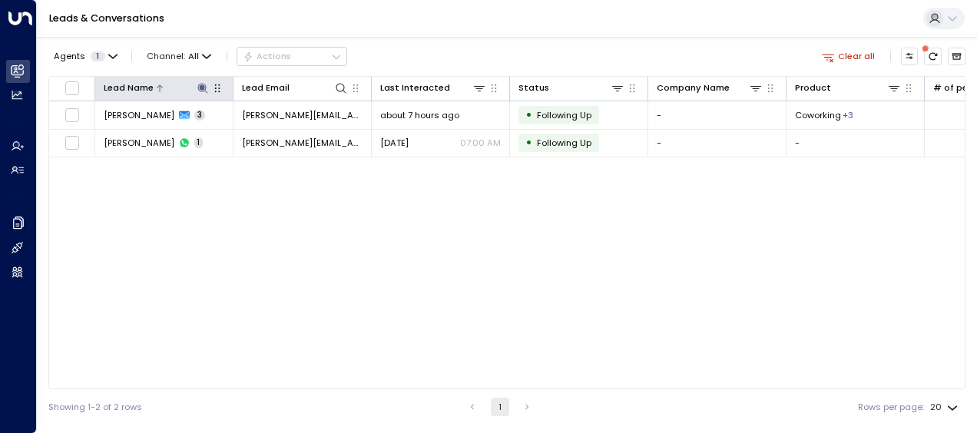
click at [202, 85] on icon at bounding box center [202, 88] width 10 height 10
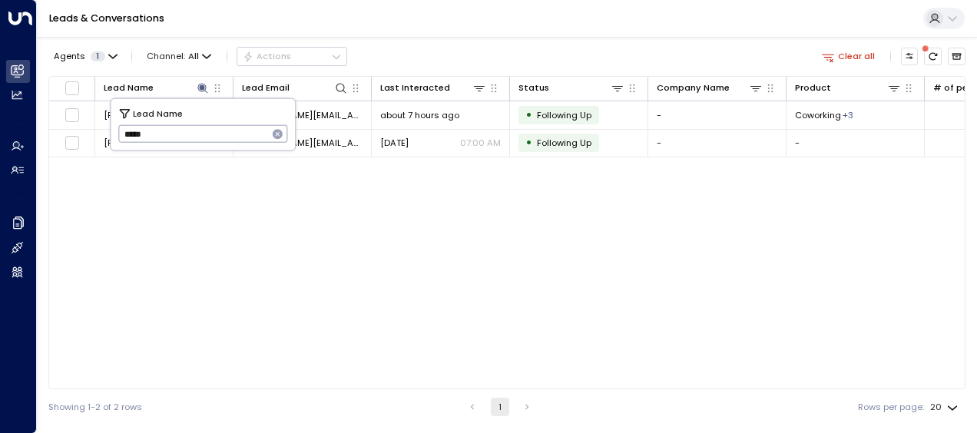
drag, startPoint x: 118, startPoint y: 135, endPoint x: 157, endPoint y: 141, distance: 40.3
click at [157, 141] on input "*****" at bounding box center [193, 133] width 150 height 25
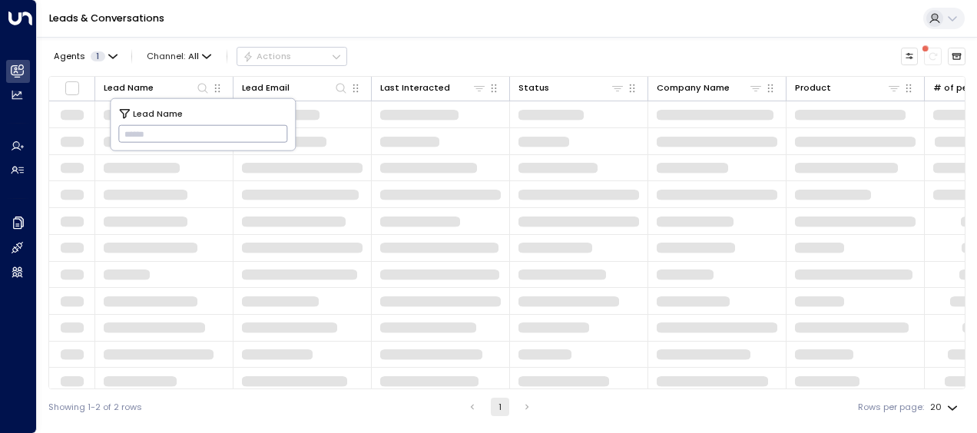
click at [128, 128] on input "text" at bounding box center [203, 133] width 170 height 25
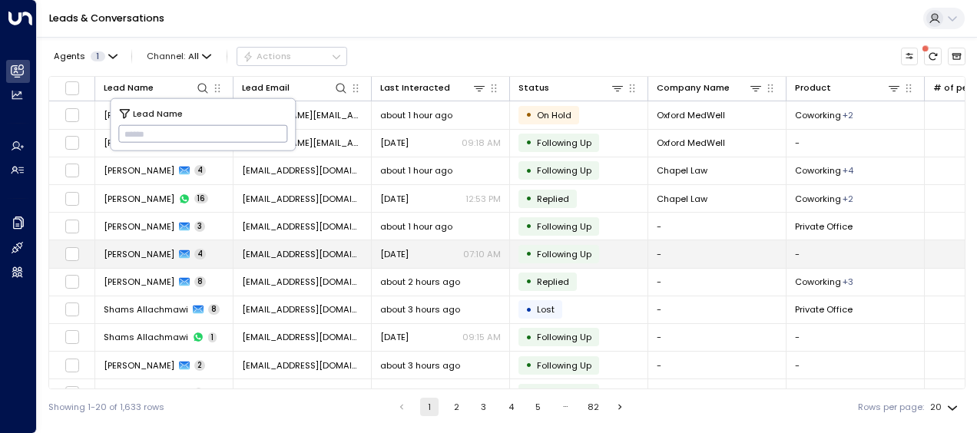
type input "**********"
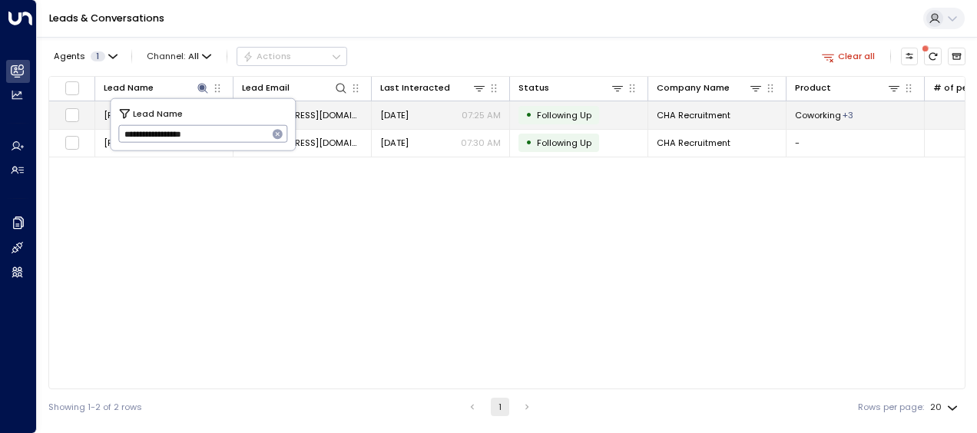
click at [409, 118] on span "[DATE]" at bounding box center [394, 115] width 28 height 12
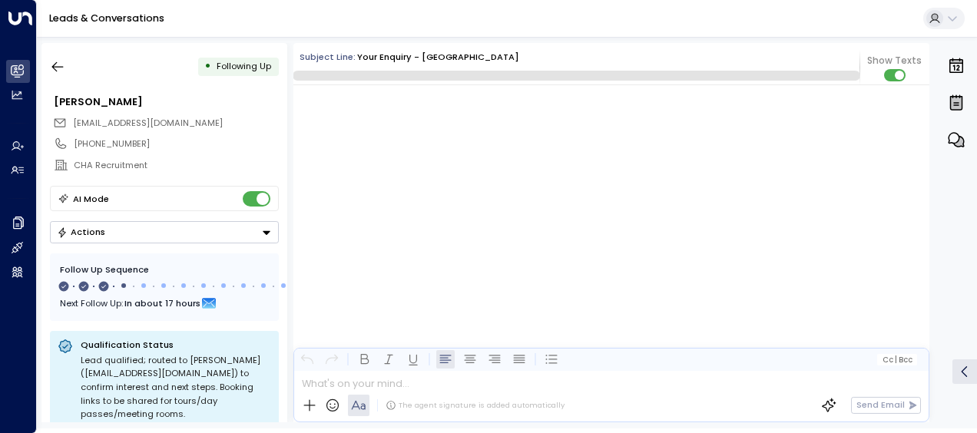
scroll to position [1186, 0]
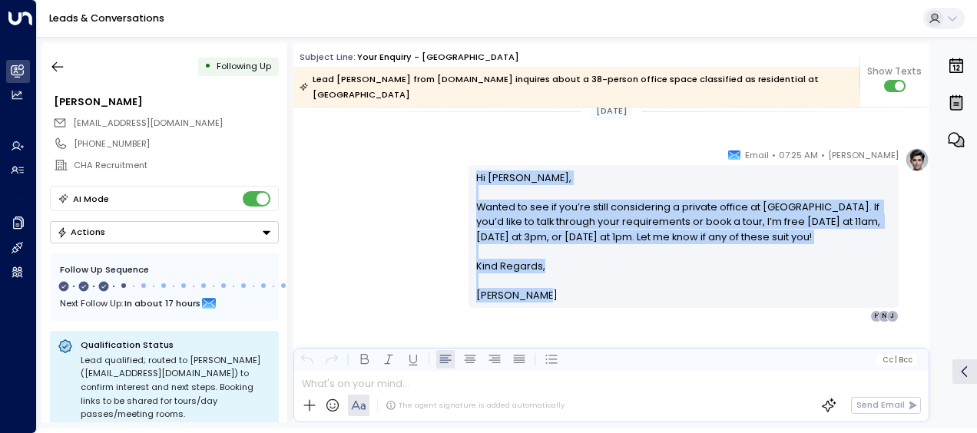
drag, startPoint x: 472, startPoint y: 177, endPoint x: 546, endPoint y: 298, distance: 142.4
click at [546, 298] on div "Hi [PERSON_NAME], Wanted to see if you’re still considering a private office at…" at bounding box center [684, 236] width 430 height 142
drag, startPoint x: 546, startPoint y: 298, endPoint x: 508, endPoint y: 203, distance: 102.7
click at [54, 64] on icon "button" at bounding box center [57, 66] width 15 height 15
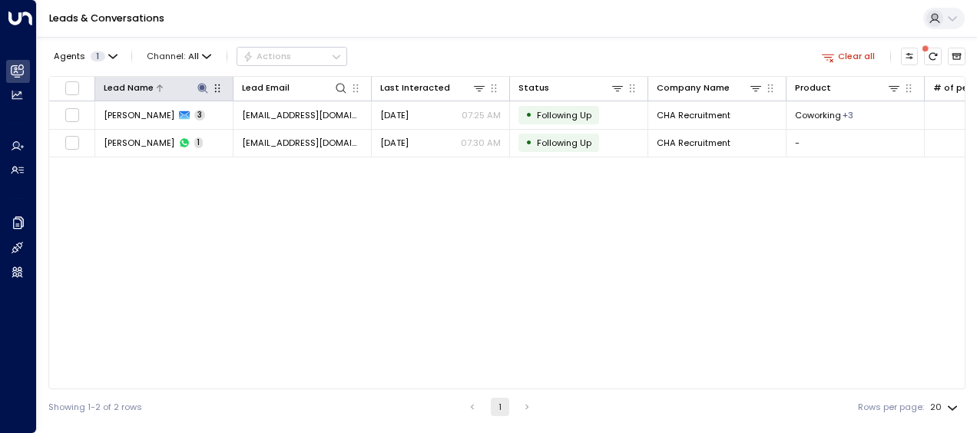
click at [204, 85] on icon at bounding box center [202, 88] width 10 height 10
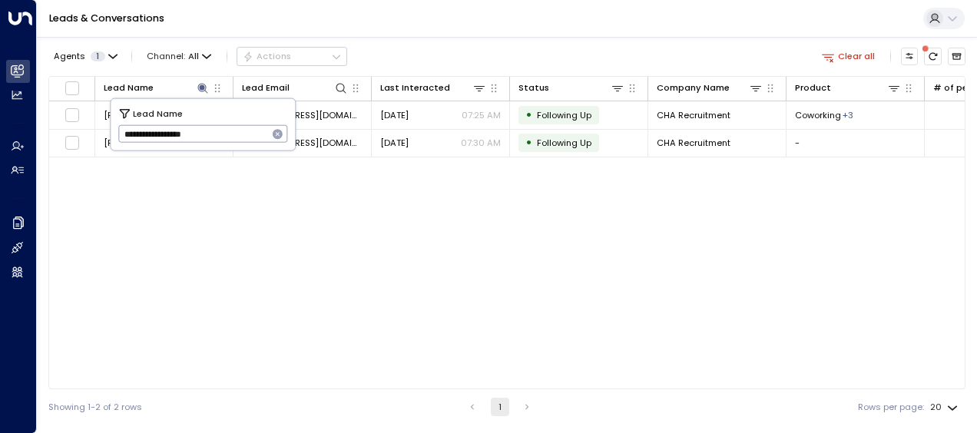
drag, startPoint x: 128, startPoint y: 131, endPoint x: 268, endPoint y: 137, distance: 139.9
click at [268, 137] on div "**********" at bounding box center [203, 134] width 170 height 18
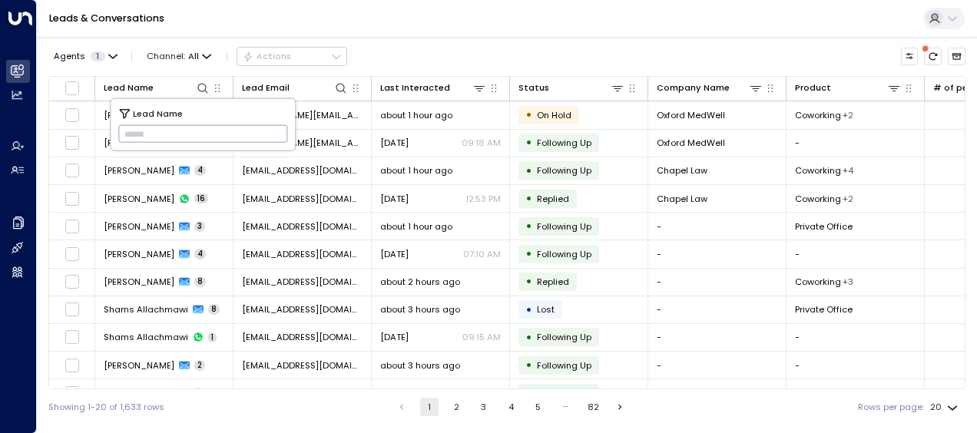
click at [134, 129] on input "text" at bounding box center [203, 133] width 170 height 25
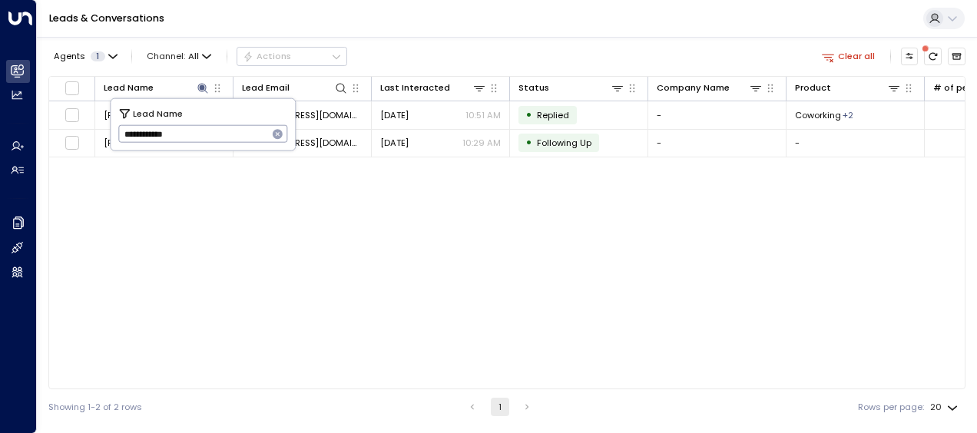
type input "**********"
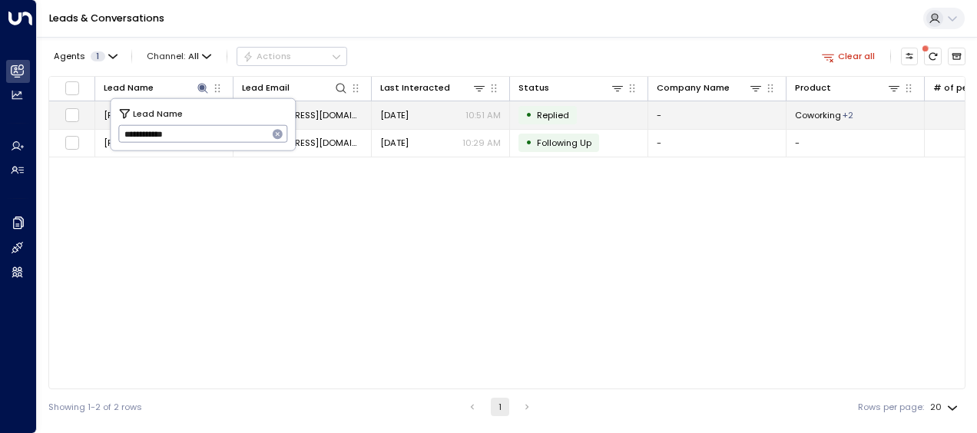
click at [326, 111] on span "[EMAIL_ADDRESS][DOMAIN_NAME]" at bounding box center [302, 115] width 121 height 12
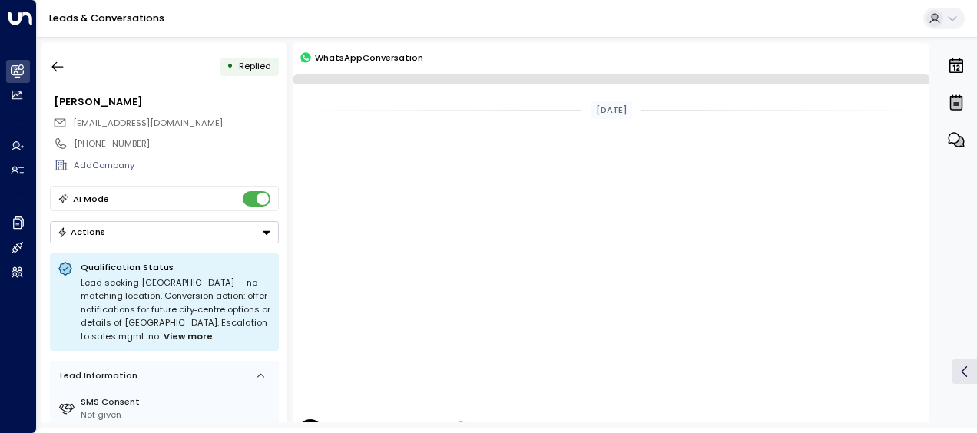
scroll to position [412, 0]
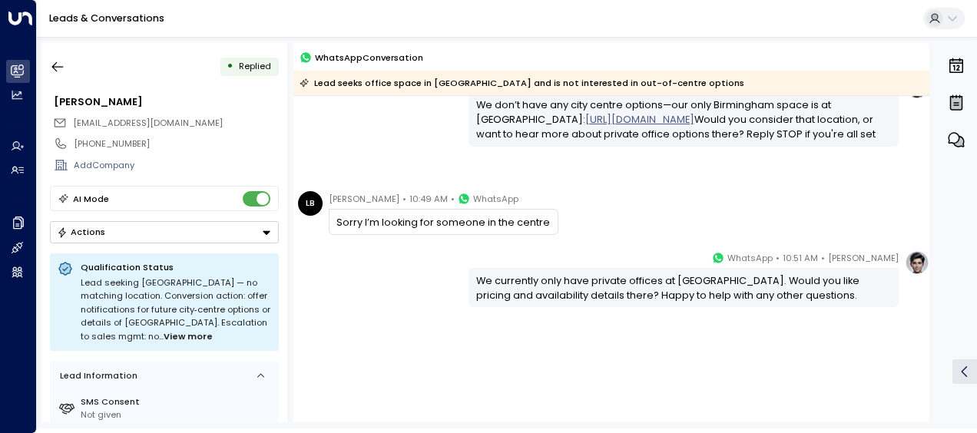
click at [404, 280] on div "[PERSON_NAME] • 10:51 AM • WhatsApp We currently only have private offices at […" at bounding box center [611, 278] width 636 height 57
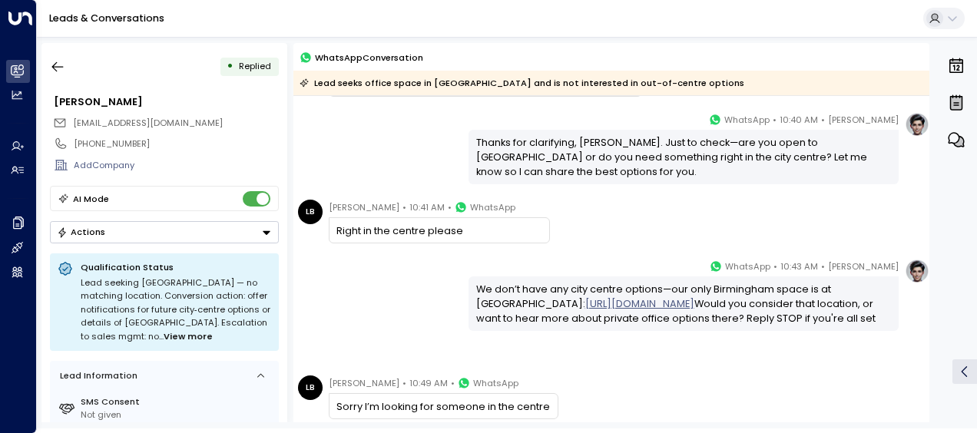
scroll to position [197, 0]
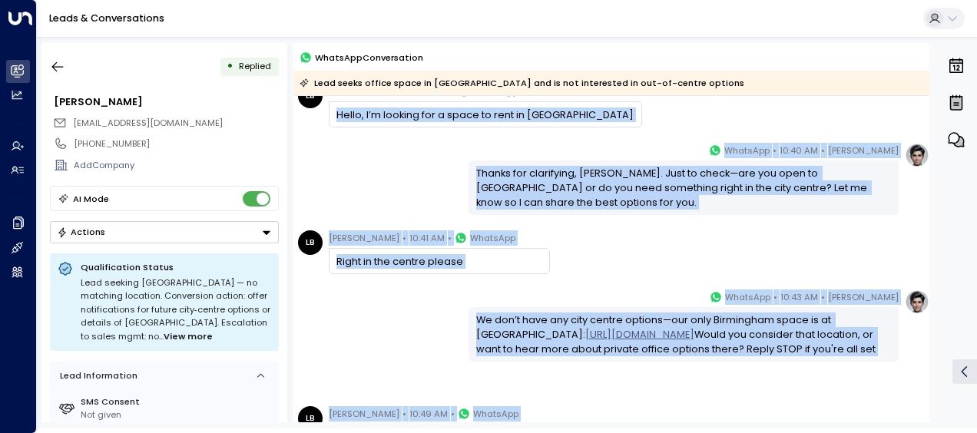
drag, startPoint x: 335, startPoint y: 108, endPoint x: 598, endPoint y: 129, distance: 263.5
click at [598, 129] on div "[DATE] [PERSON_NAME] • 10:29 AM • WhatsApp Hi [PERSON_NAME] - it's [PERSON_NAME…" at bounding box center [611, 272] width 636 height 746
drag, startPoint x: 598, startPoint y: 129, endPoint x: 540, endPoint y: 187, distance: 82.0
